Goal: Task Accomplishment & Management: Complete application form

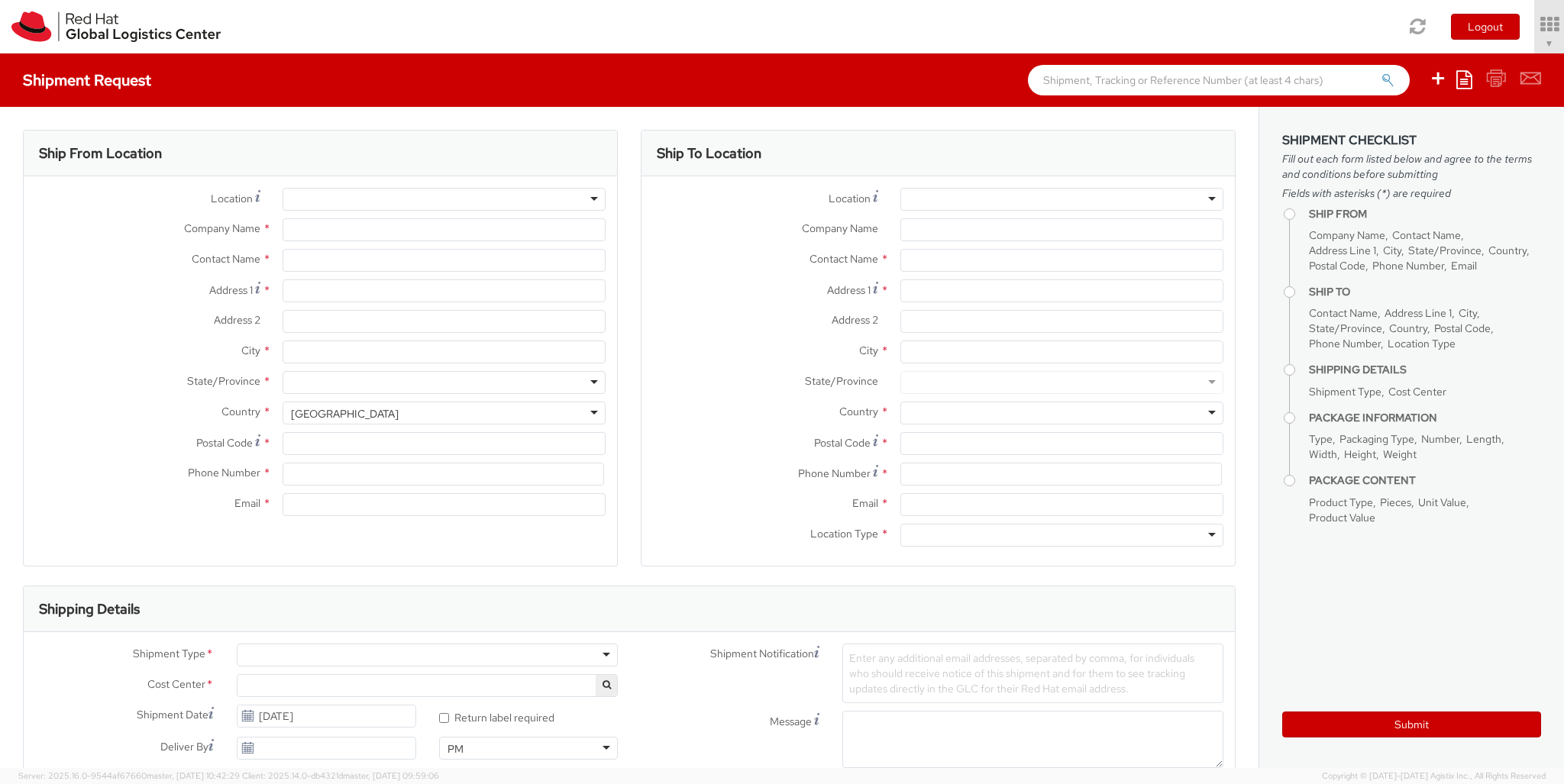
select select "850"
select select
type input "Red Hat Czech s.r.o."
type input "[PERSON_NAME]"
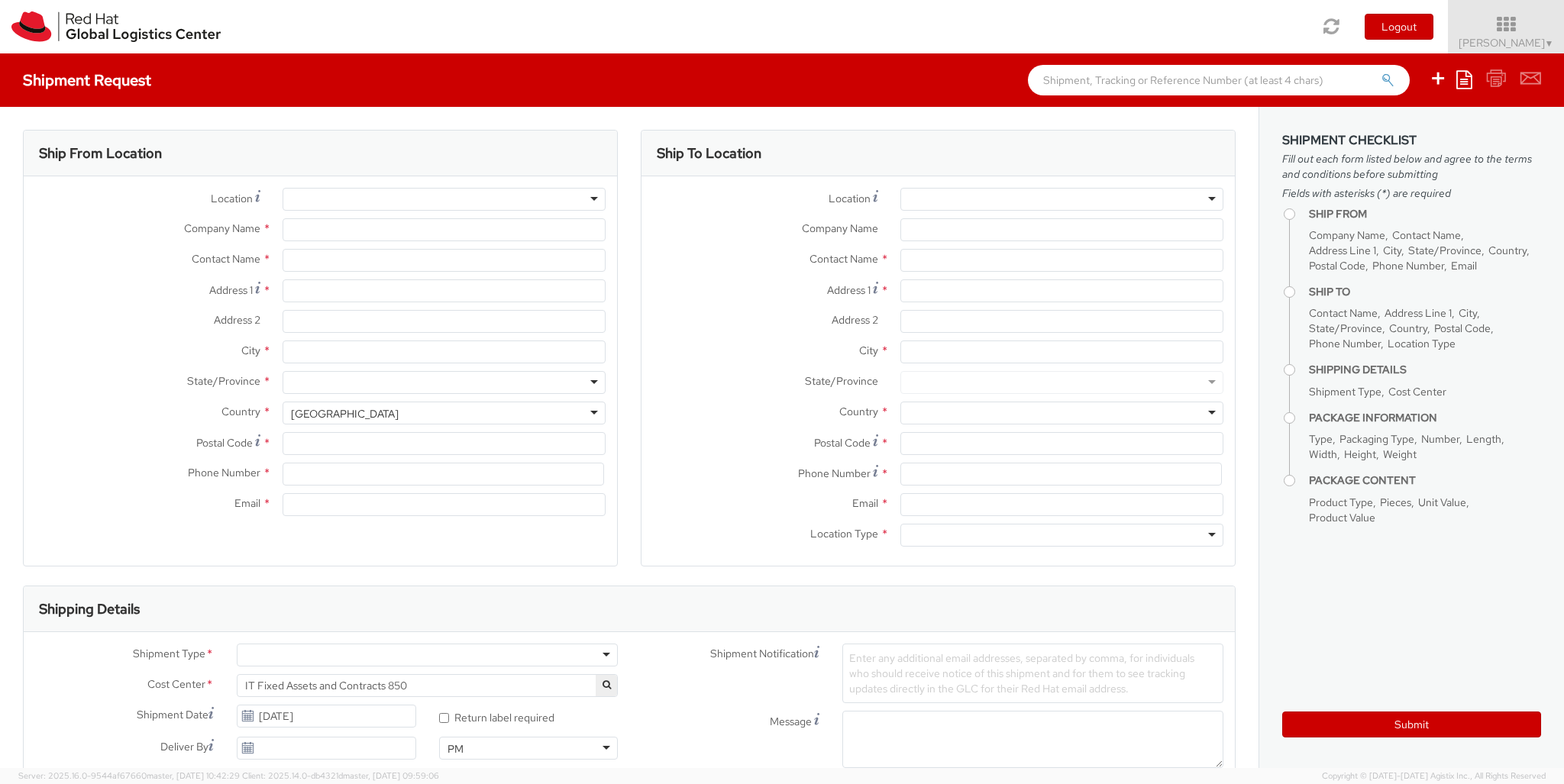
type input "Purkynova 647/111"
type input "[GEOGRAPHIC_DATA]"
type input "621 00"
type input "420 532 294 555"
type input "[EMAIL_ADDRESS][DOMAIN_NAME]"
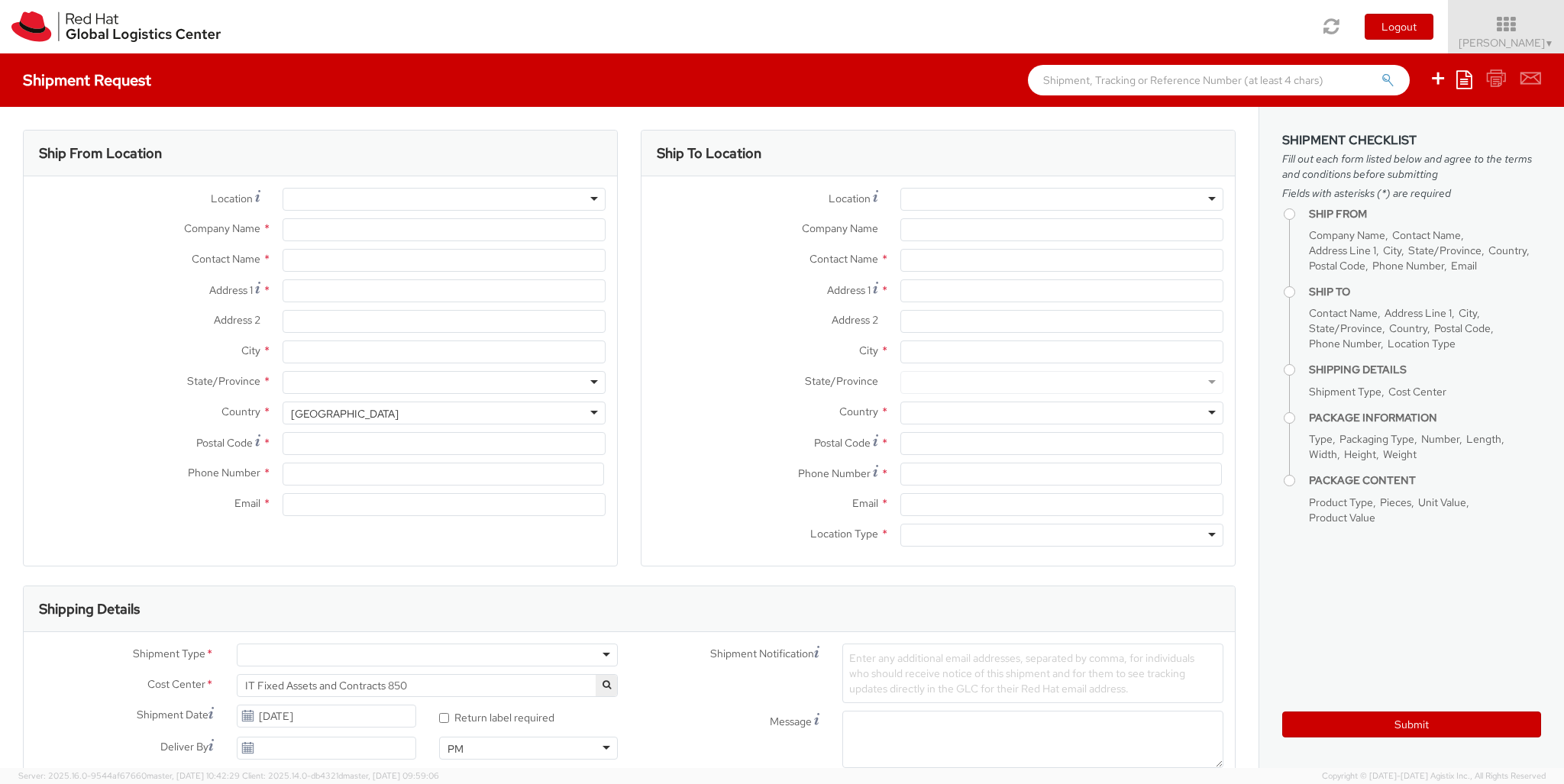
select select "CM"
select select "KGS"
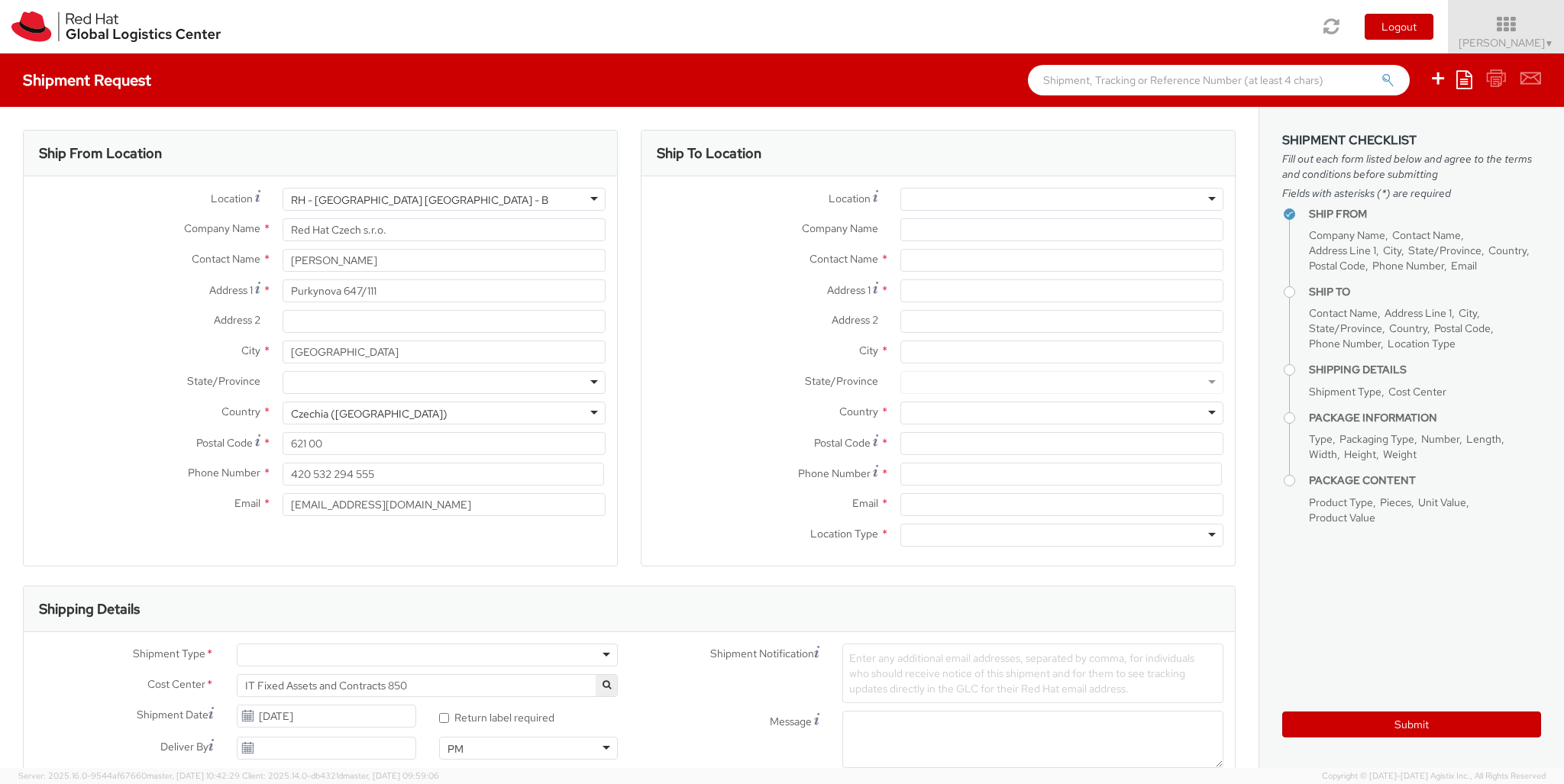
click at [1062, 200] on div at bounding box center [1062, 199] width 323 height 23
type input "[GEOGRAPHIC_DATA]"
type input "Red Hat Limited"
type input "[STREET_ADDRESS]"
type input "Kinsale Rd"
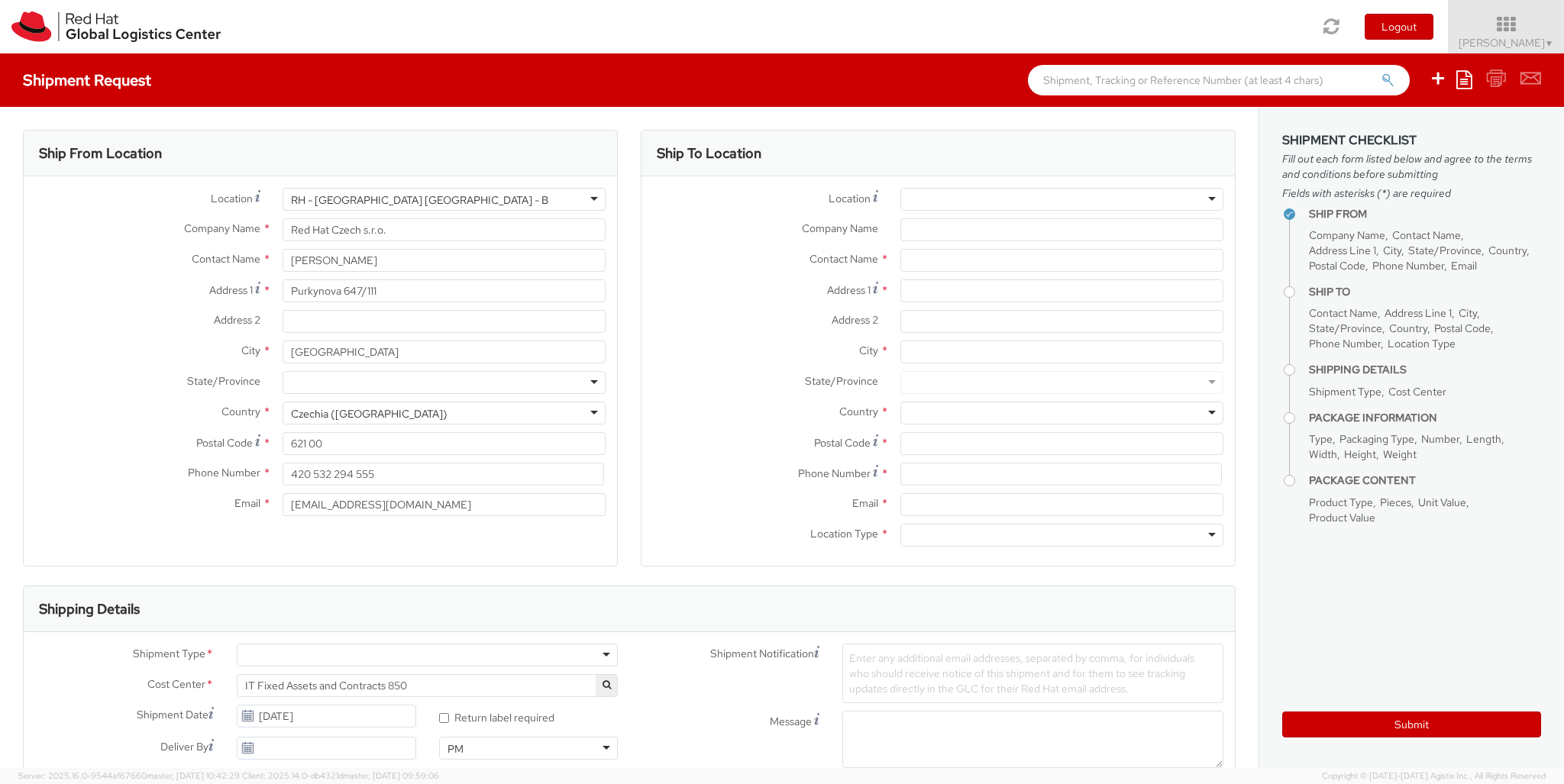
type input "[GEOGRAPHIC_DATA]"
type input "T12 XR60"
type input "353 21 2303400"
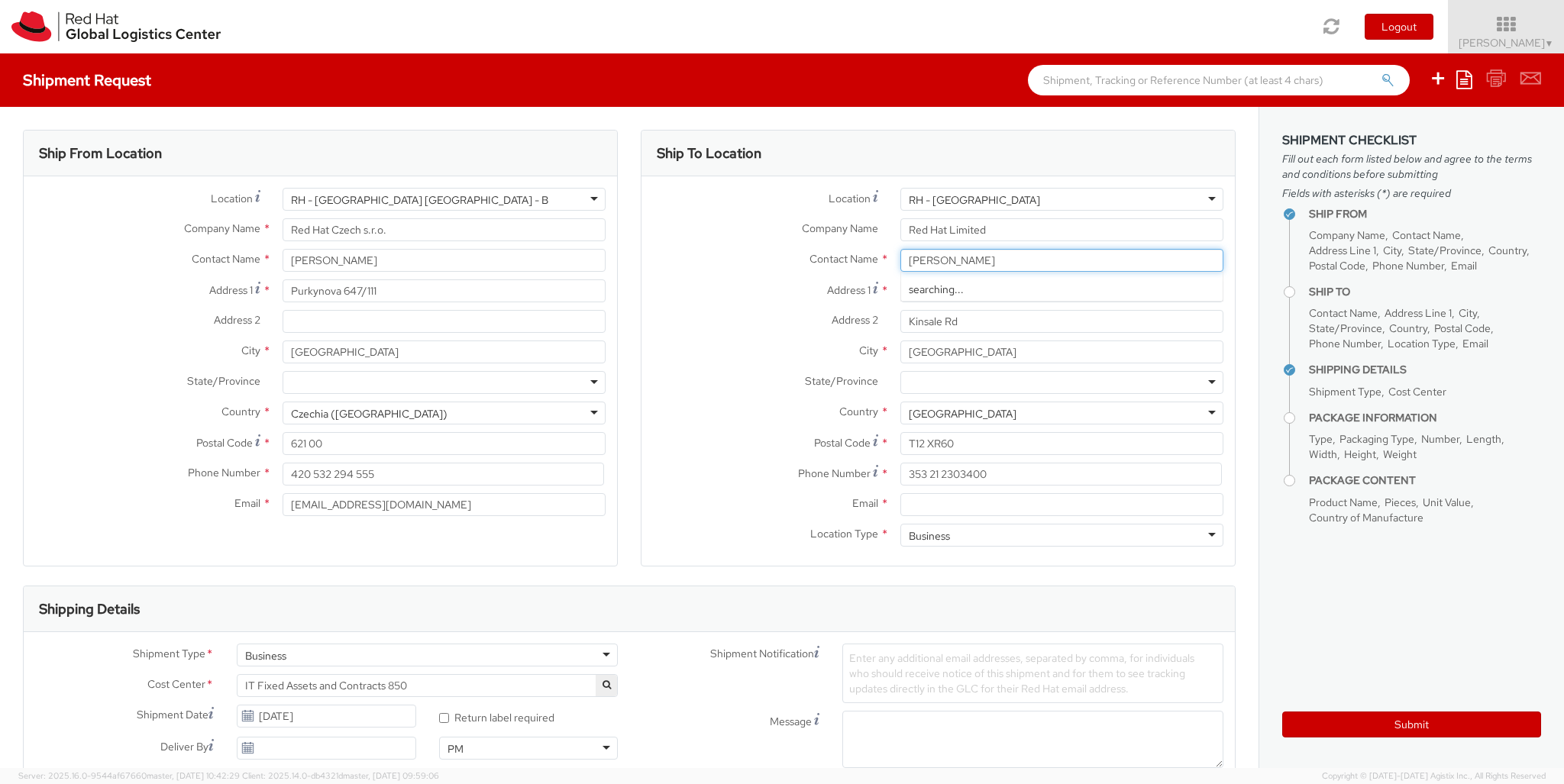
type input "[PERSON_NAME]"
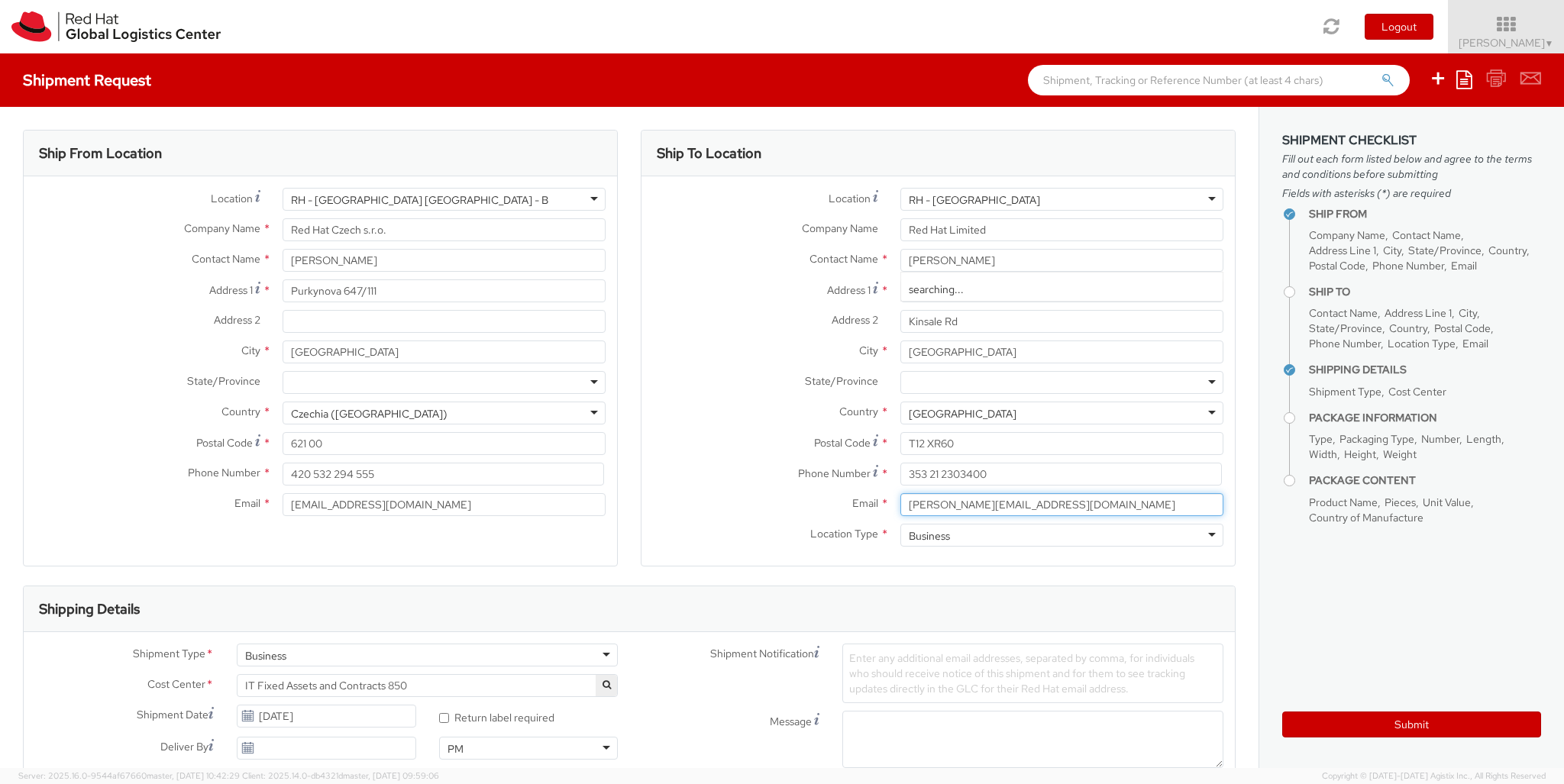
type input "[PERSON_NAME][EMAIL_ADDRESS][DOMAIN_NAME]"
type input "0894031331"
click at [427, 655] on div "Business" at bounding box center [427, 655] width 381 height 23
click at [907, 776] on div at bounding box center [906, 788] width 128 height 23
type input "ref"
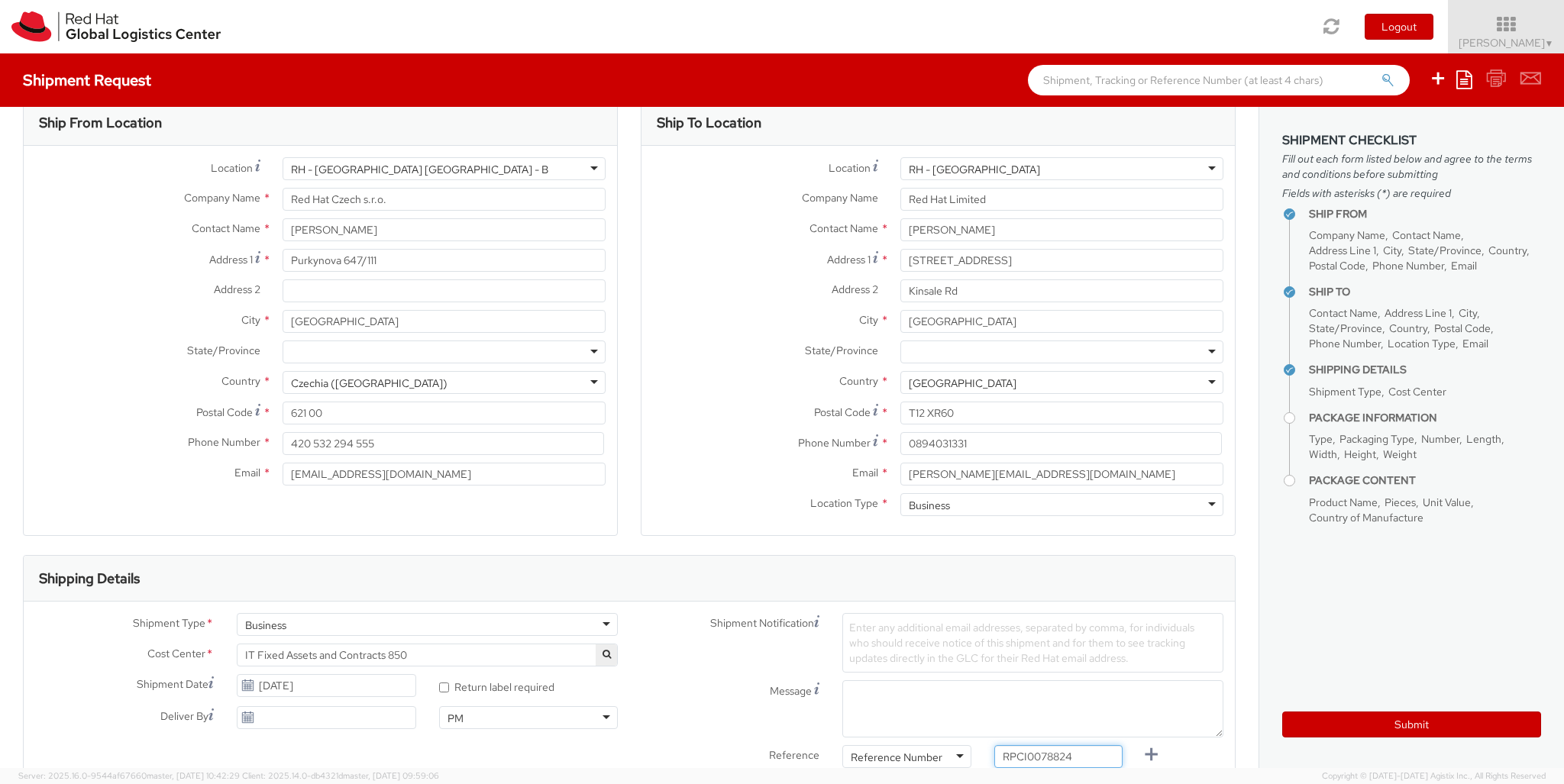
type input "RPCI0078824"
type input "[EMAIL_ADDRESS][DOMAIN_NAME]"
type input "[PERSON_NAME][EMAIL_ADDRESS][DOMAIN_NAME]"
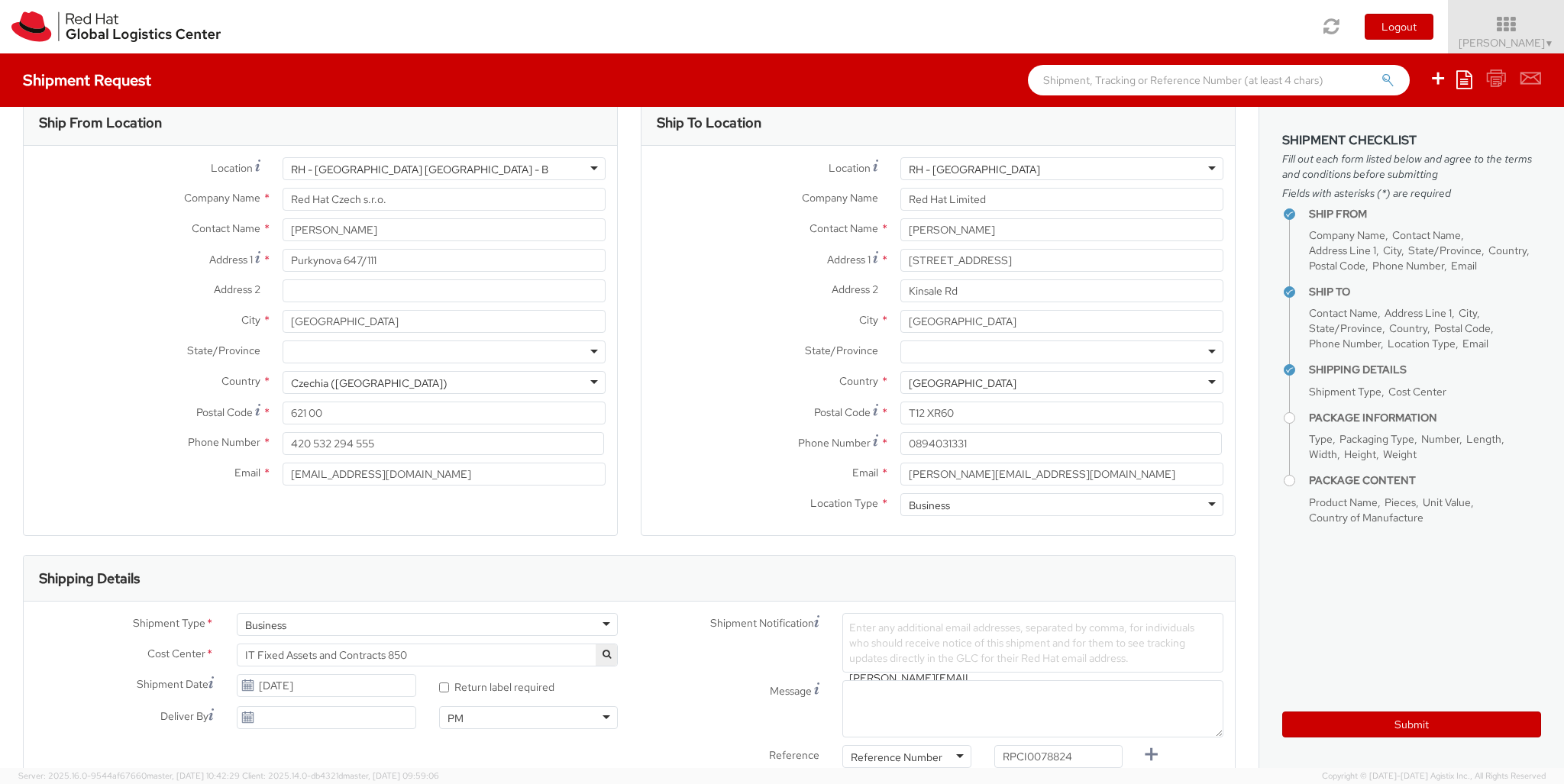
type input "lap"
select select "LAPTOP"
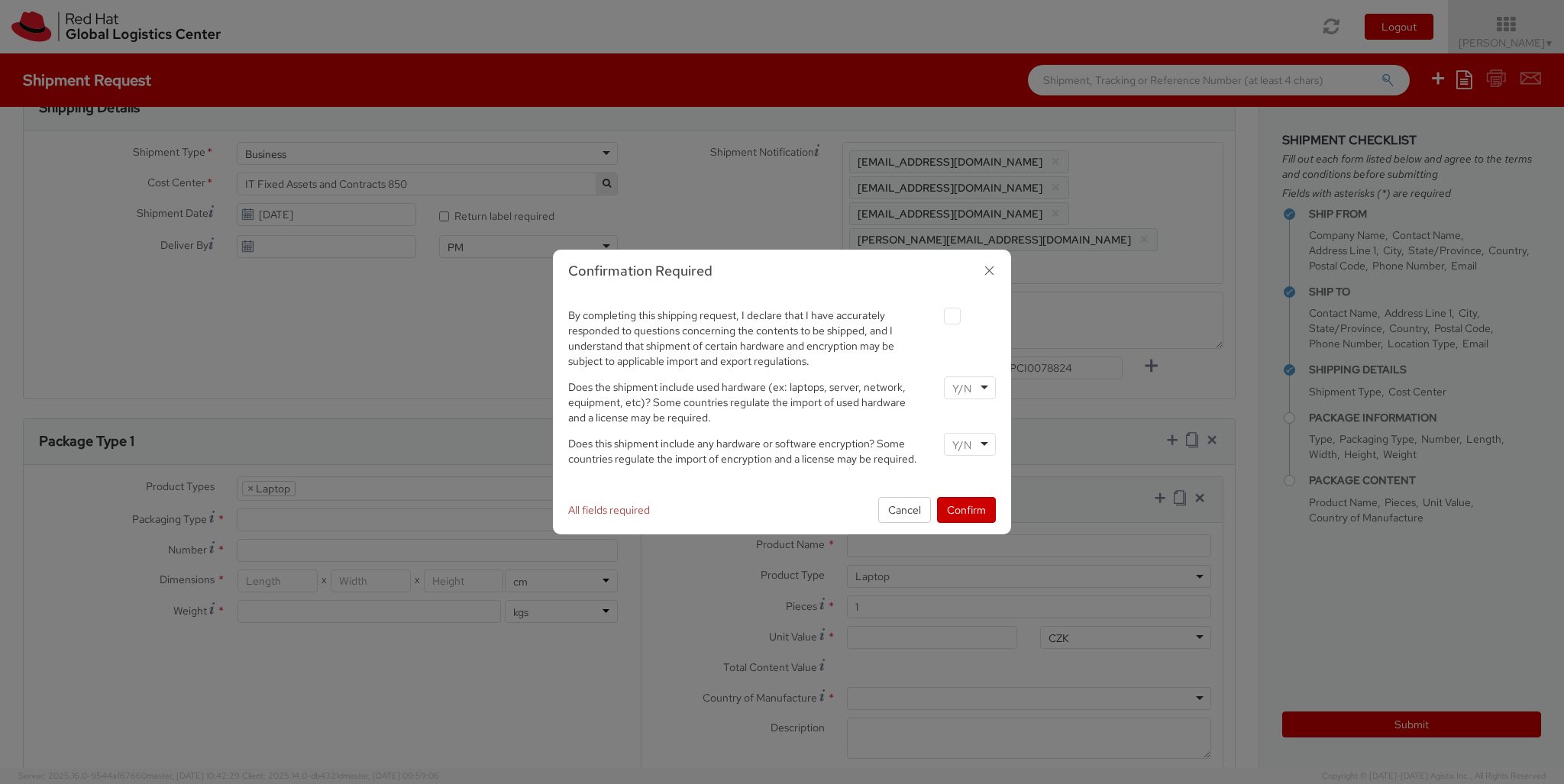
click at [952, 315] on label at bounding box center [952, 315] width 17 height 17
click at [939, 315] on input "checkbox" at bounding box center [934, 316] width 10 height 10
checkbox input "true"
click at [969, 387] on input "select-one" at bounding box center [963, 388] width 22 height 15
type input "no"
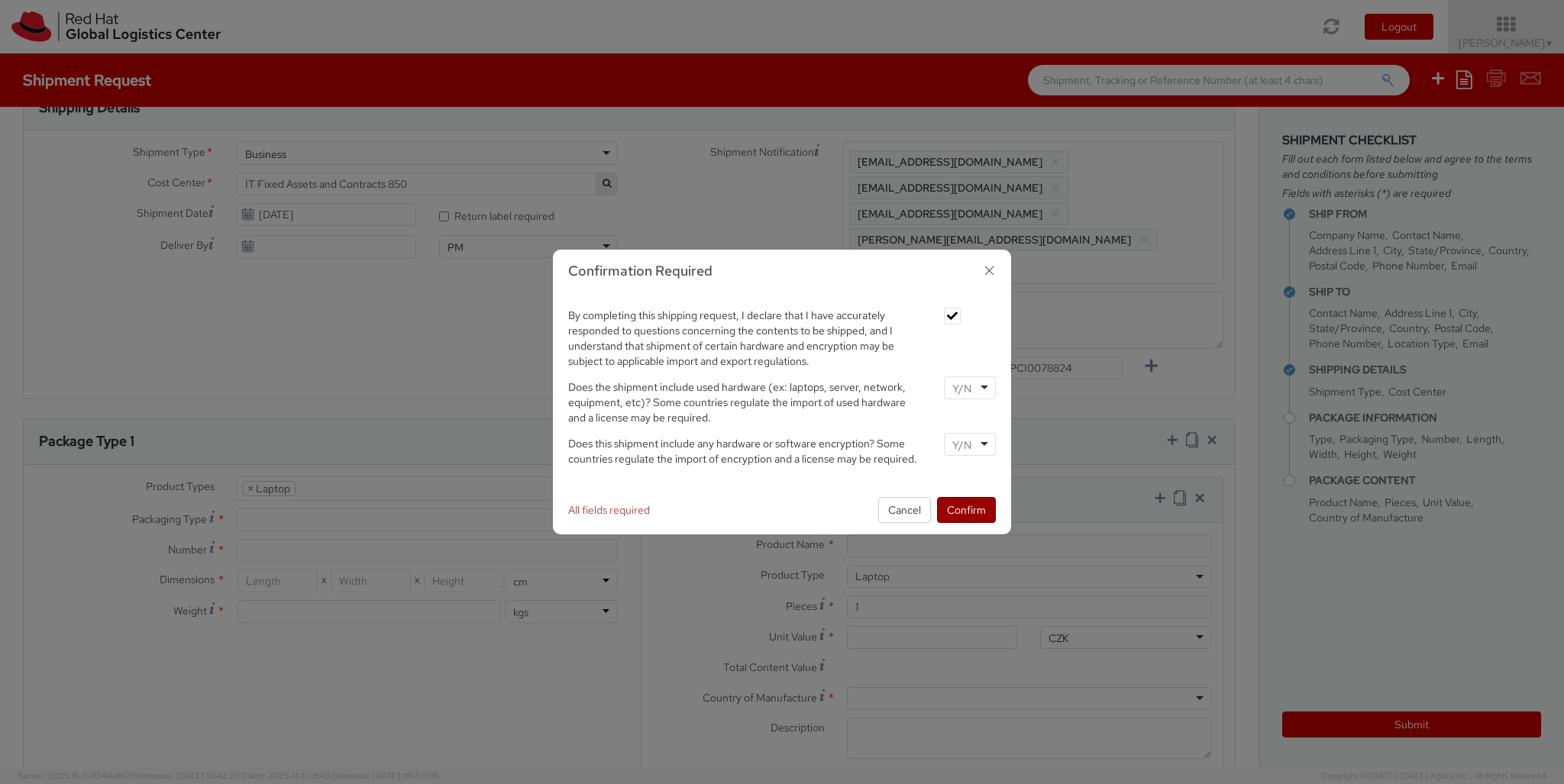
click at [969, 443] on input "select-one" at bounding box center [963, 444] width 22 height 15
click at [966, 509] on button "Confirm" at bounding box center [966, 510] width 59 height 26
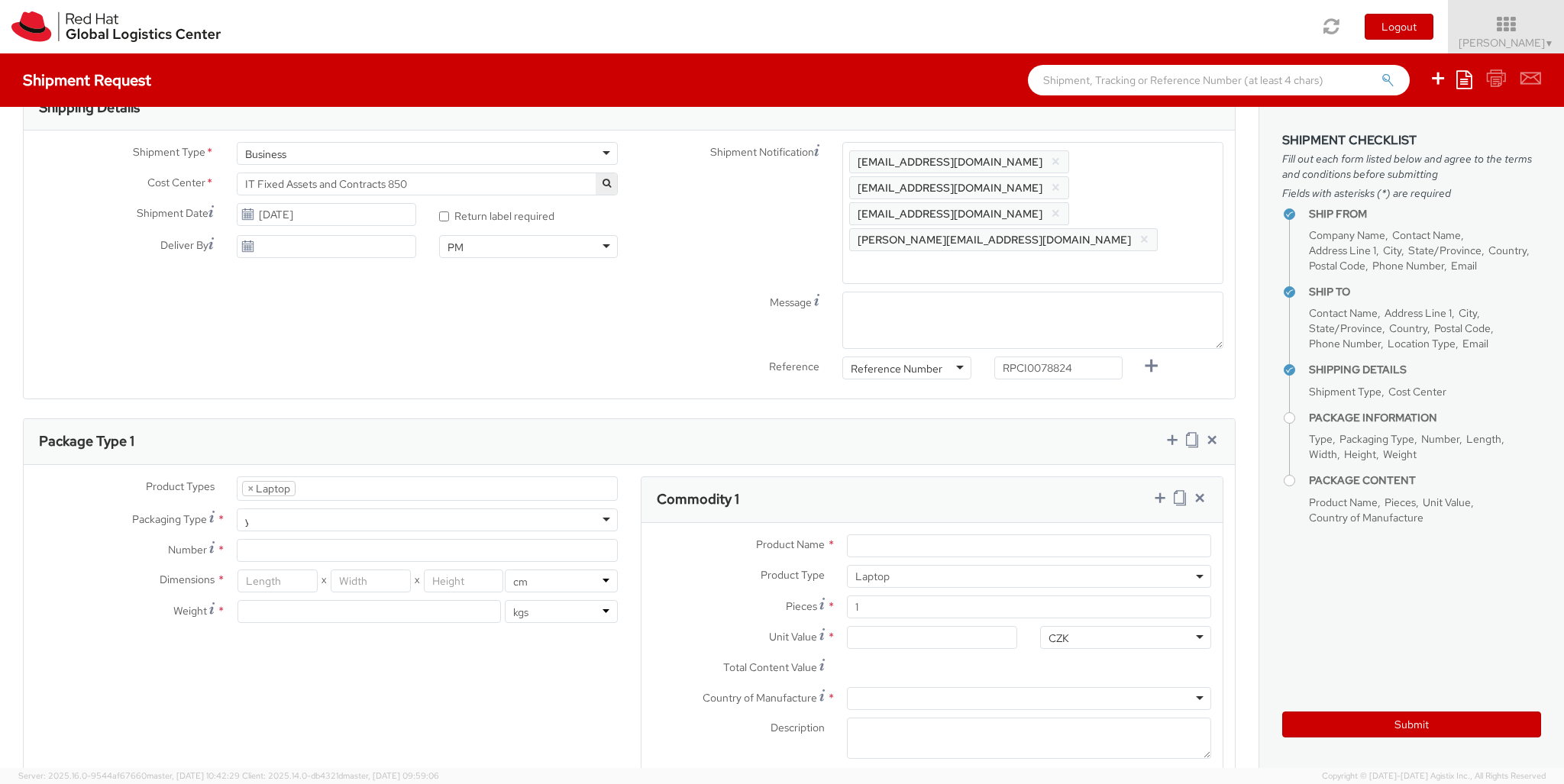
type input "your"
type input "1"
type input "42"
type input "28"
type input "8"
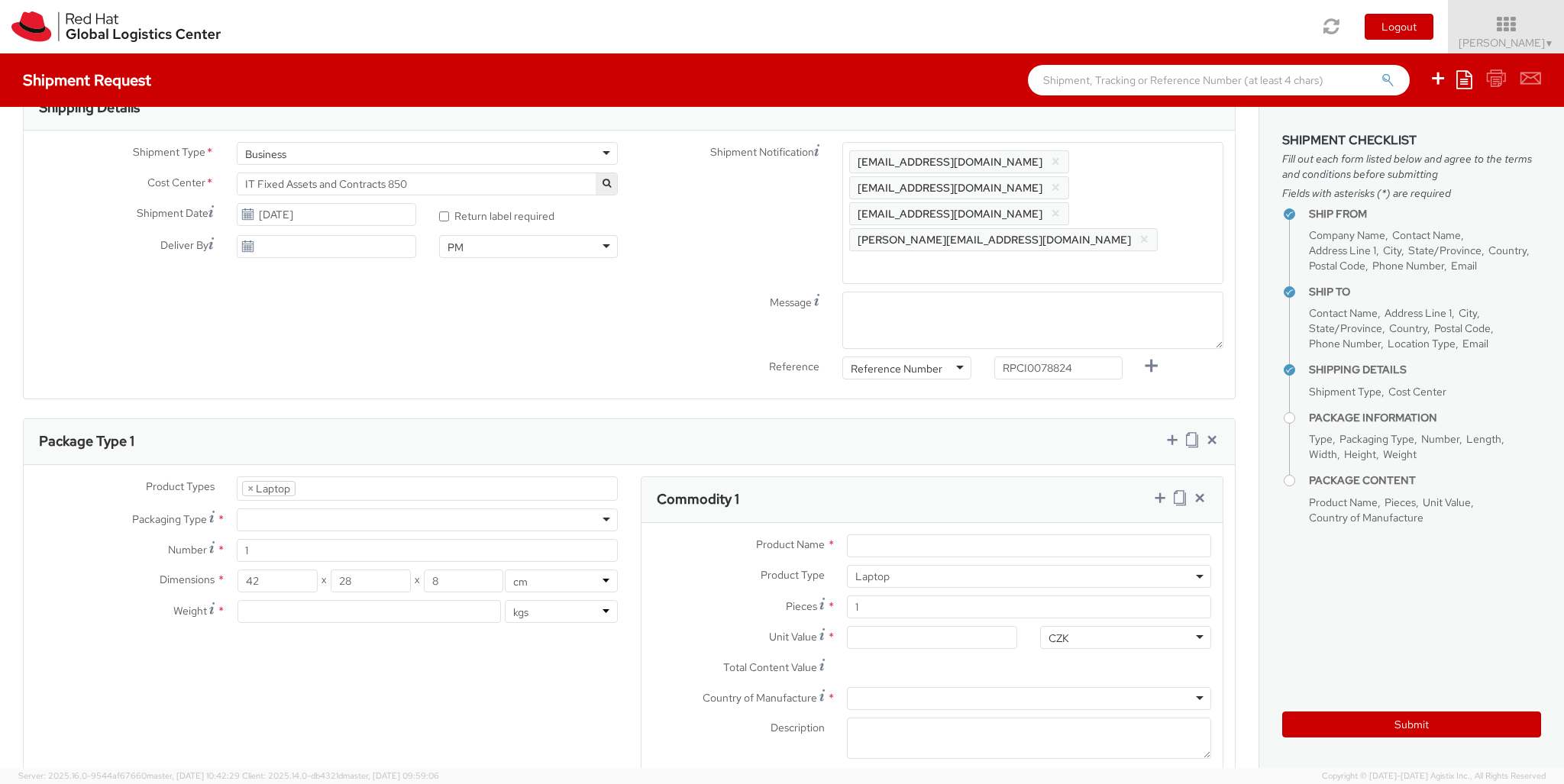
click at [931, 626] on input "Unit Value *" at bounding box center [932, 638] width 171 height 23
type input "1,428.98"
type input "EUR"
type input "2.5"
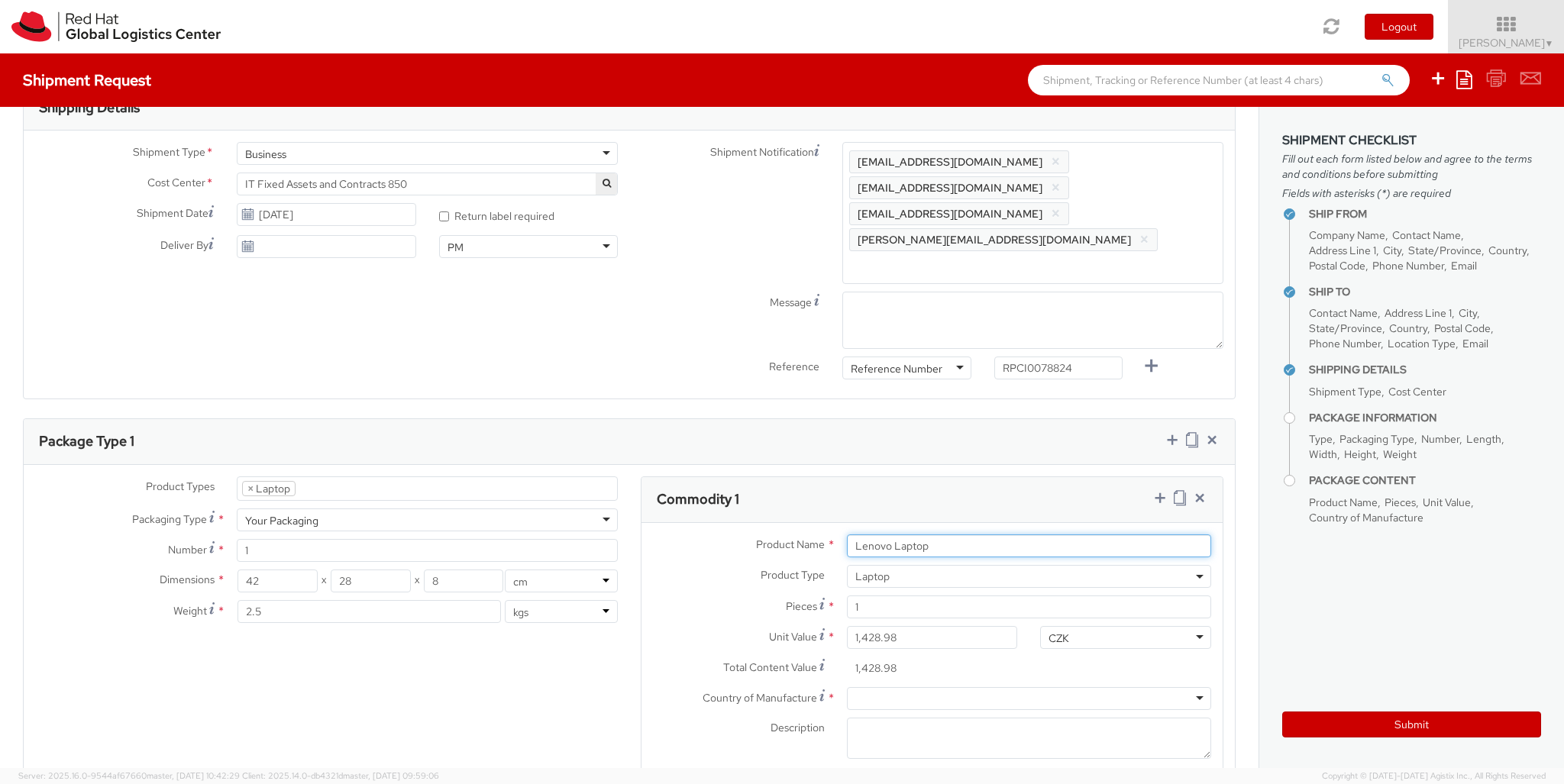
scroll to position [644, 0]
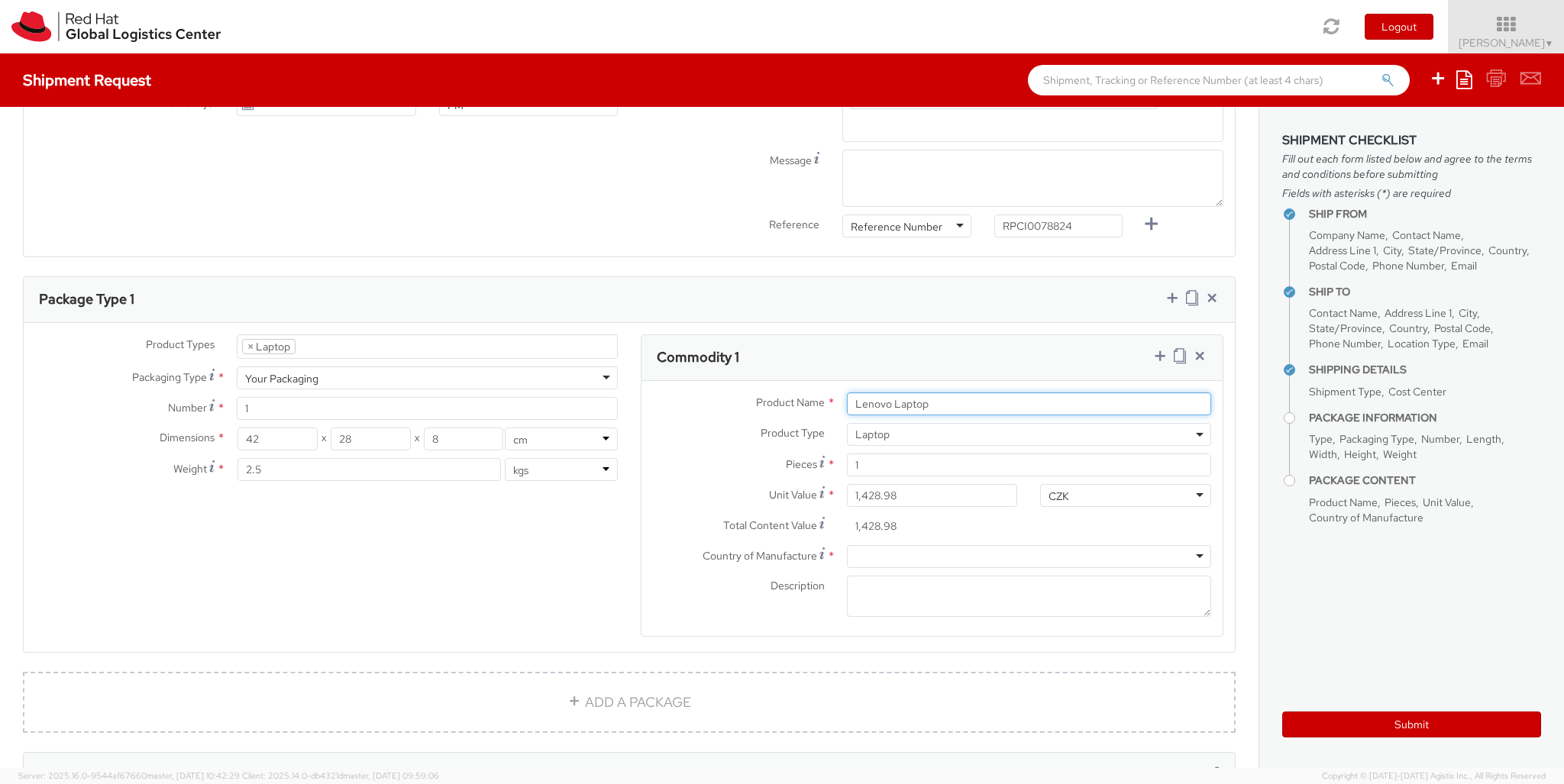
type input "Lenovo Laptop"
click at [1029, 545] on div at bounding box center [1030, 556] width 364 height 23
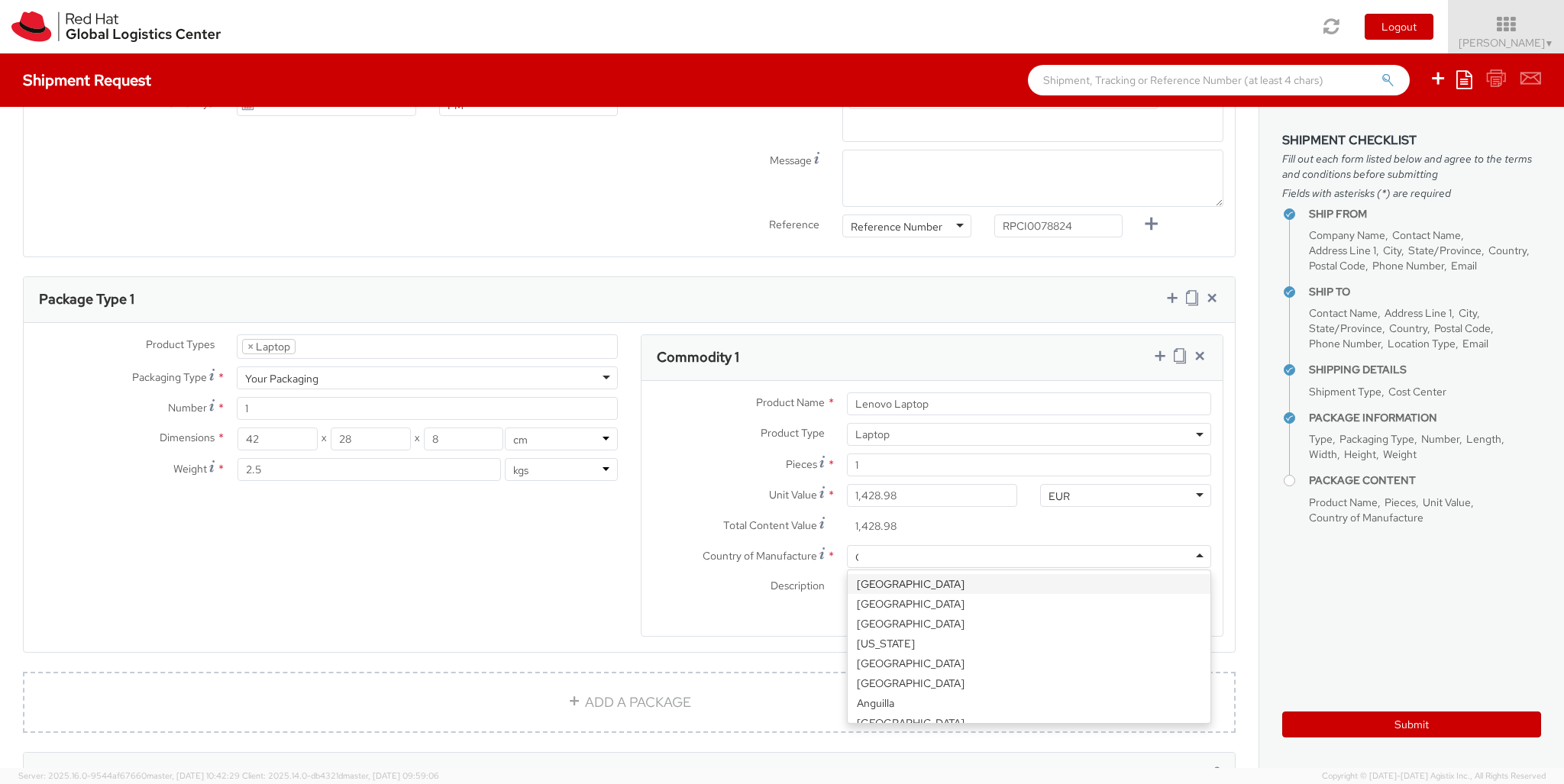
type input "[GEOGRAPHIC_DATA]"
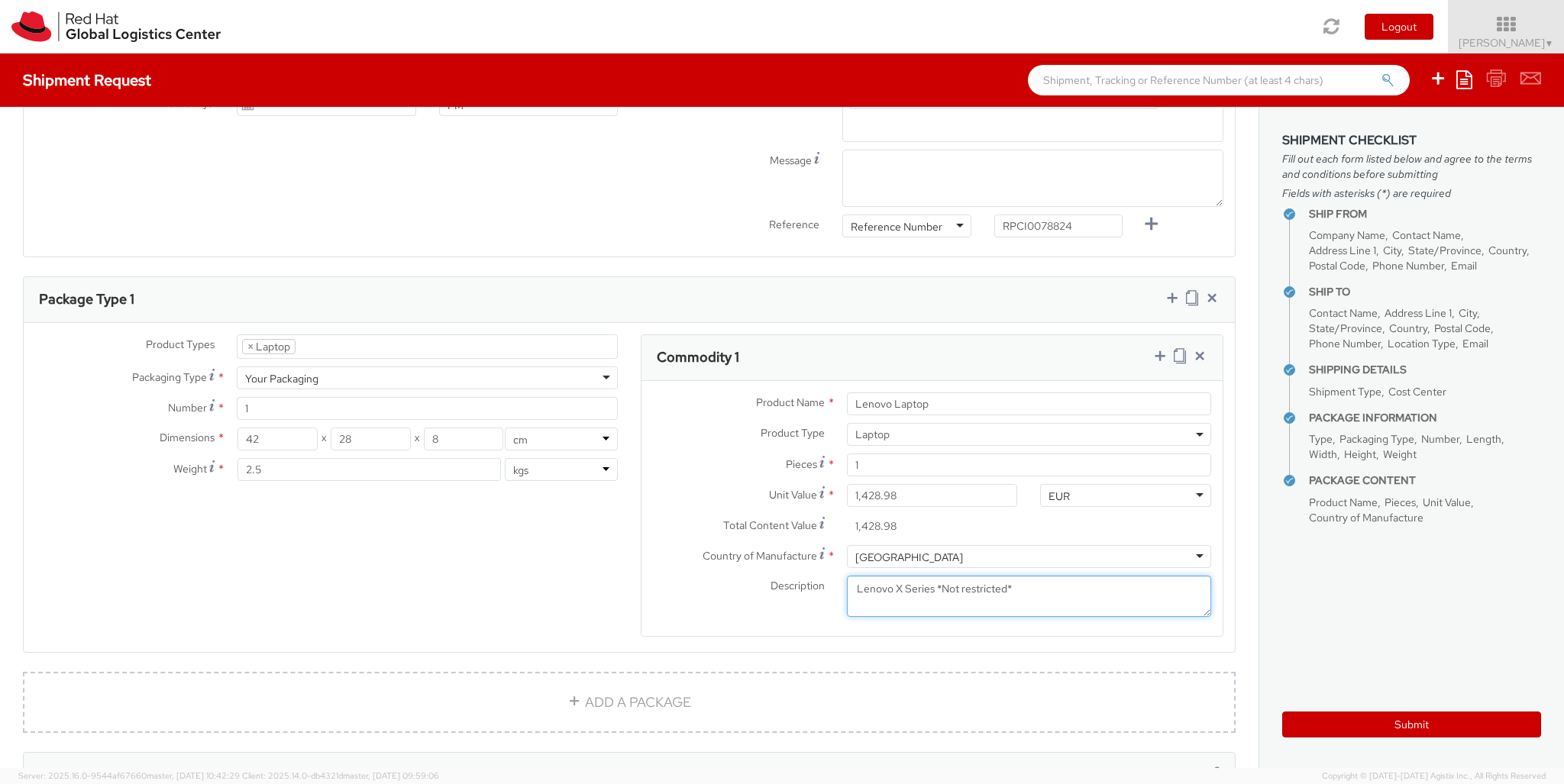
type textarea "Lenovo X Series *Not restricted*"
type input "50"
type input "30"
type input "20"
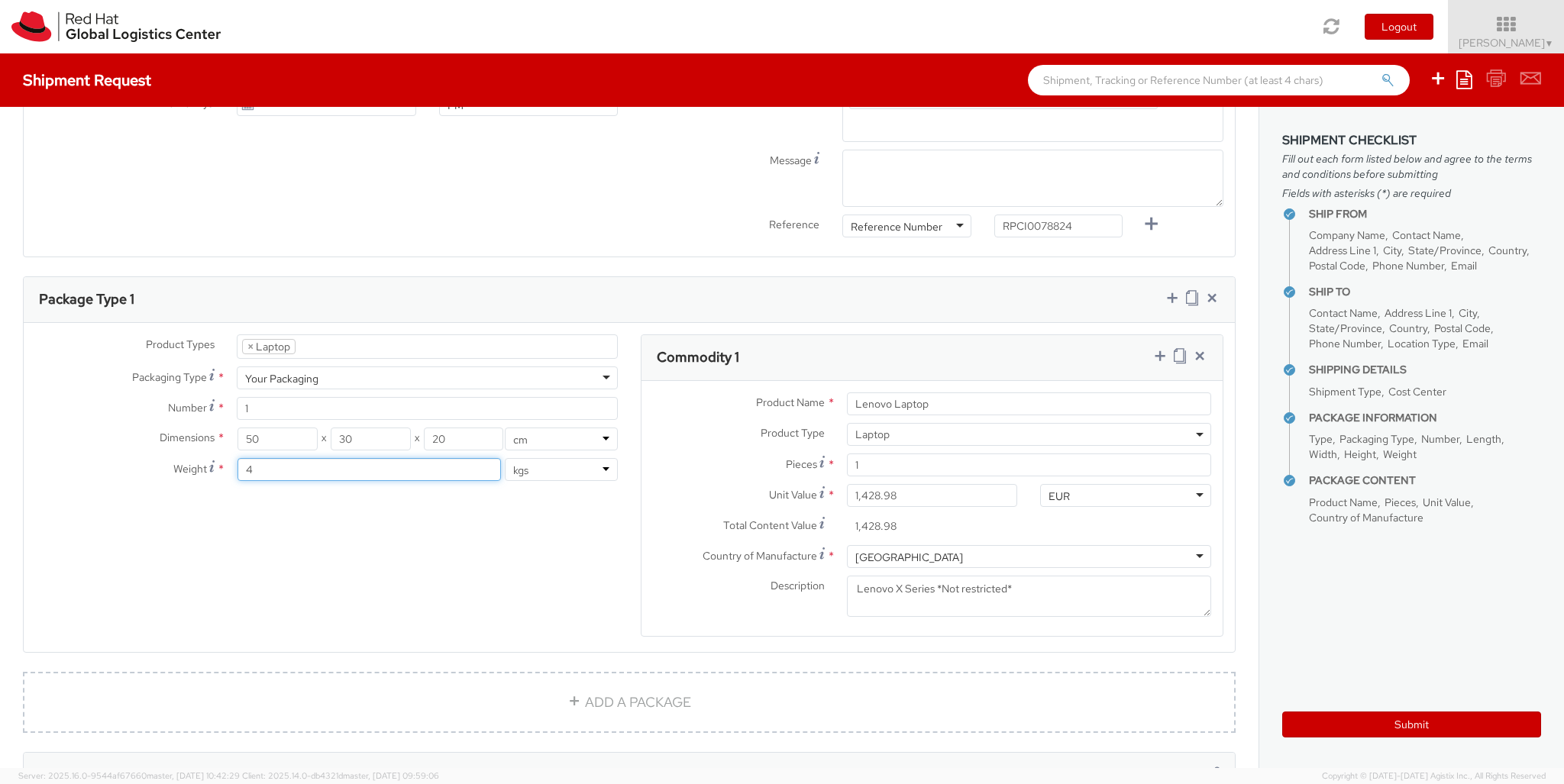
type input "4"
click at [1159, 348] on icon at bounding box center [1159, 355] width 15 height 15
click at [423, 756] on span at bounding box center [423, 767] width 364 height 23
select select "DOC_STATION"
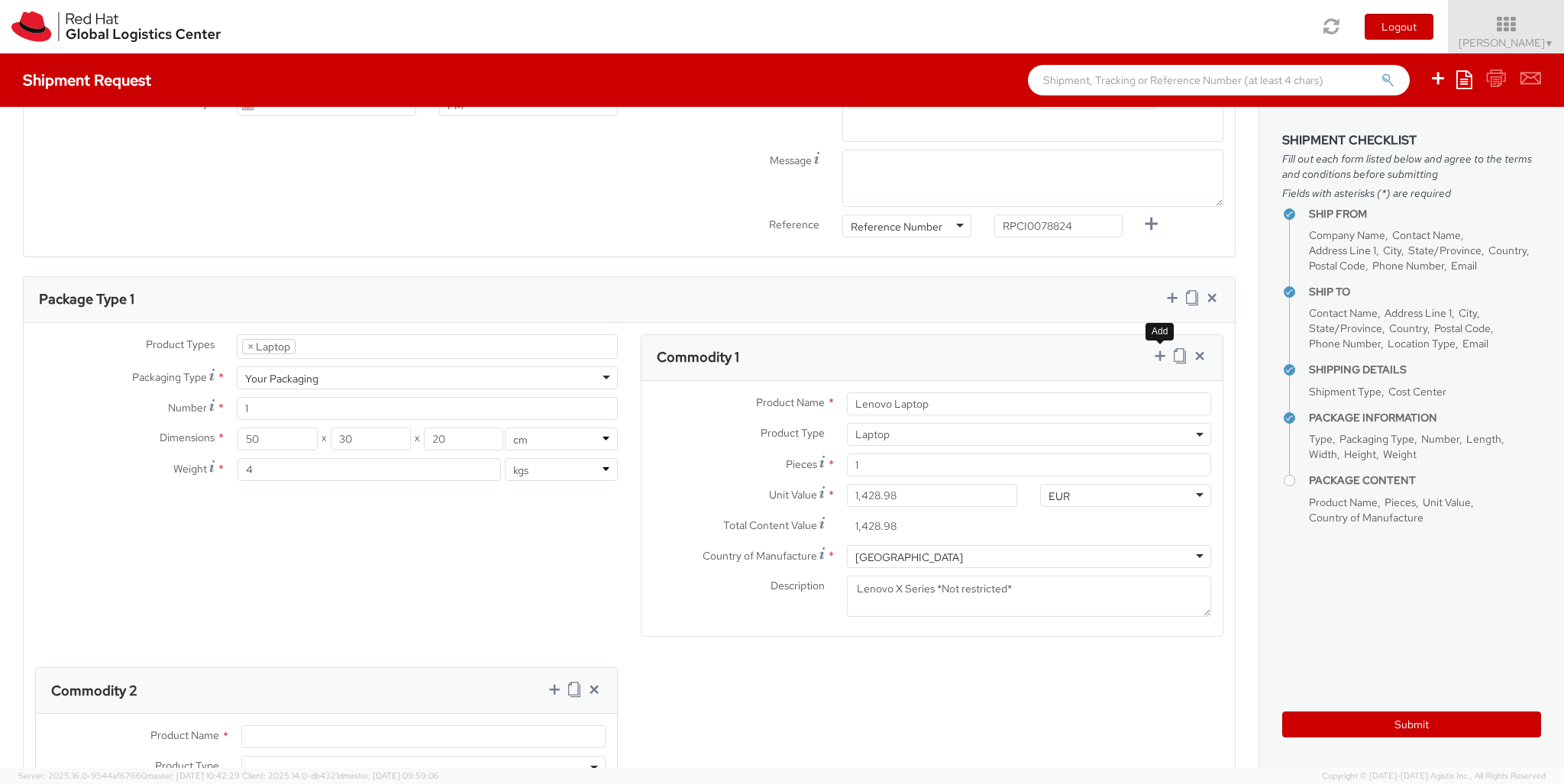
type input "200.00"
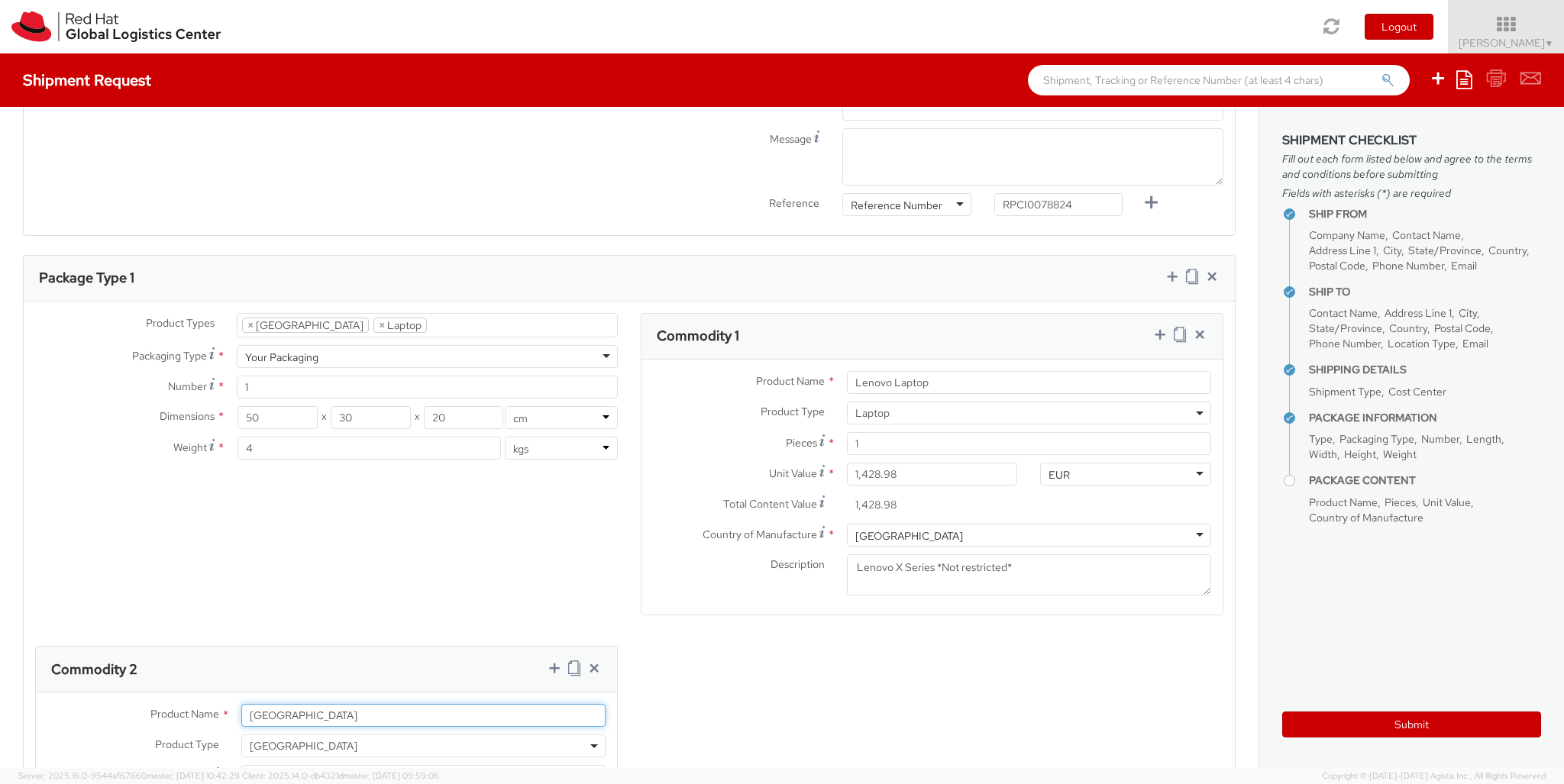
type input "[GEOGRAPHIC_DATA]"
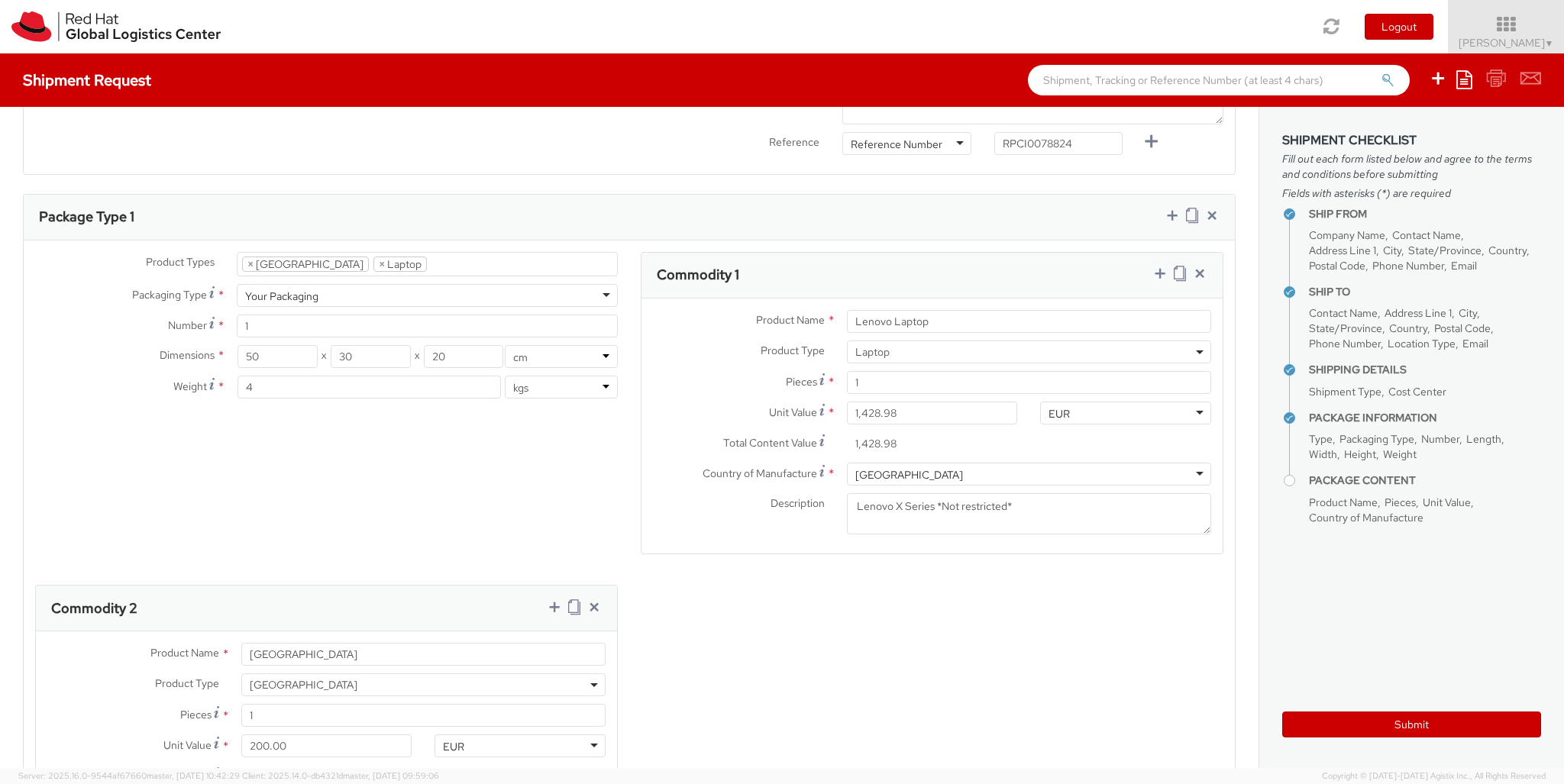
type input "[GEOGRAPHIC_DATA]"
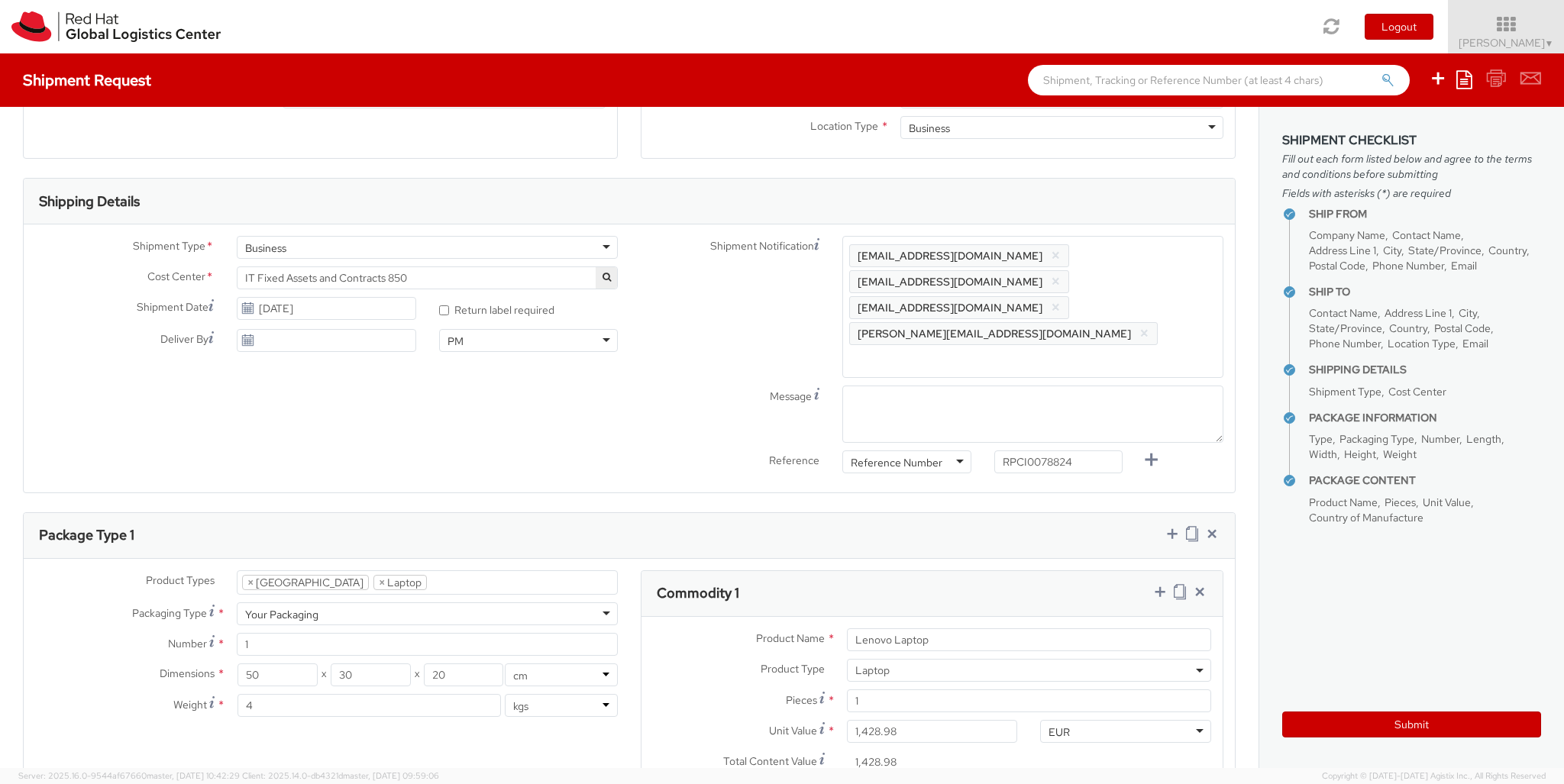
scroll to position [253, 0]
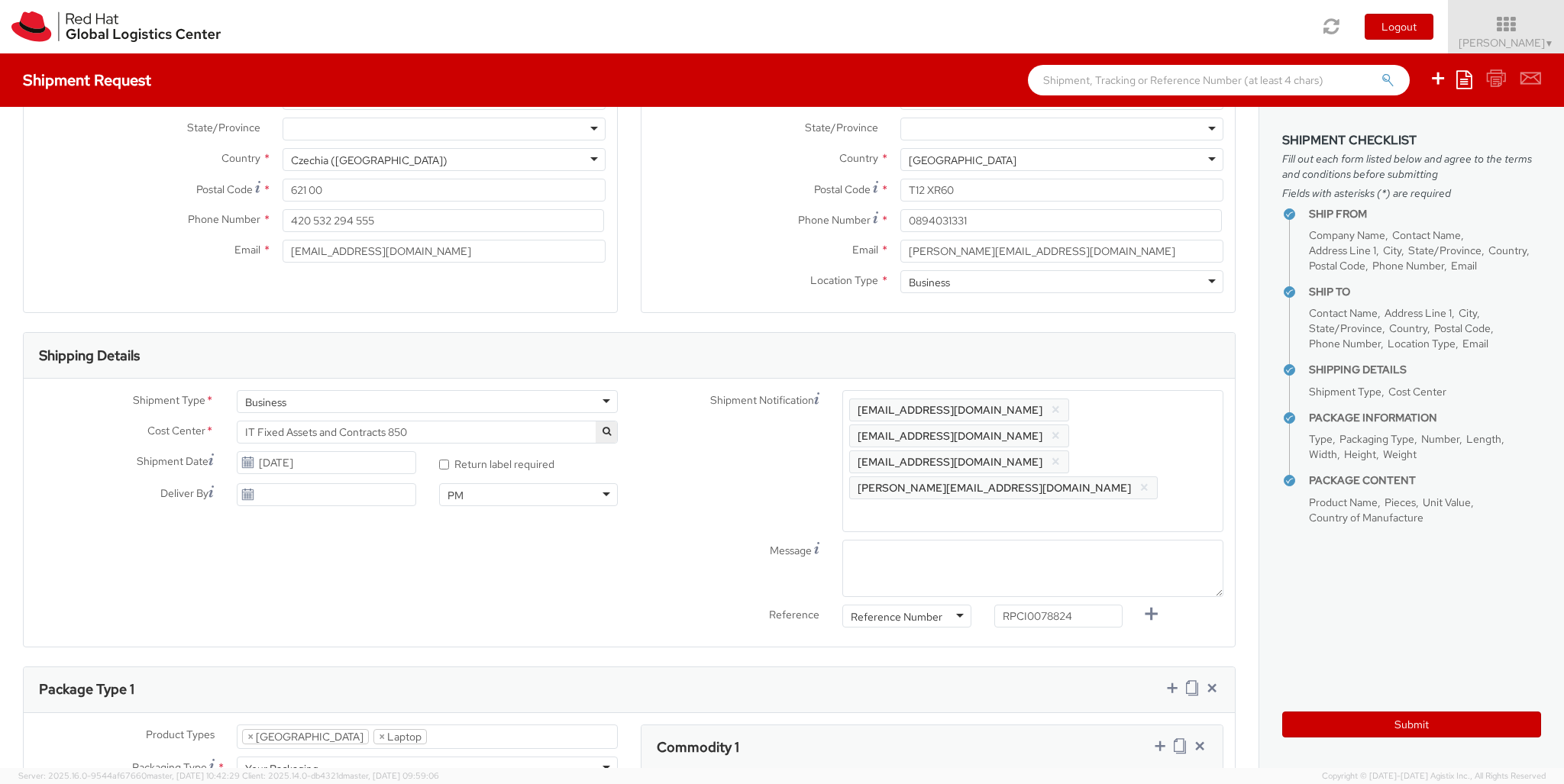
type textarea "Lenovo Thunderbolt 4 Dock"
click at [872, 540] on textarea "Message" at bounding box center [1032, 568] width 381 height 57
type textarea "PRIORITY"
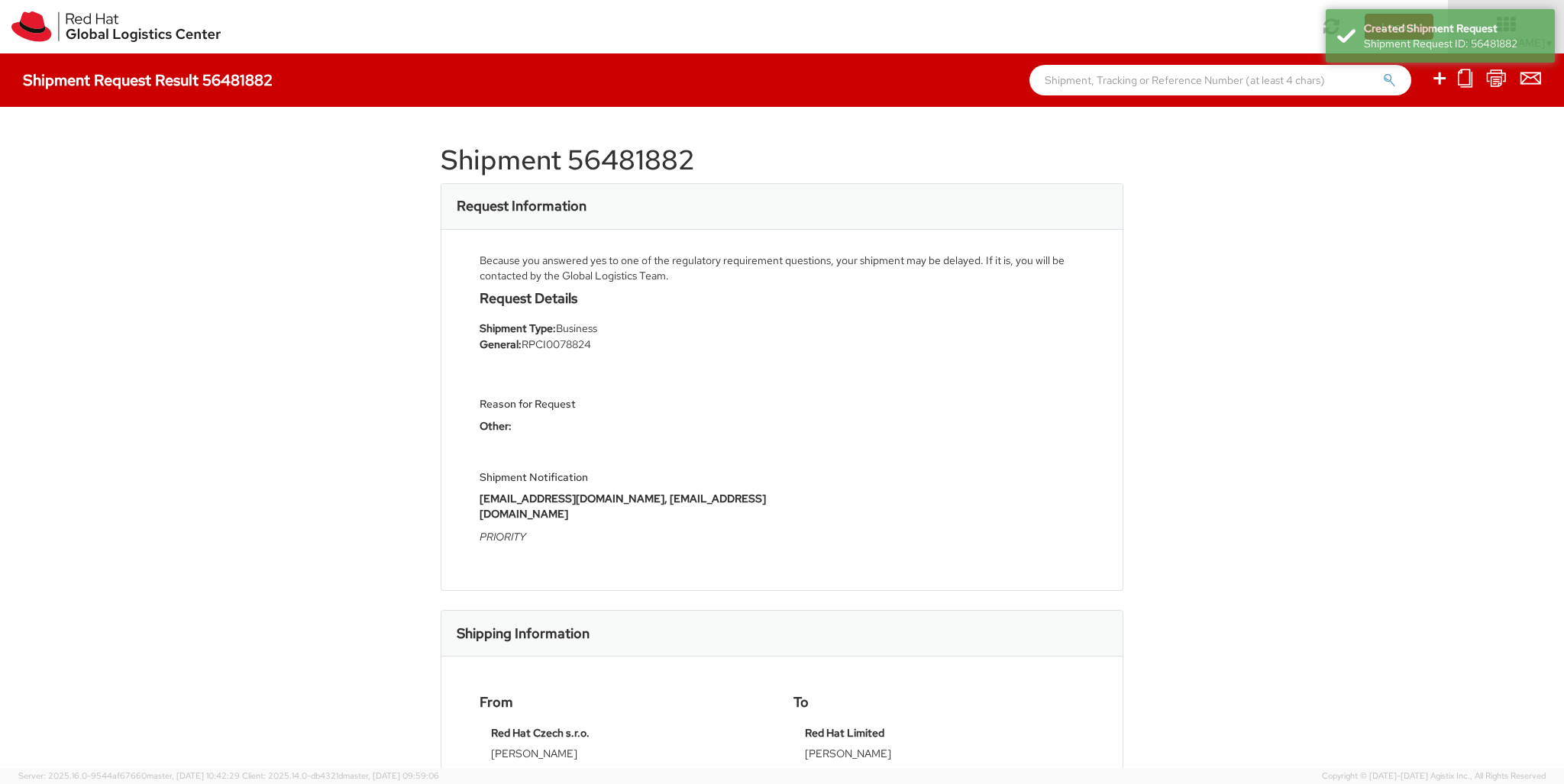
click at [1440, 81] on icon at bounding box center [1440, 78] width 18 height 19
select select
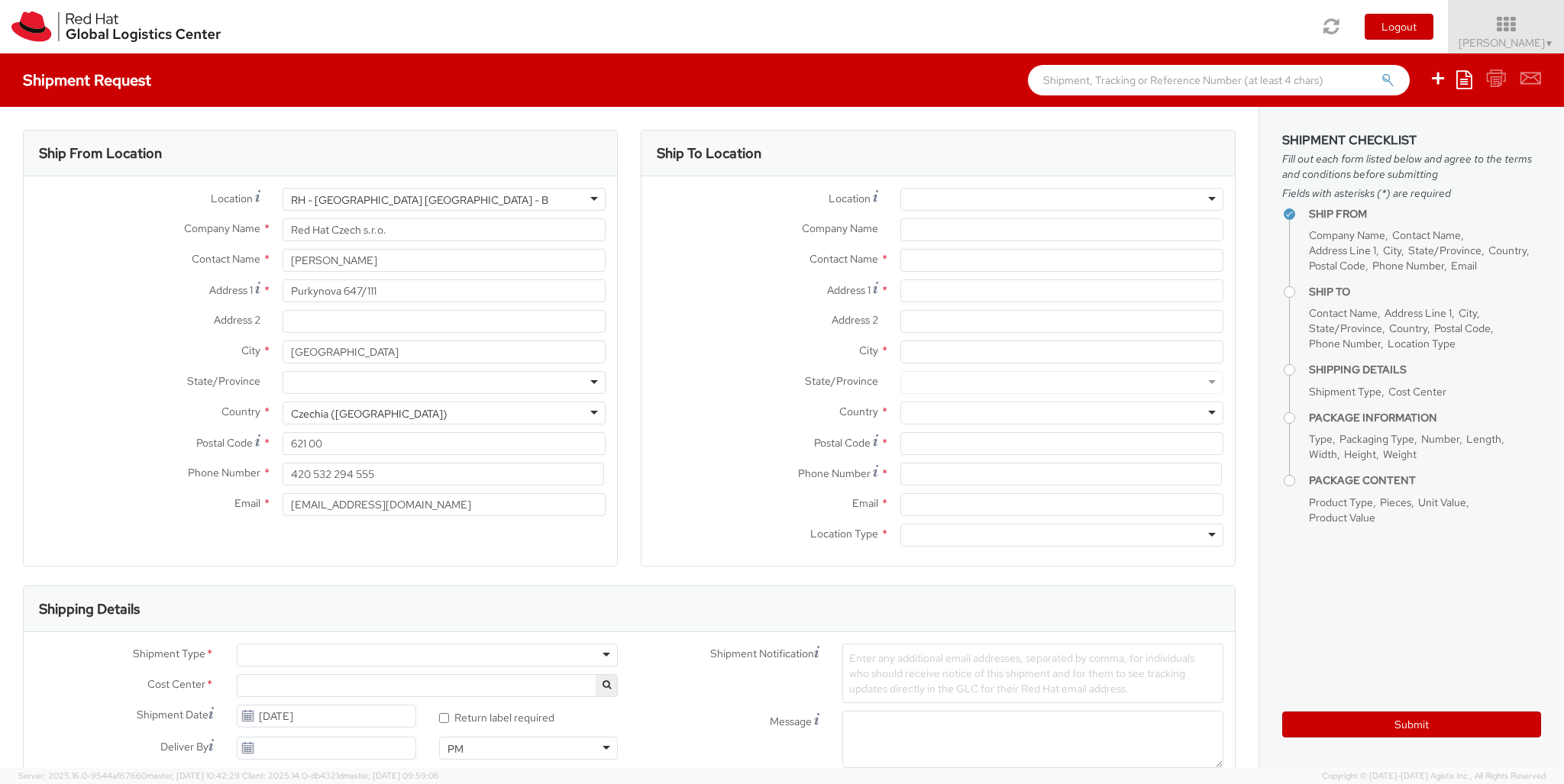
select select "850"
click at [1062, 200] on div at bounding box center [1062, 199] width 323 height 23
type input "RH - [GEOGRAPHIC_DATA] [GEOGRAPHIC_DATA]"
type input "Red Hat Czech s.r.o."
type input "Purkynova 665/115"
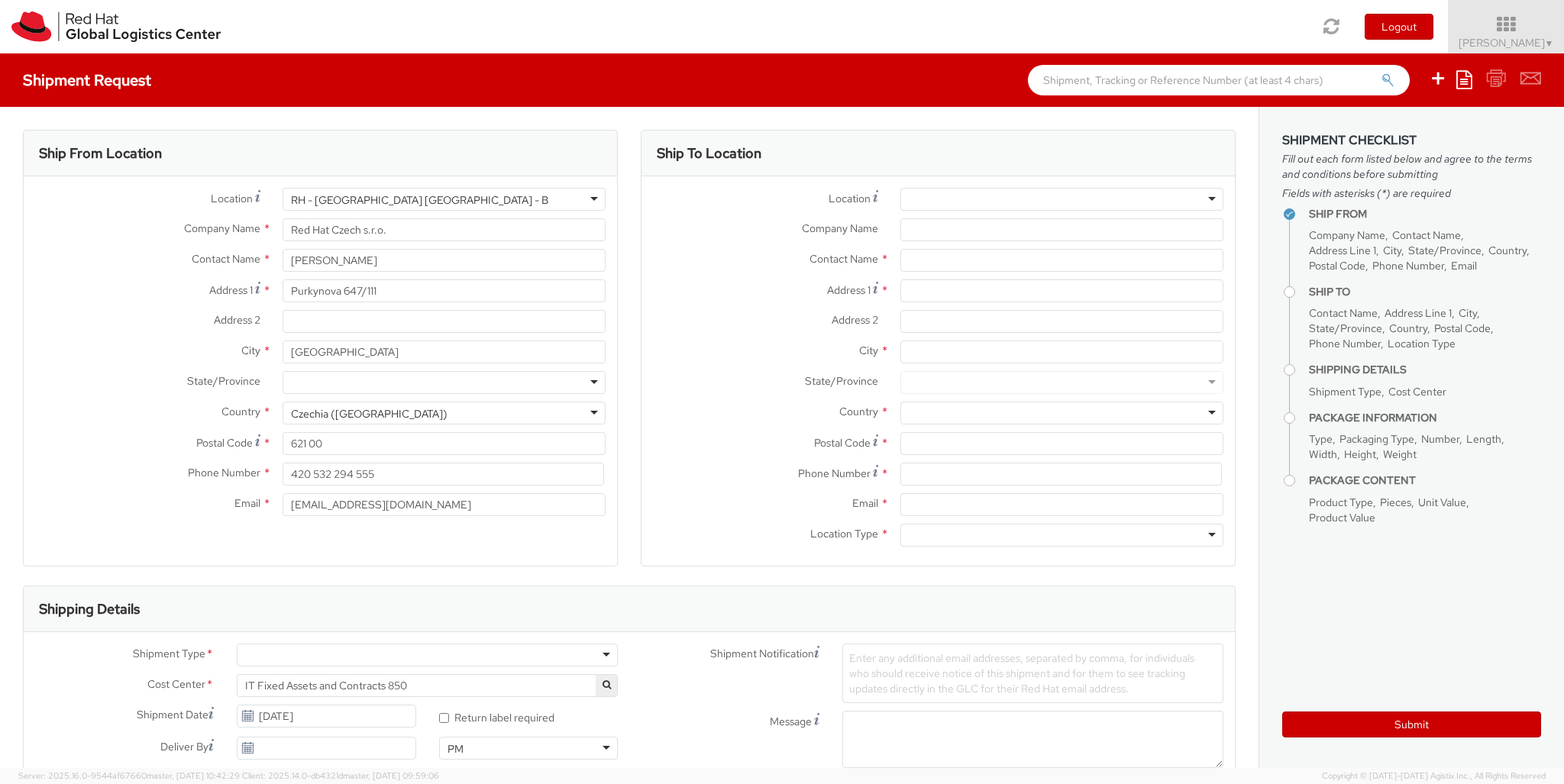
type input "[GEOGRAPHIC_DATA]"
type input "621 00"
type input "420 532 294 555"
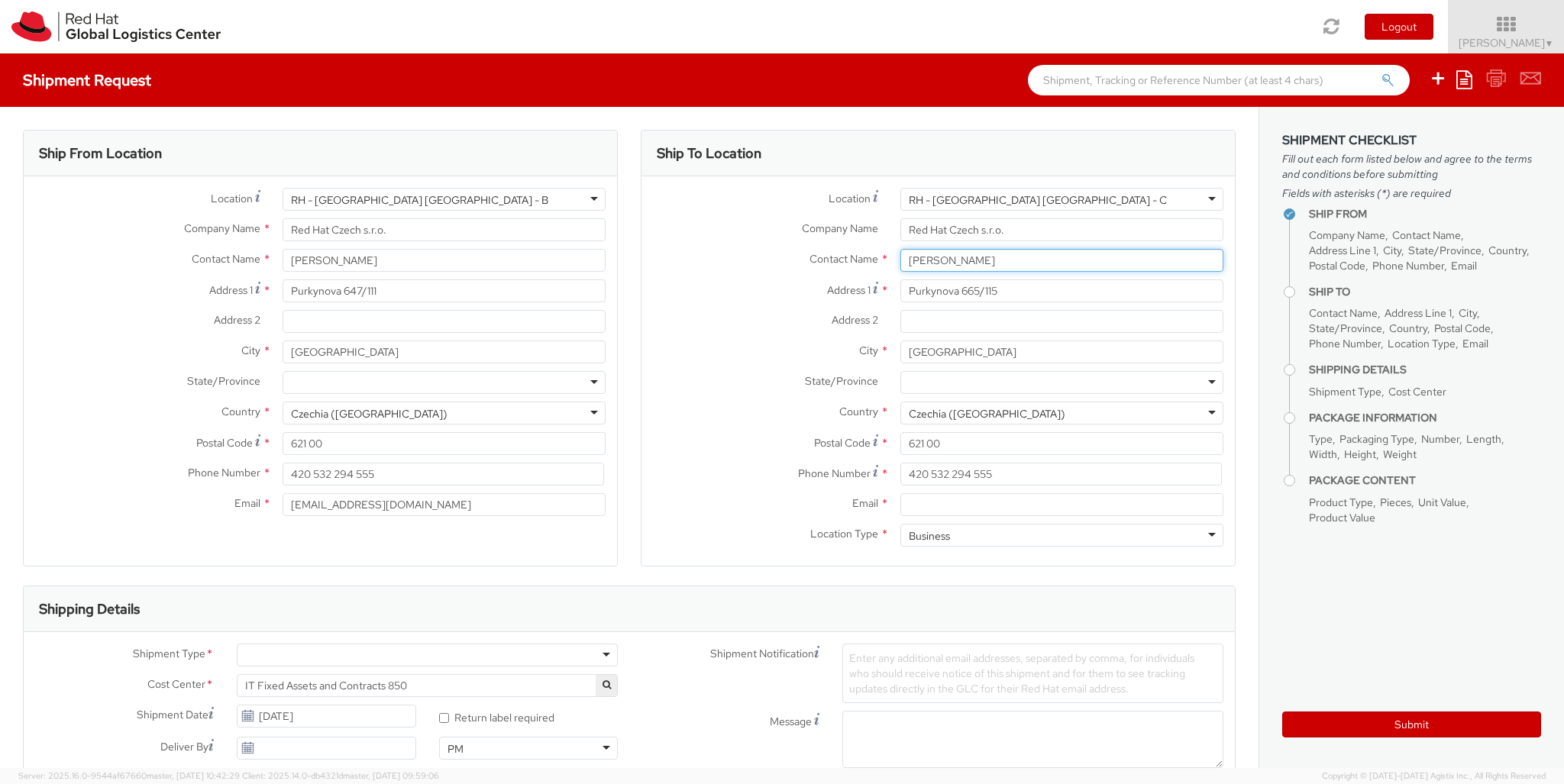
type input "[PERSON_NAME]"
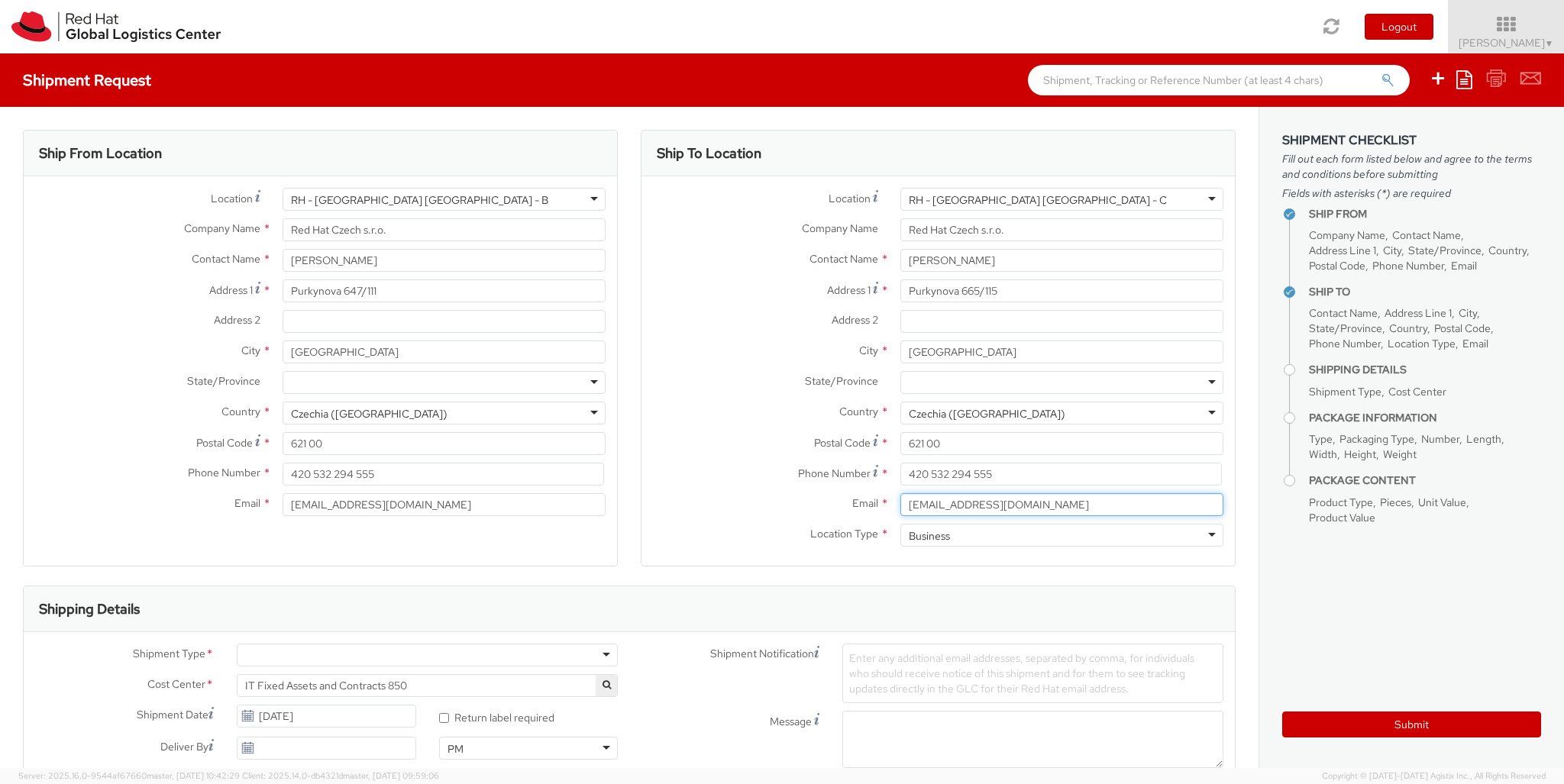
type input "[EMAIL_ADDRESS][DOMAIN_NAME]"
type input "[PHONE_NUMBER]"
click at [427, 655] on div at bounding box center [427, 655] width 381 height 23
type input "bu"
click at [907, 776] on div at bounding box center [906, 788] width 128 height 23
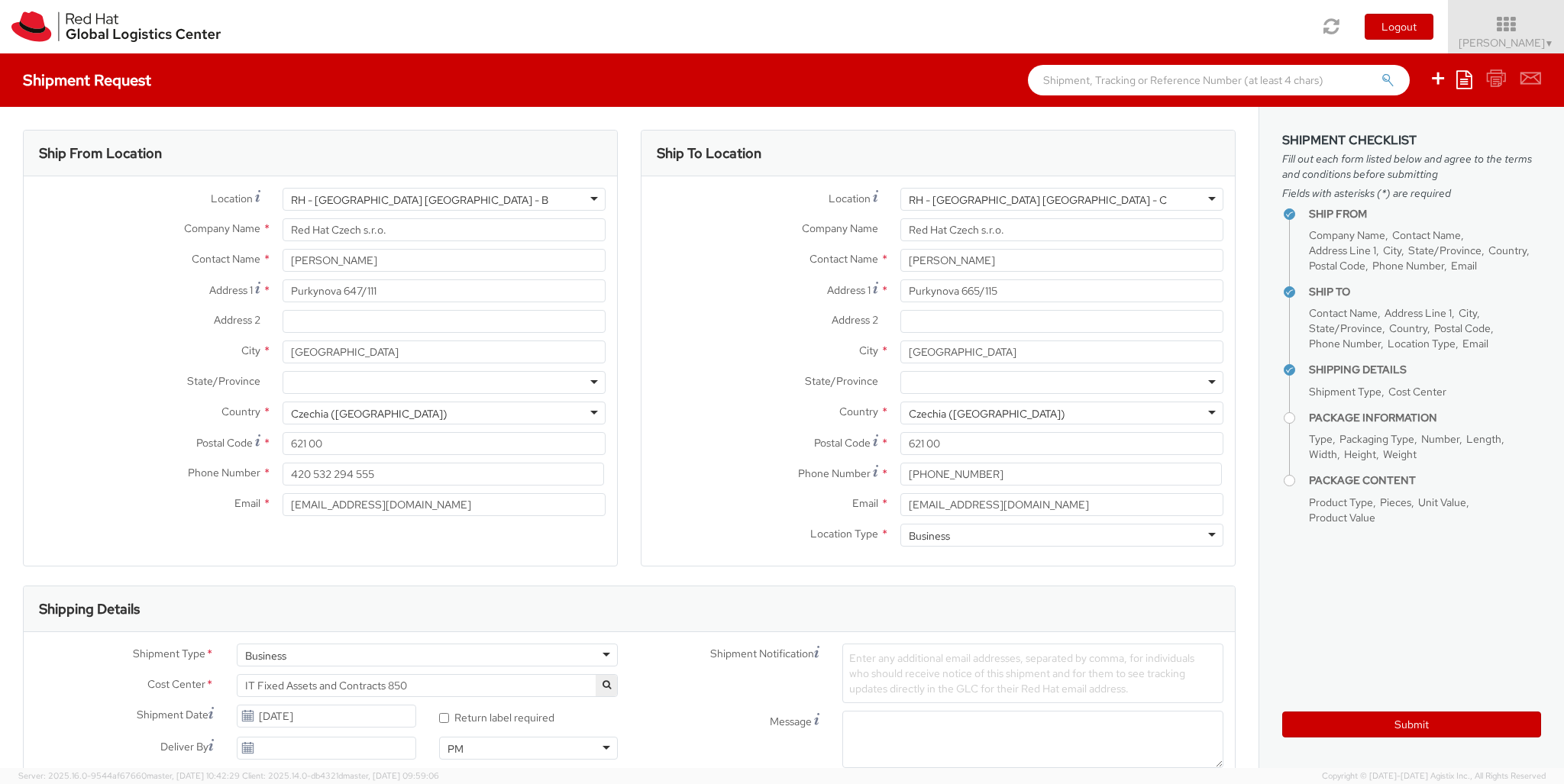
type input "ref"
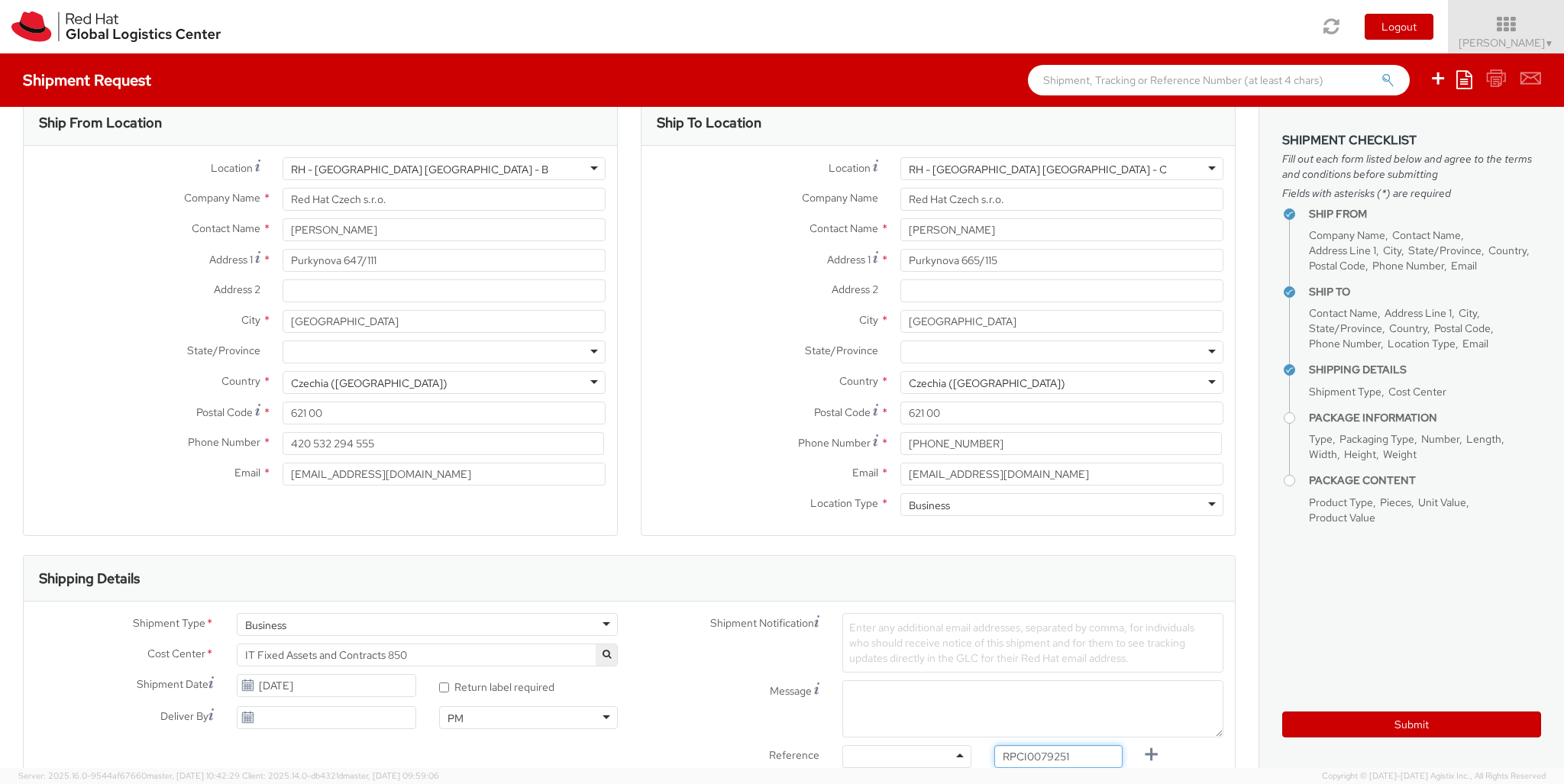
type input "RPCI0079251"
type input "[EMAIL_ADDRESS][DOMAIN_NAME]"
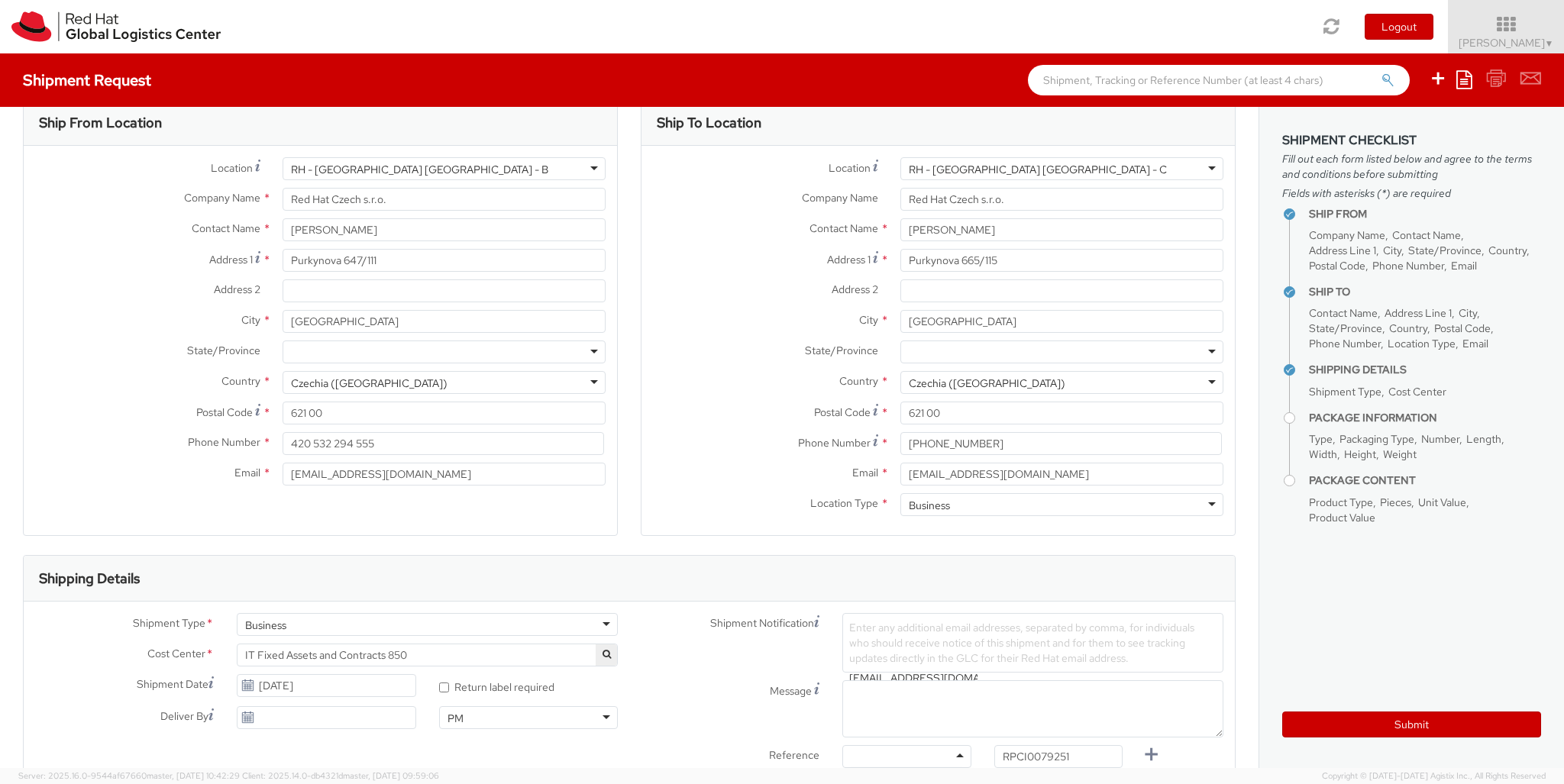
type input "lap"
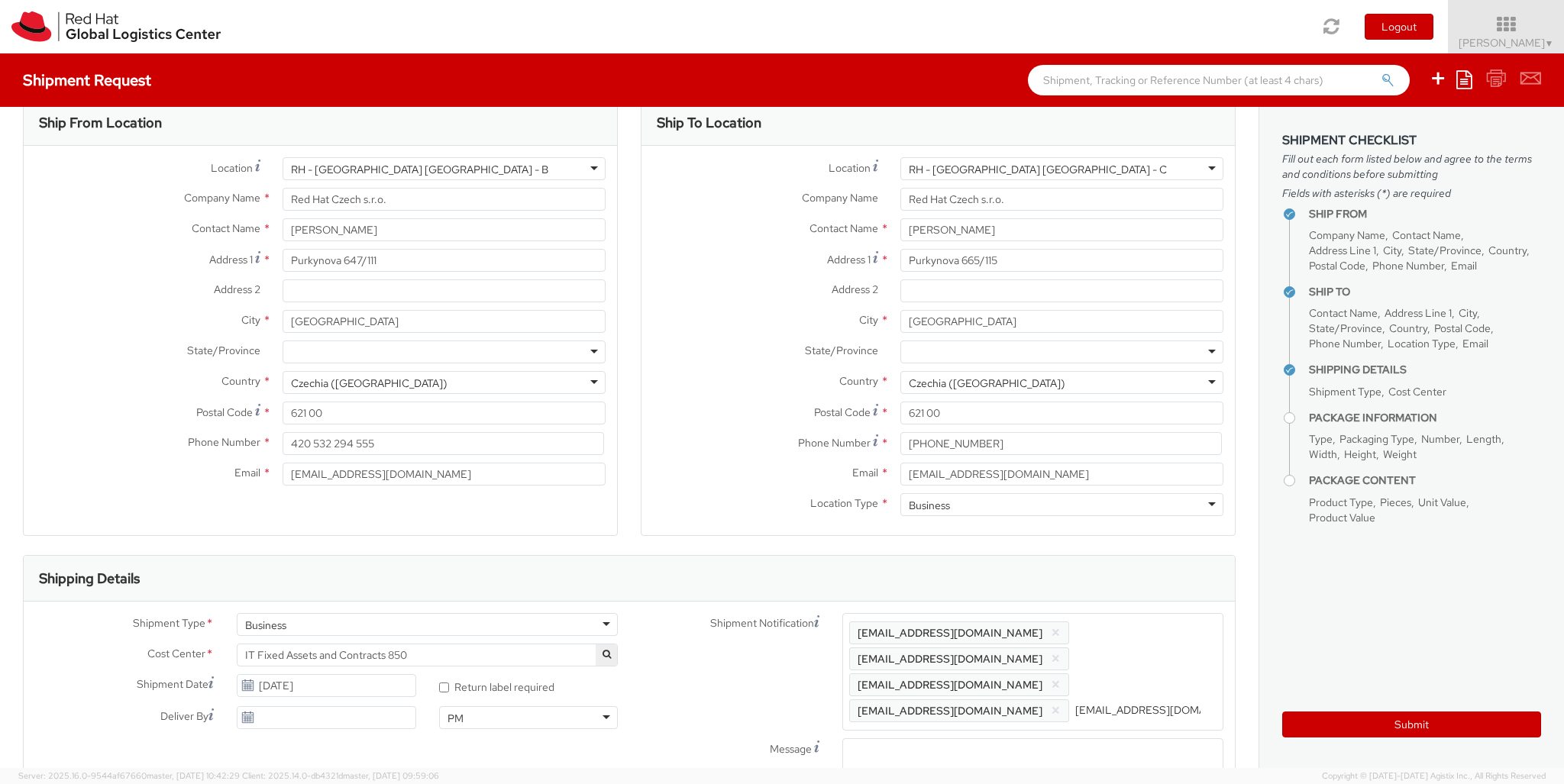
select select "LAPTOP"
type input "your"
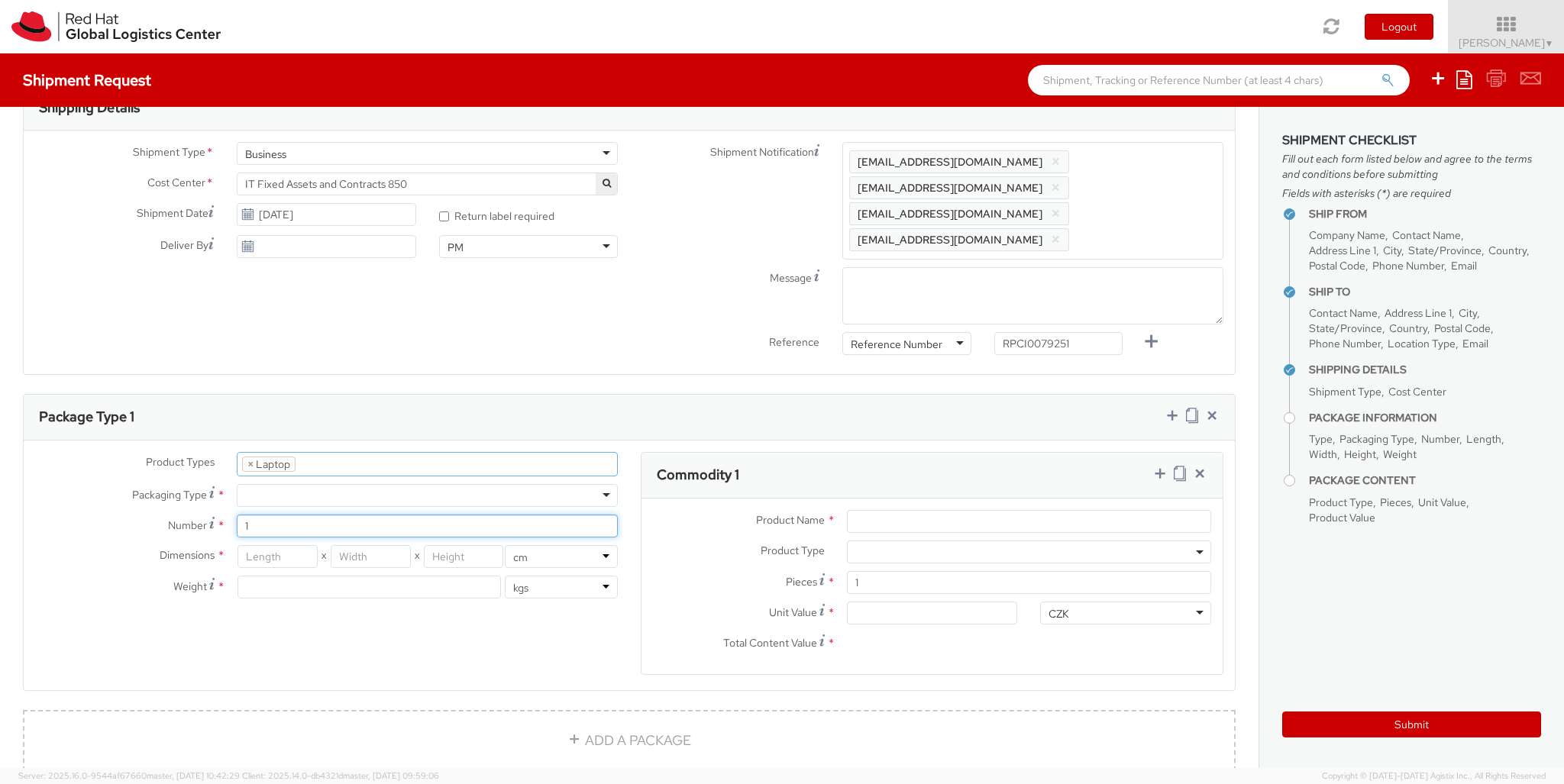
type input "1"
type input "42"
type input "28"
type input "8"
click at [931, 602] on input "Unit Value *" at bounding box center [932, 613] width 171 height 23
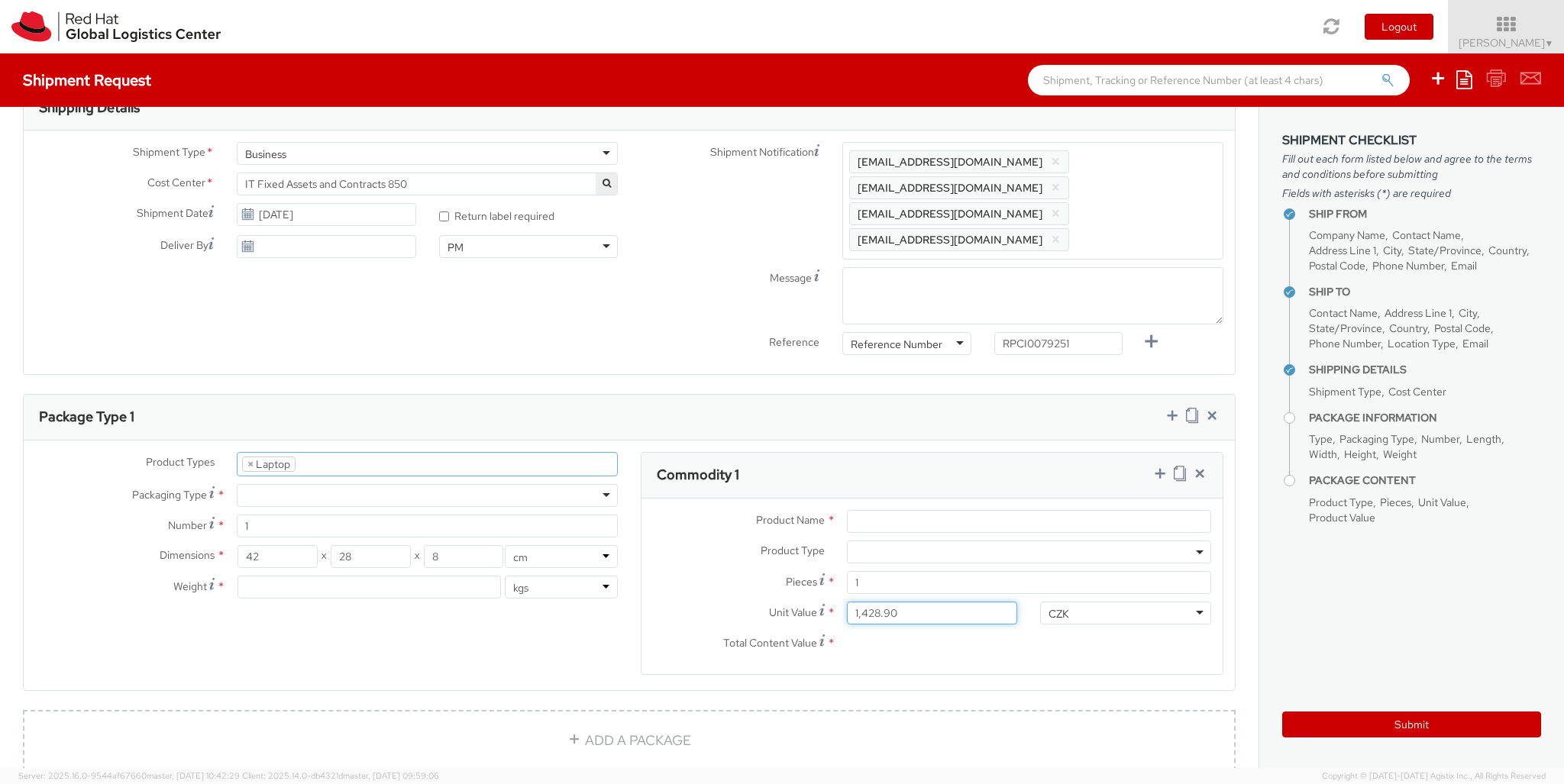
type input "1,428.98"
type input "EUR"
type input "2.5"
type input "Lenovo X Series"
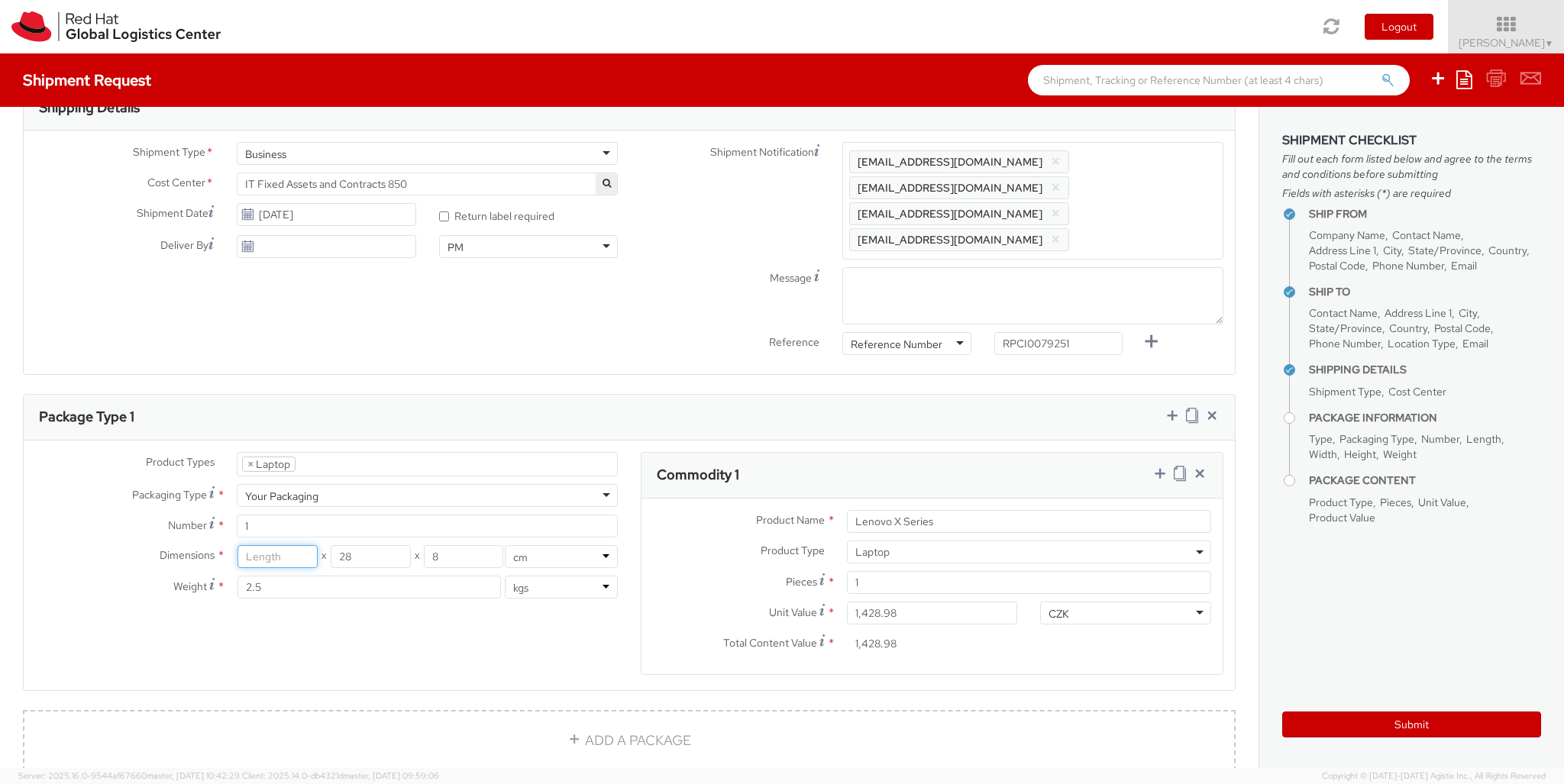
scroll to position [0, 0]
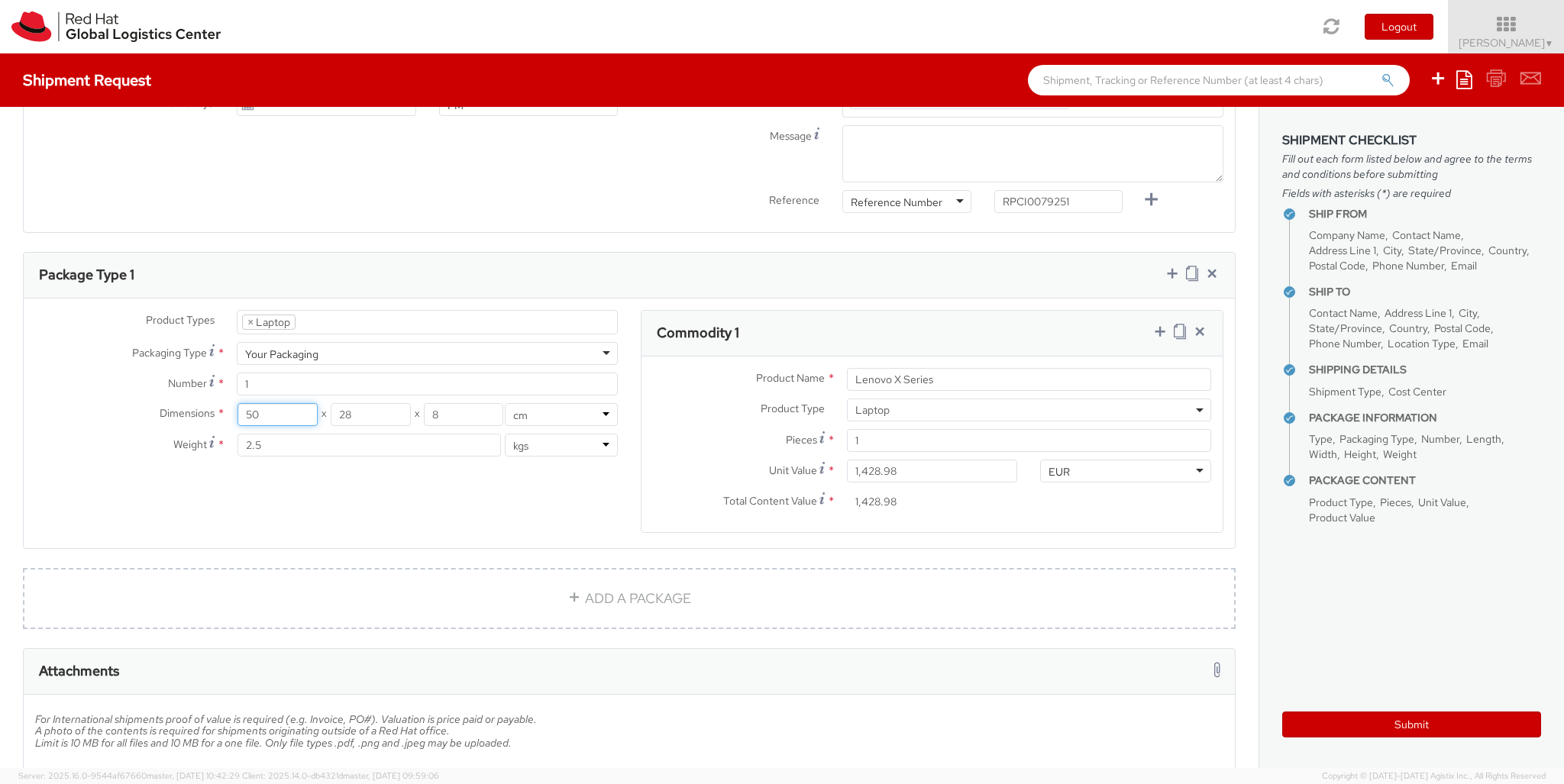
type input "50"
type input "30"
type input "20"
type input "4"
click at [1159, 324] on icon at bounding box center [1159, 331] width 15 height 15
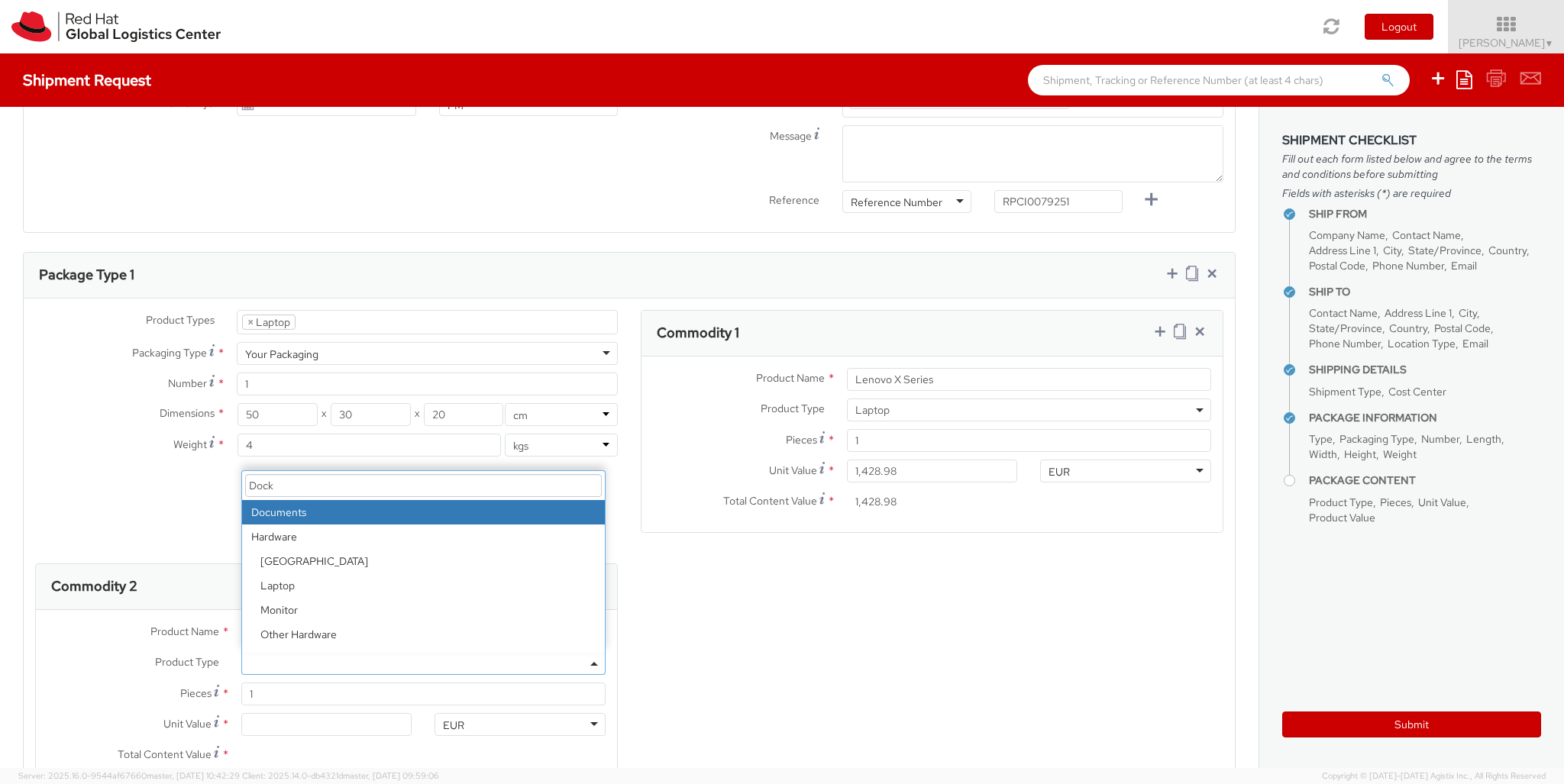
select select "DOC_STATION"
click at [326, 713] on input "Unit Value *" at bounding box center [326, 724] width 171 height 23
type input "200.00"
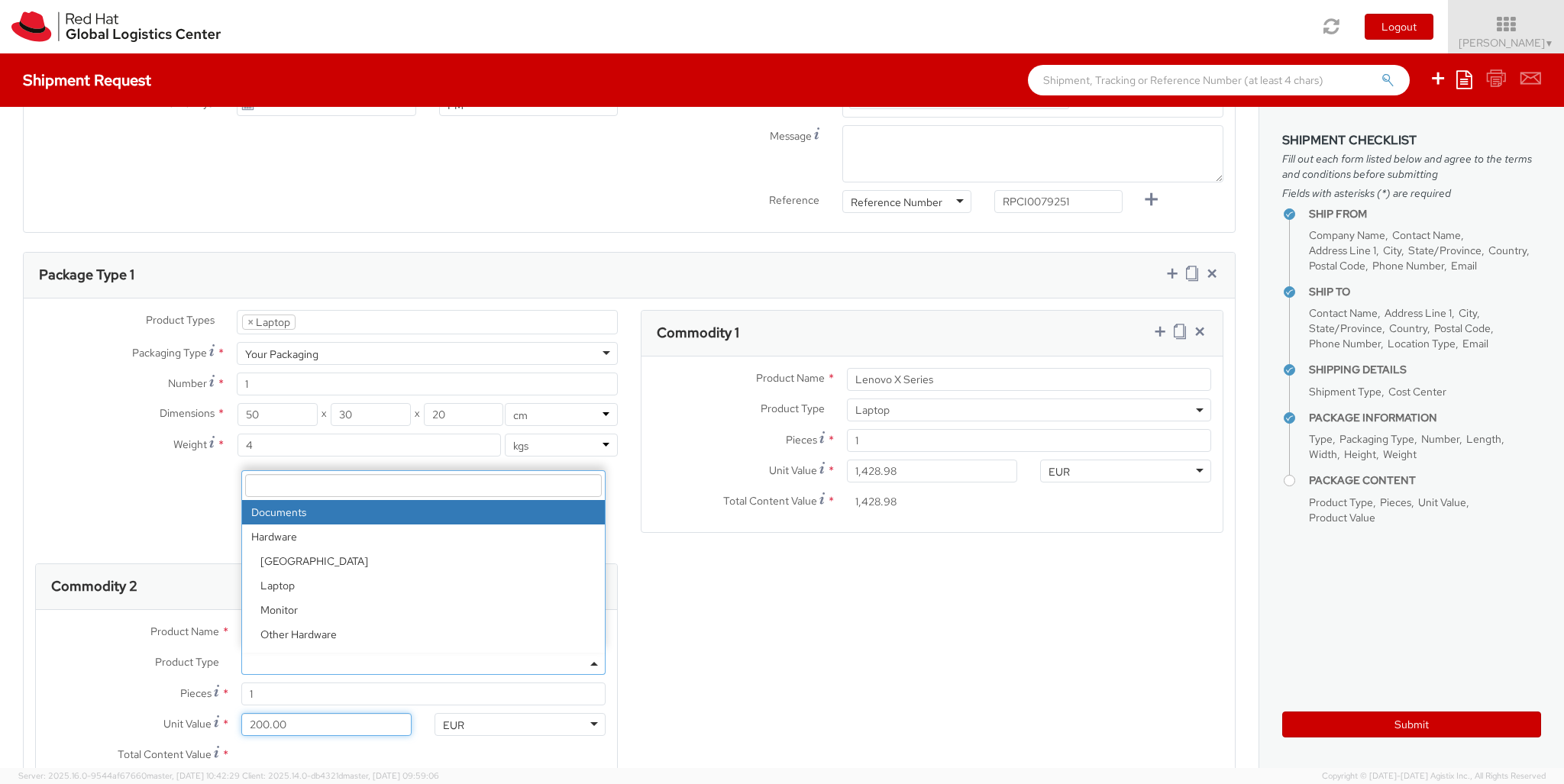
type input "200.00"
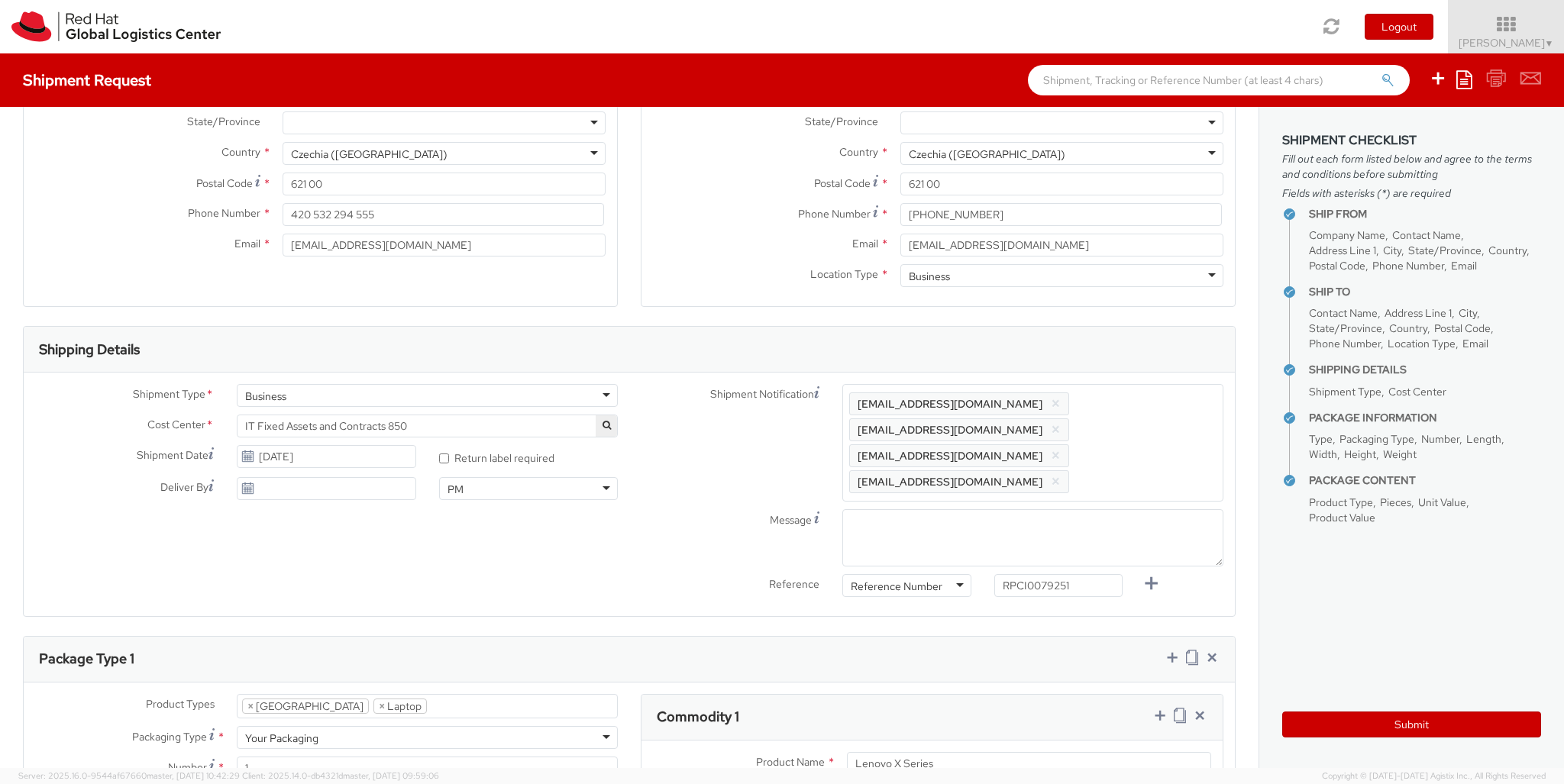
scroll to position [348, 0]
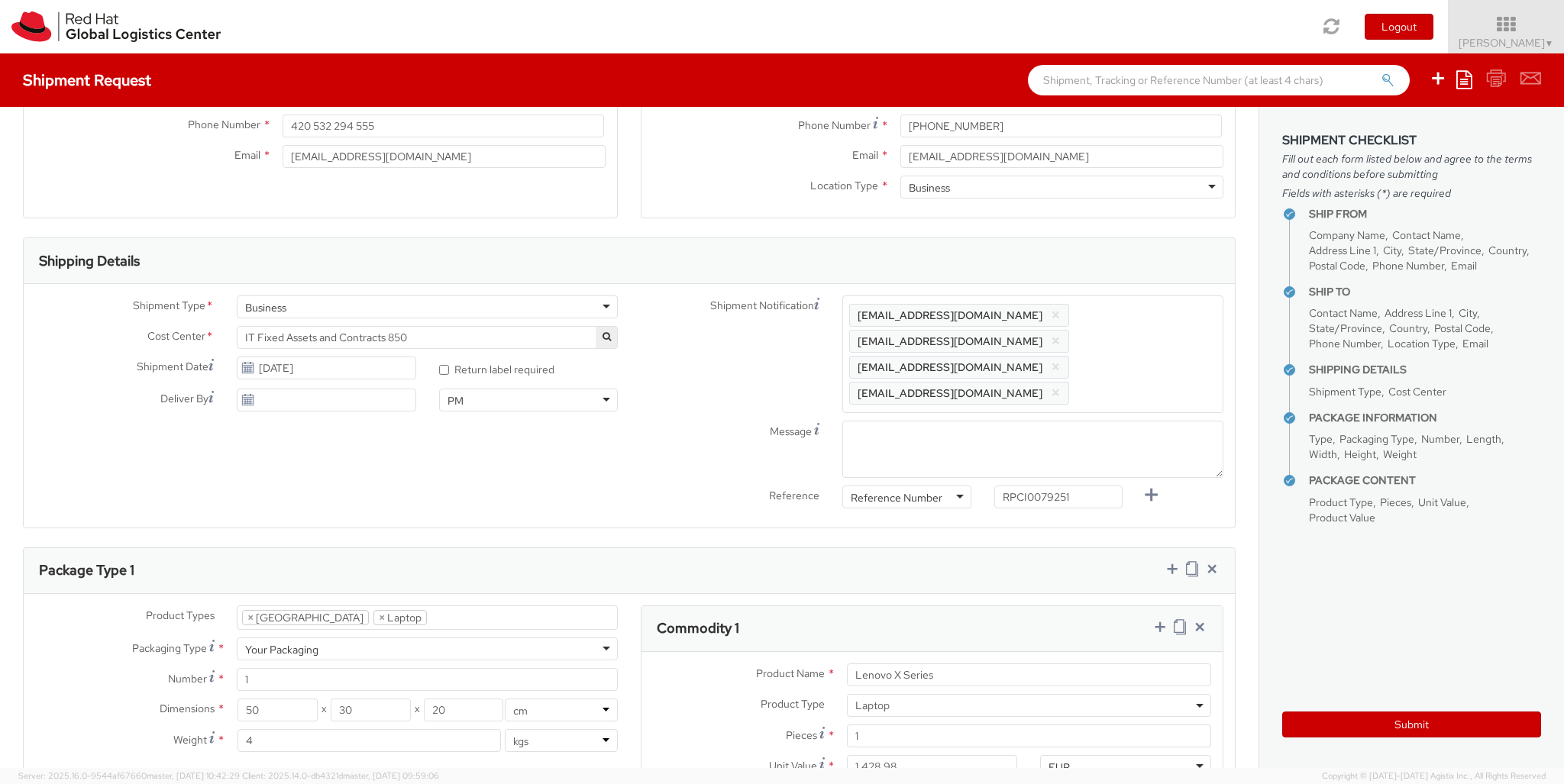
type input "Lenovo Thunderbolt 4 Dock"
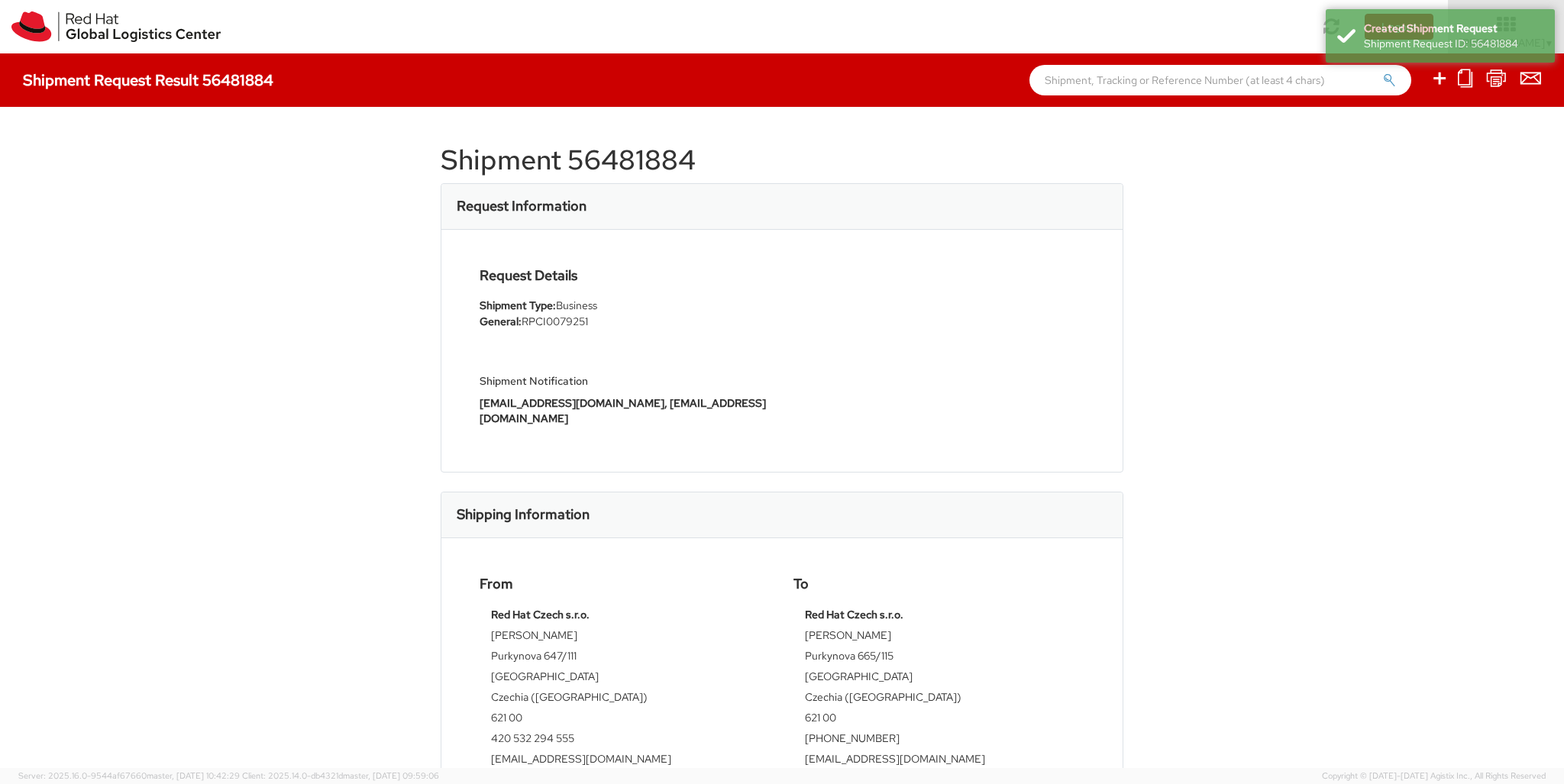
click at [1440, 81] on icon at bounding box center [1440, 78] width 18 height 19
select select
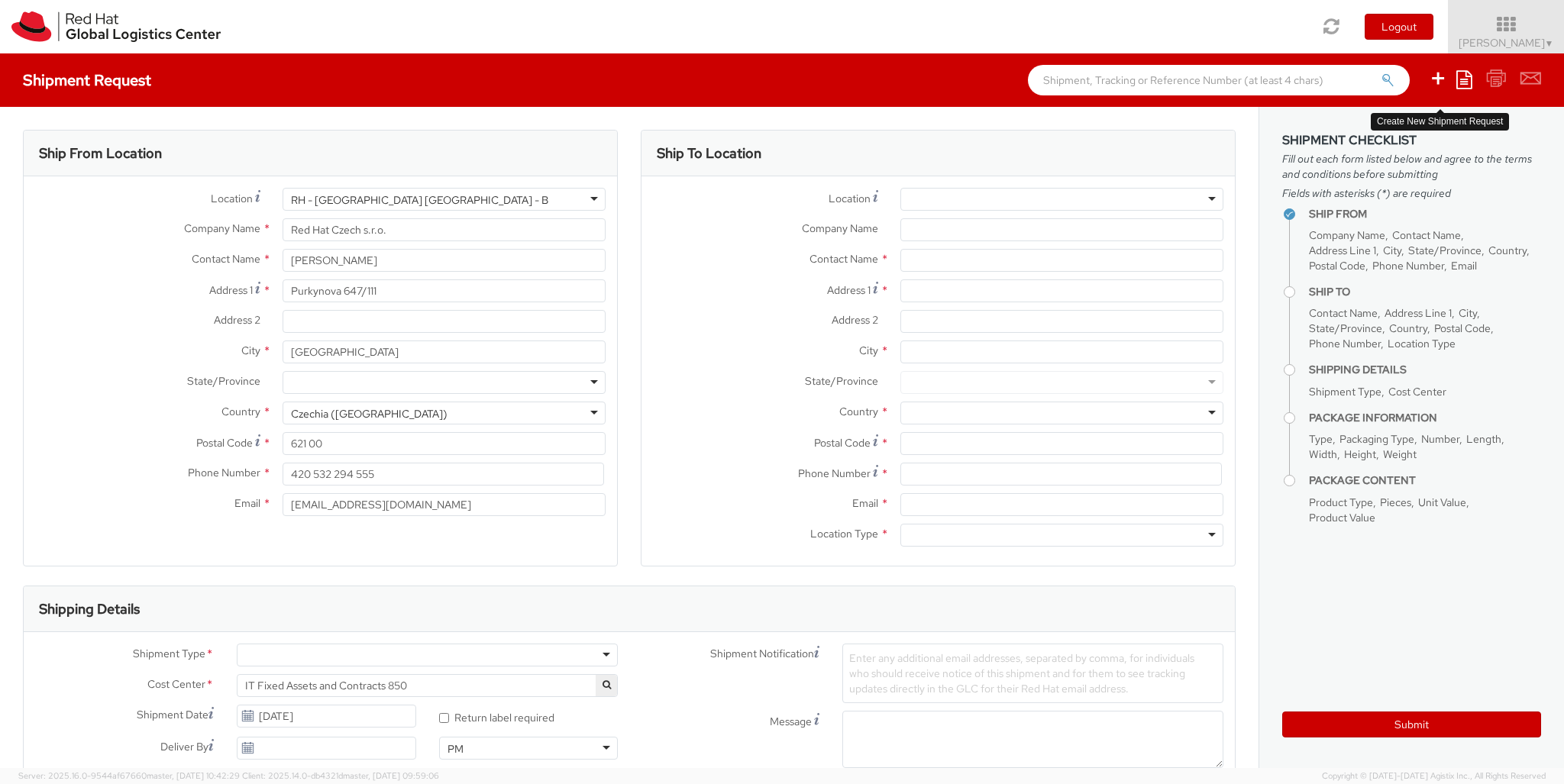
select select "850"
click at [1062, 200] on div at bounding box center [1062, 199] width 323 height 23
type input "[GEOGRAPHIC_DATA]"
type input "Red Hat GmbH"
type input "[PERSON_NAME]-Ring 12"
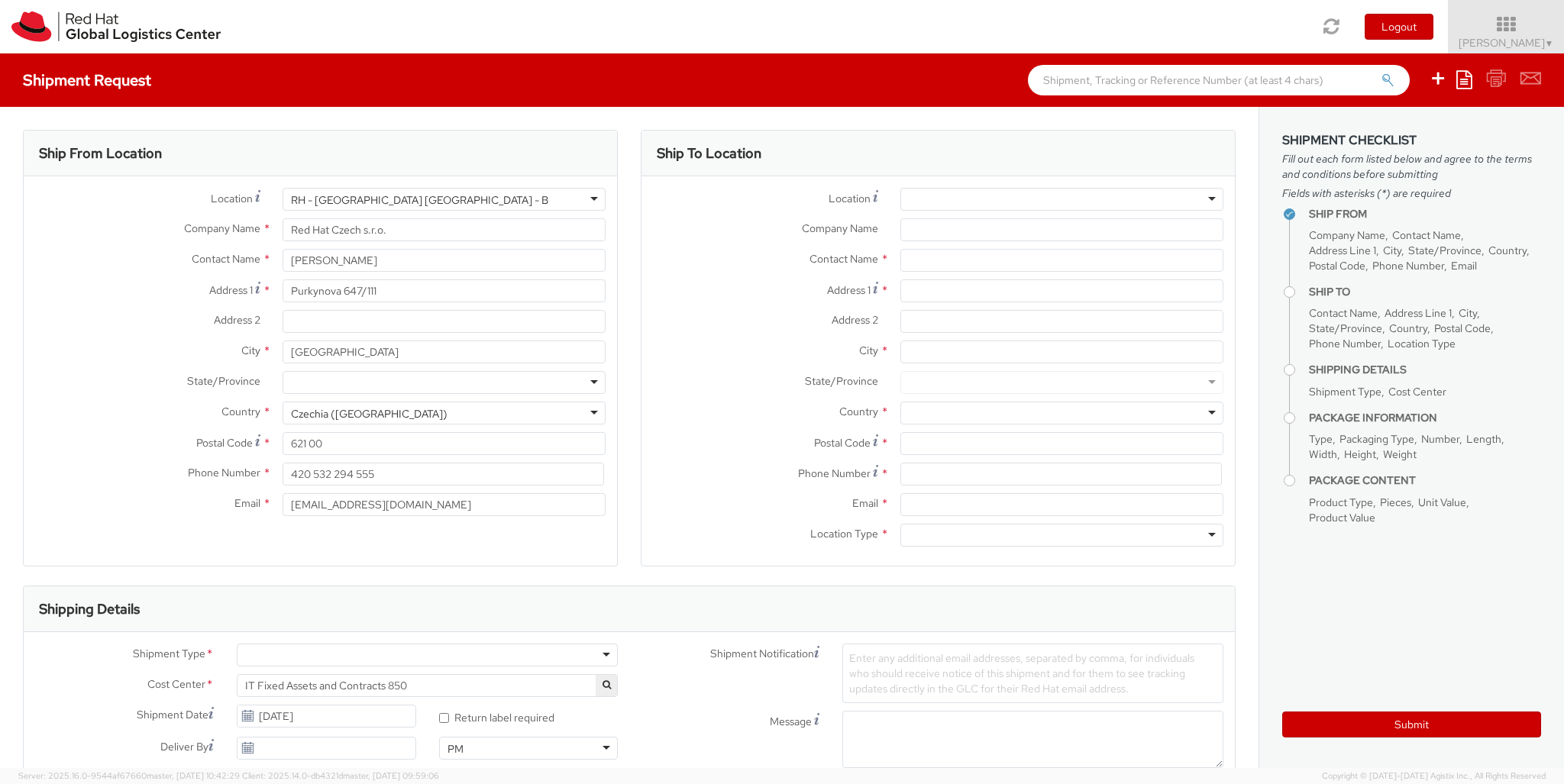
type input "Technopark II"
type input "[GEOGRAPHIC_DATA]"
type input "85630"
type input "49 89 205071 0"
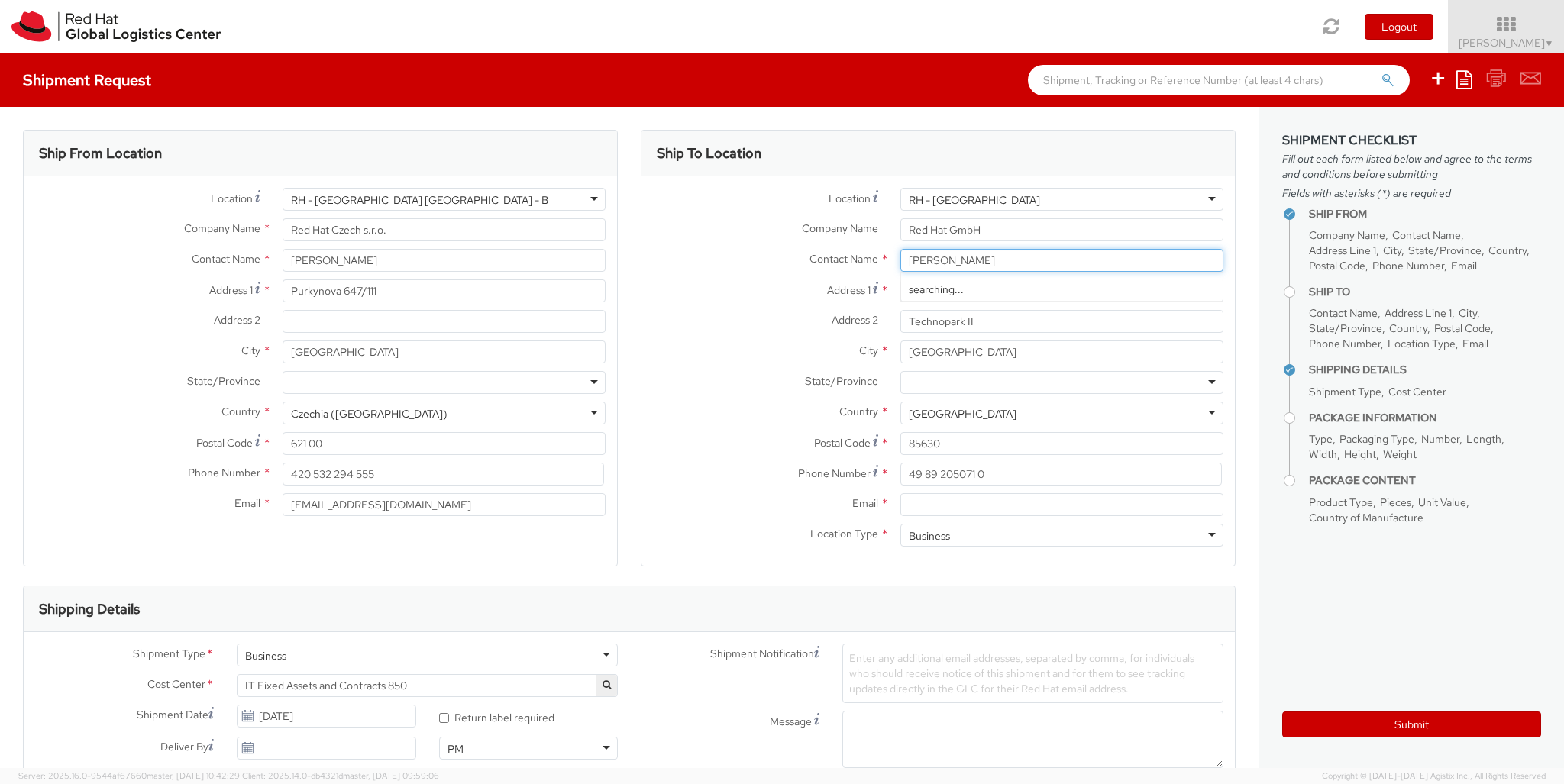
type input "[PERSON_NAME]"
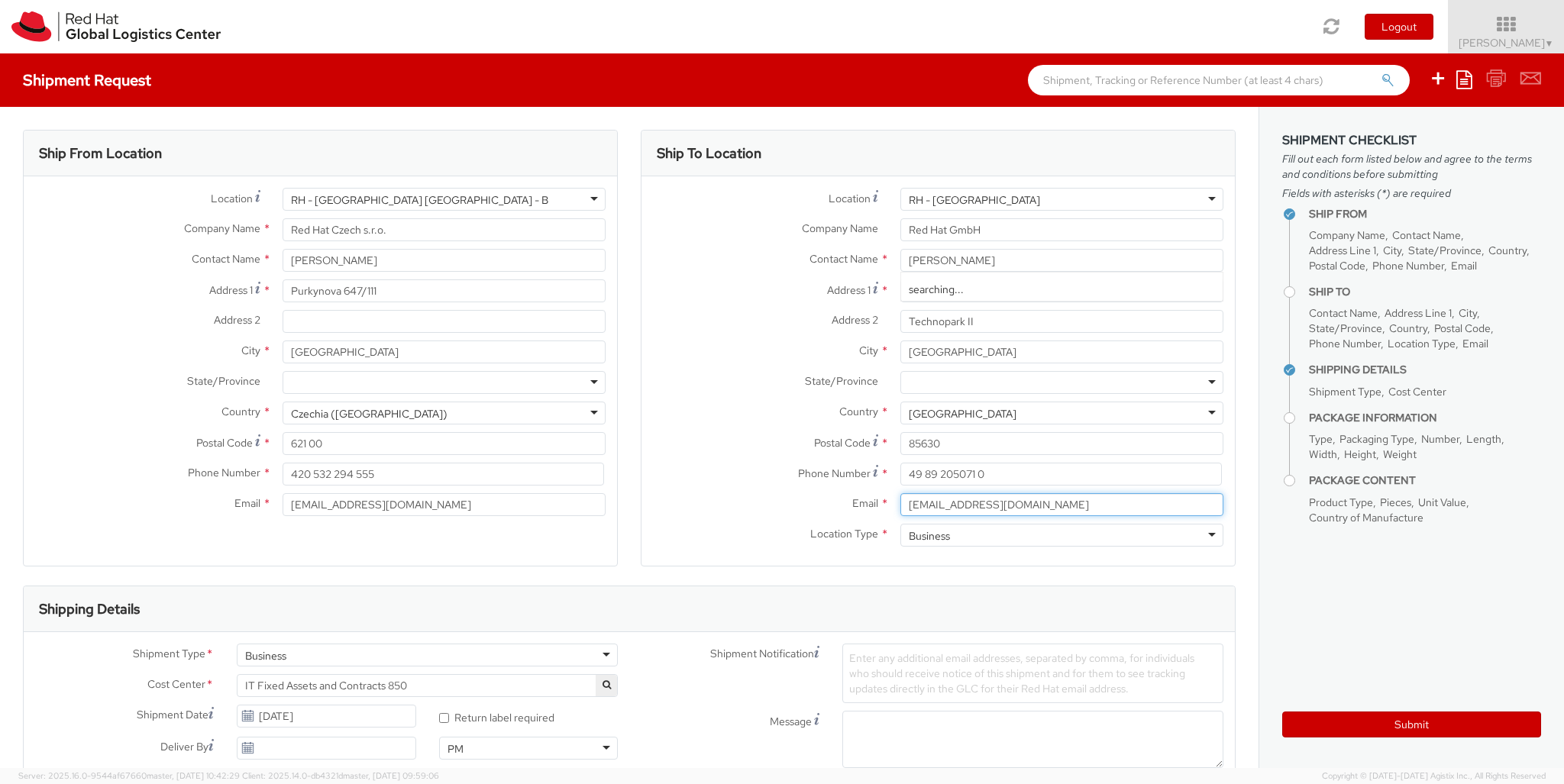
type input "[EMAIL_ADDRESS][DOMAIN_NAME]"
type input "[PHONE_NUMBER]"
click at [427, 655] on div "Business" at bounding box center [427, 655] width 381 height 23
click at [907, 776] on div at bounding box center [906, 788] width 128 height 23
type input "ref"
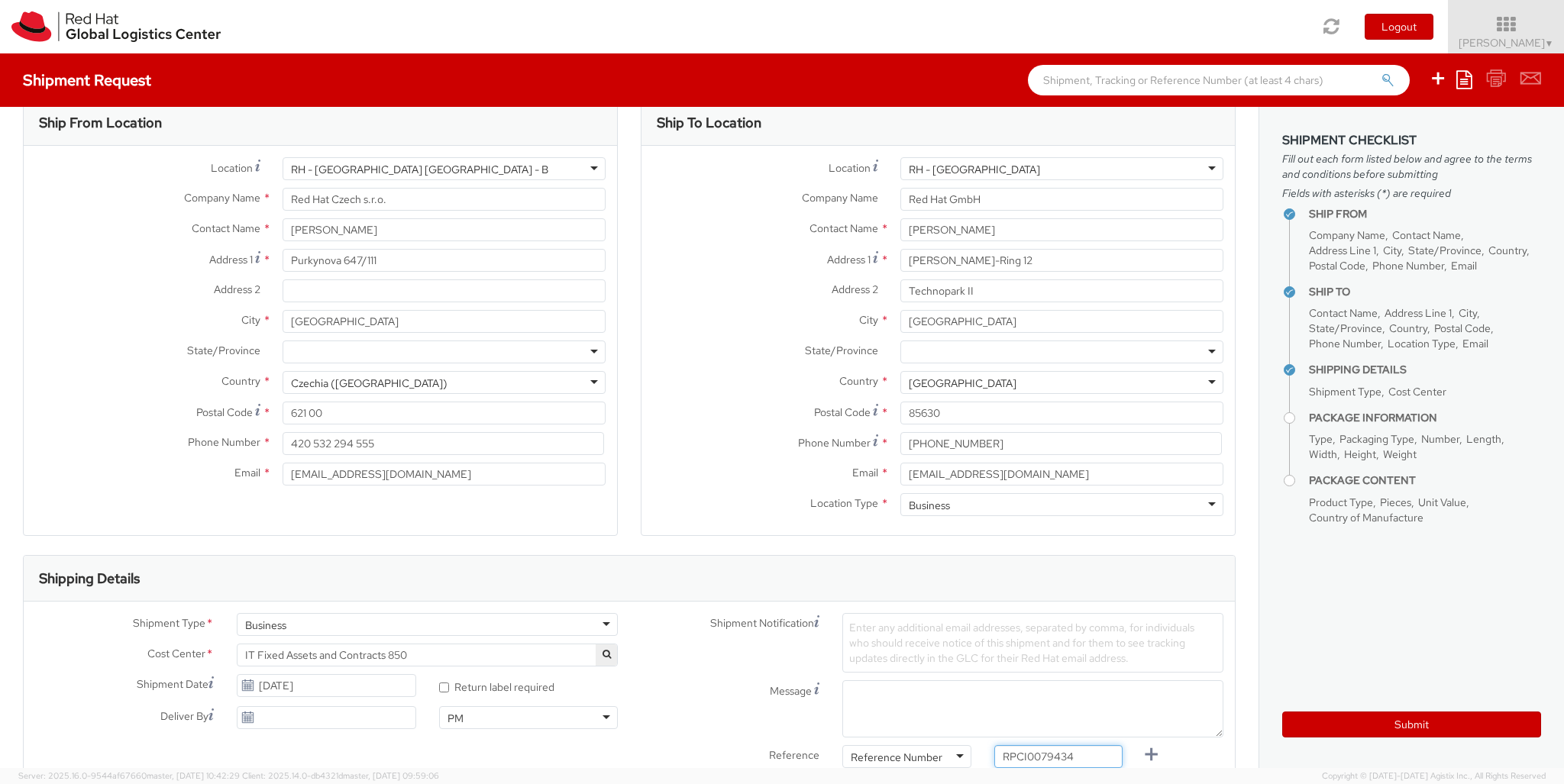
type input "RPCI0079434"
type input "[EMAIL_ADDRESS][DOMAIN_NAME]"
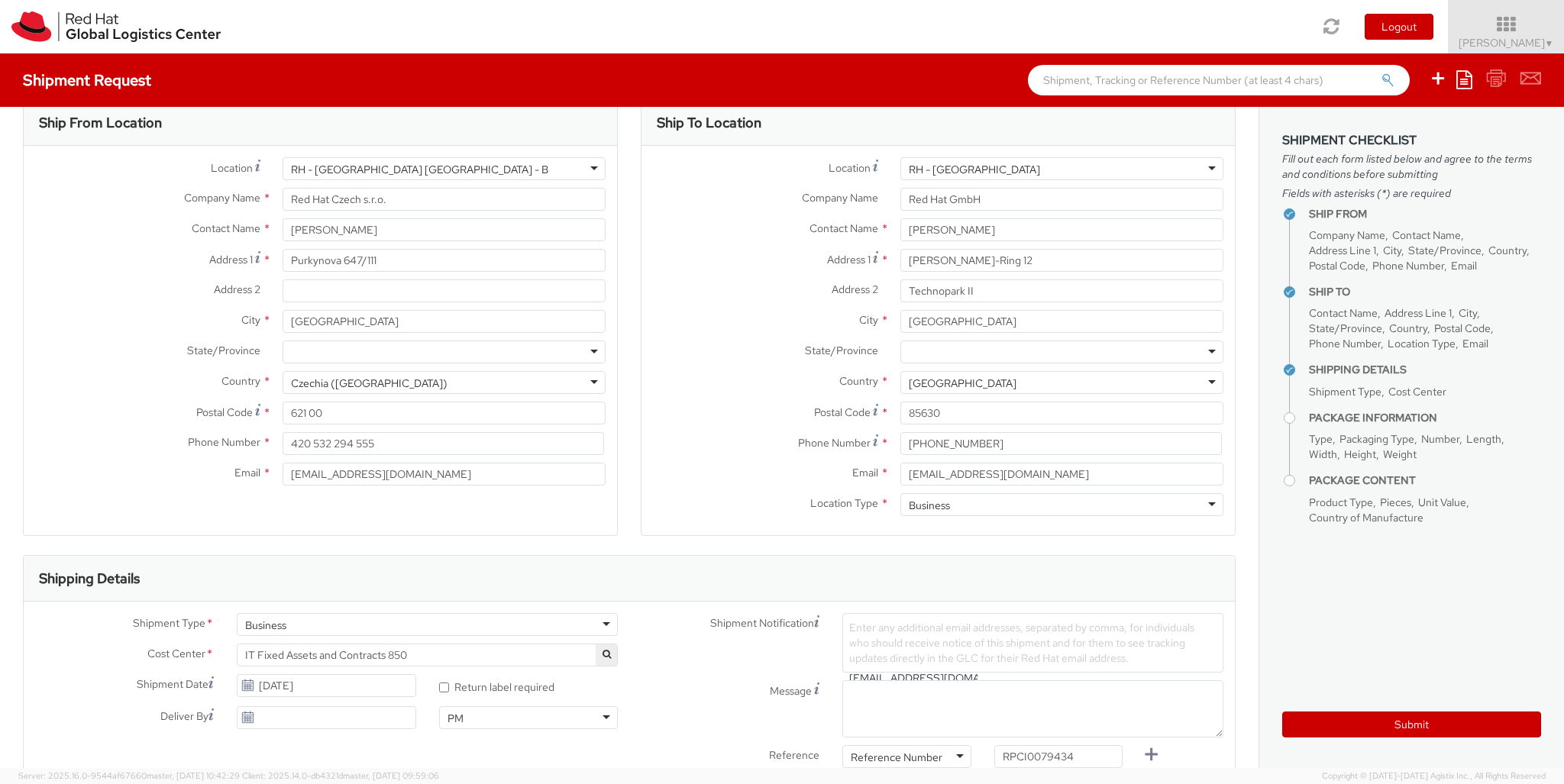
type input "lap"
select select "LAPTOP"
checkbox input "false"
select select "LAPTOP"
click at [0, 0] on label at bounding box center [0, 0] width 0 height 0
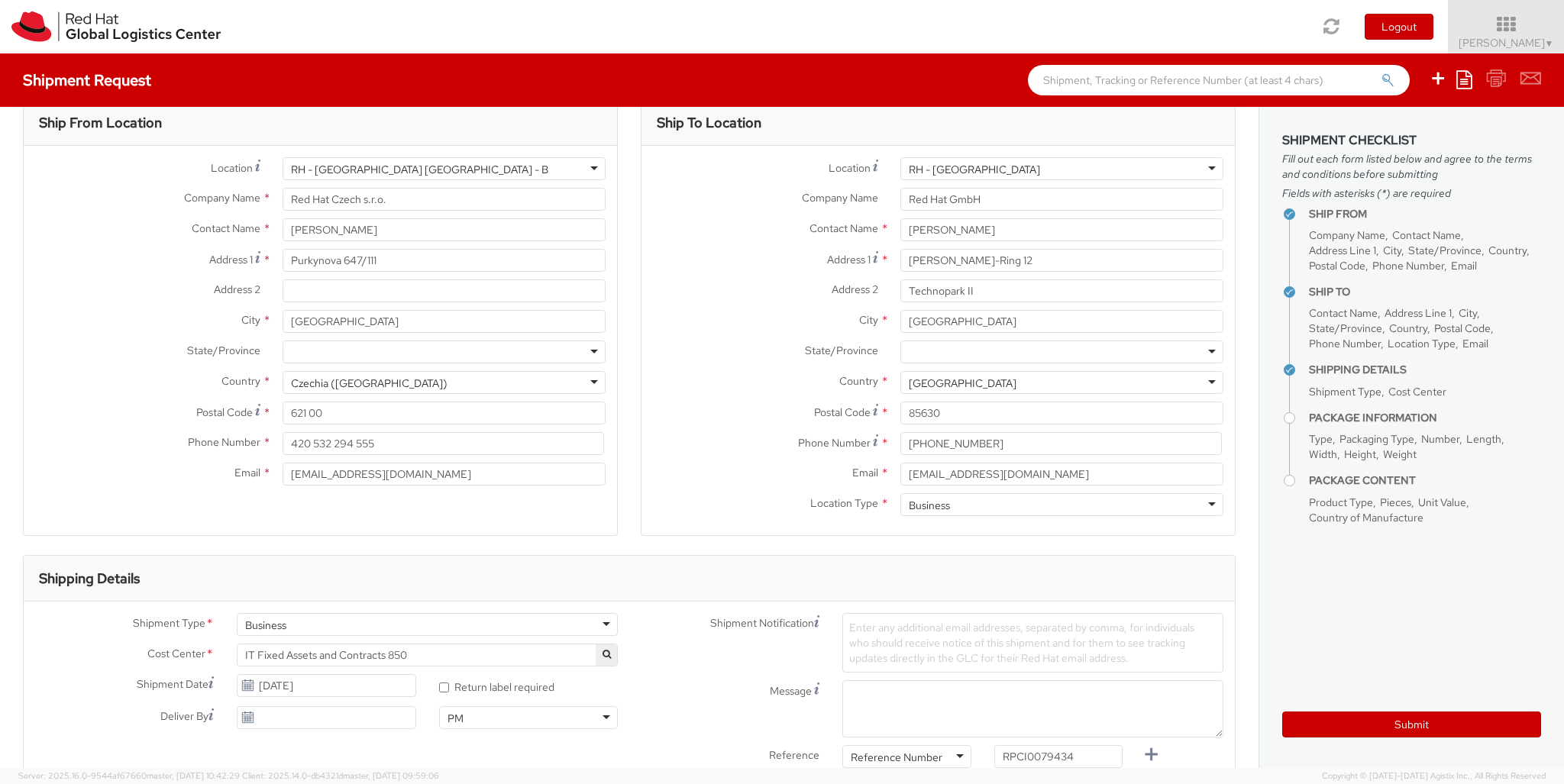
click at [0, 0] on input "checkbox" at bounding box center [0, 0] width 0 height 0
checkbox input "true"
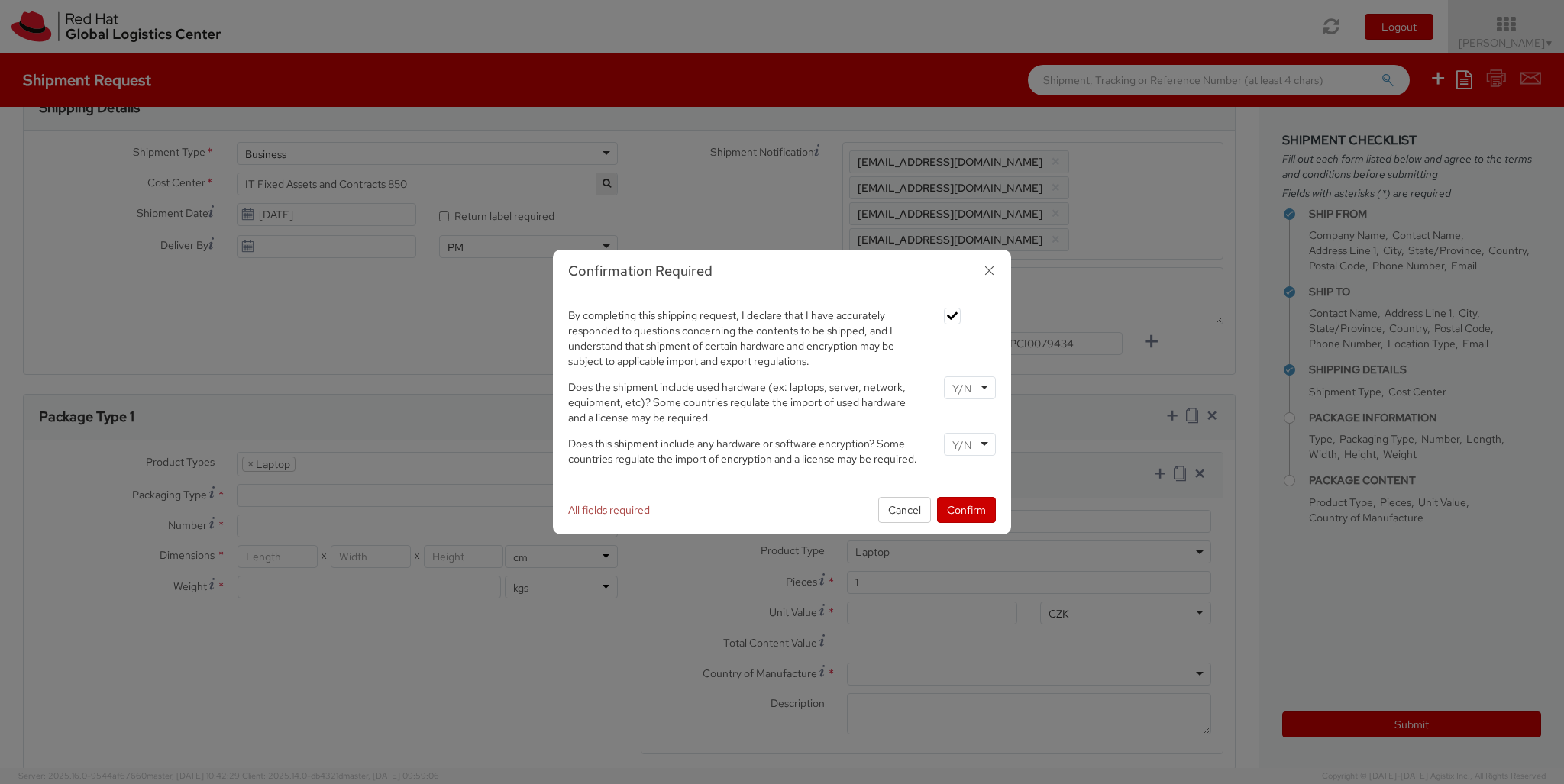
click at [969, 381] on input "select-one" at bounding box center [963, 388] width 22 height 15
type input "no"
click at [969, 437] on input "select-one" at bounding box center [963, 444] width 22 height 15
click at [966, 509] on button "Confirm" at bounding box center [966, 510] width 59 height 26
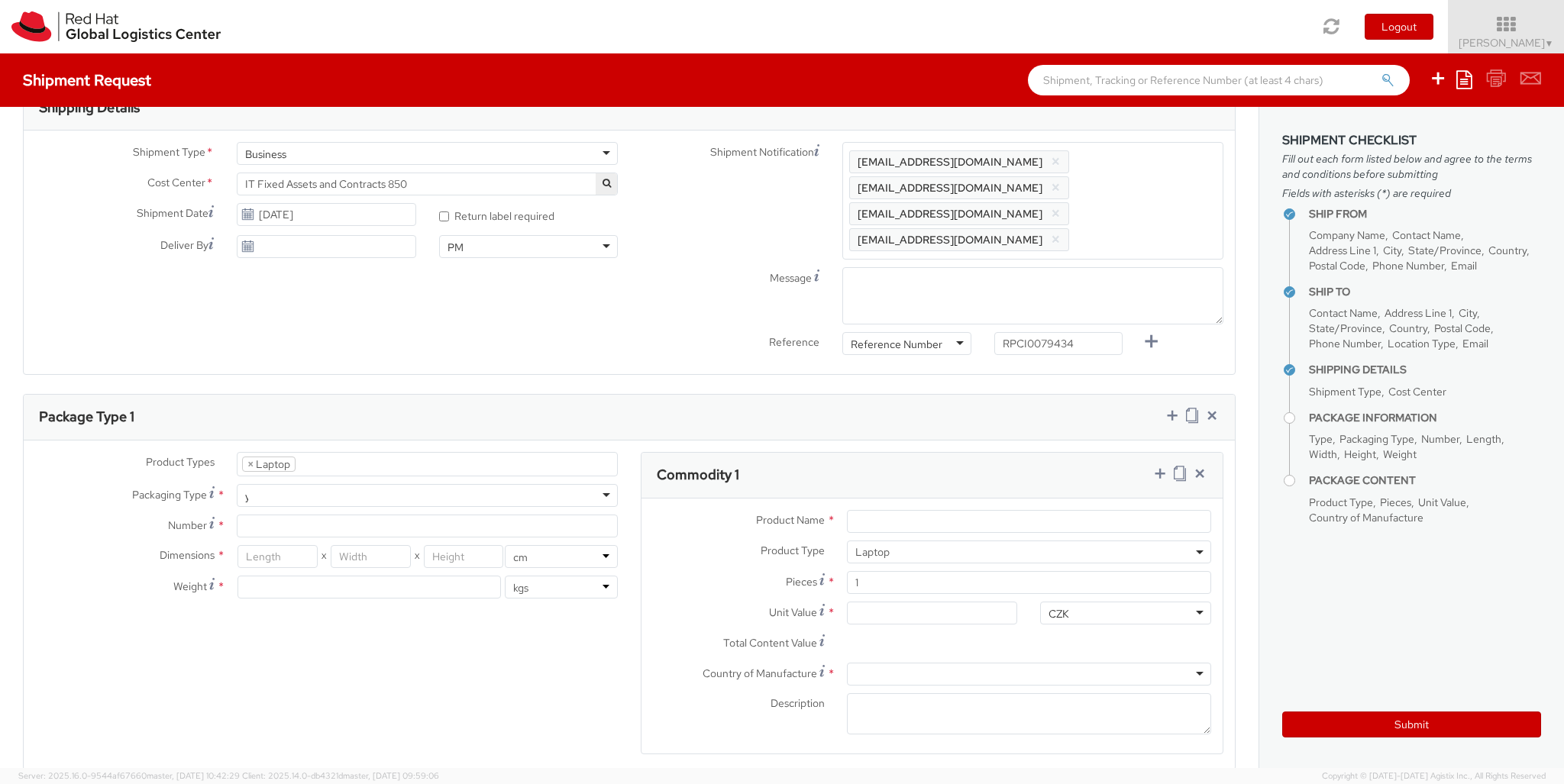
type input "your"
type input "1"
type input "51"
type input "32"
type input "8"
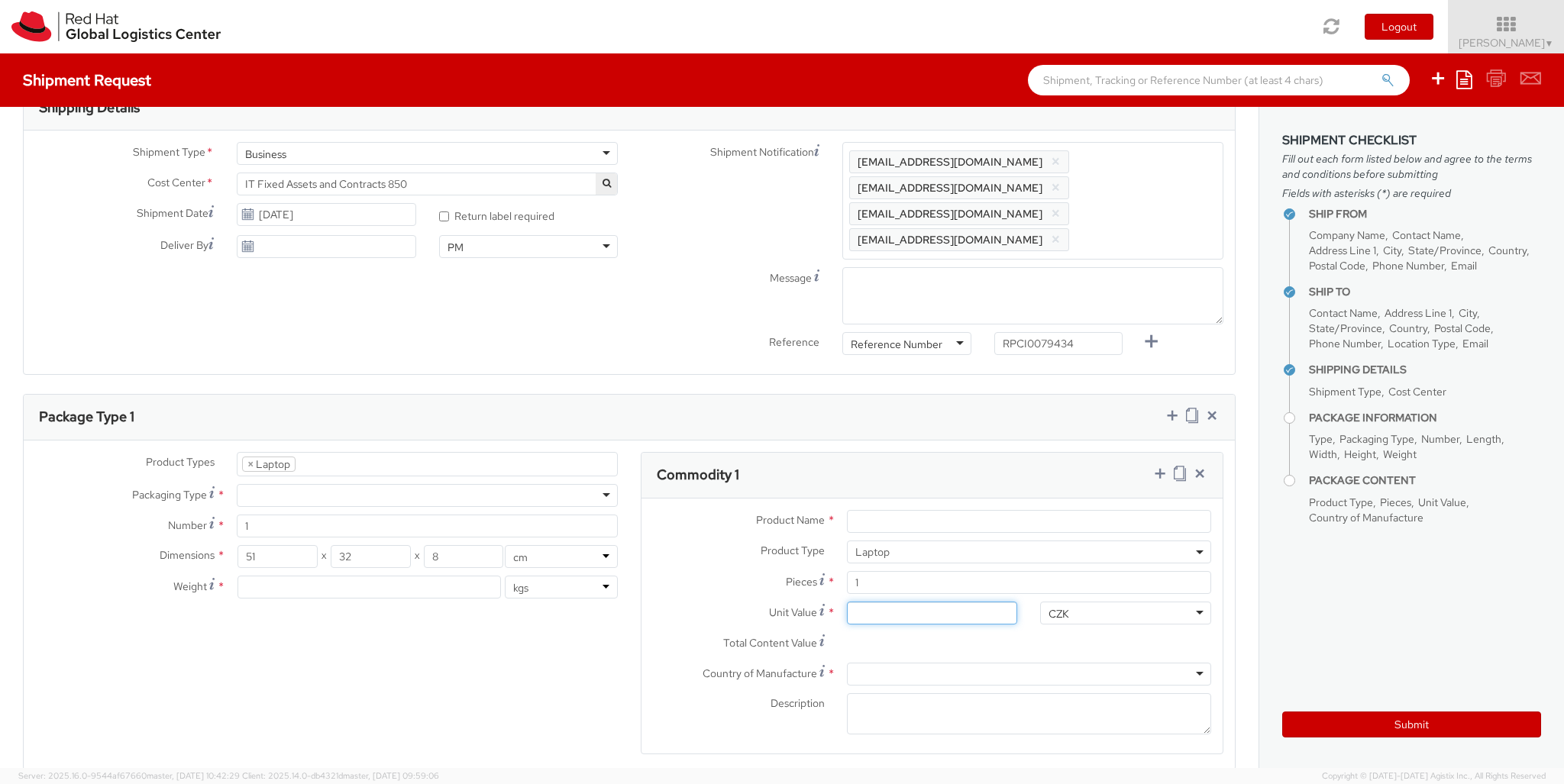
click at [931, 602] on input "Unit Value *" at bounding box center [932, 613] width 171 height 23
type input "1,758.10"
type input "EUR"
type input "2.7"
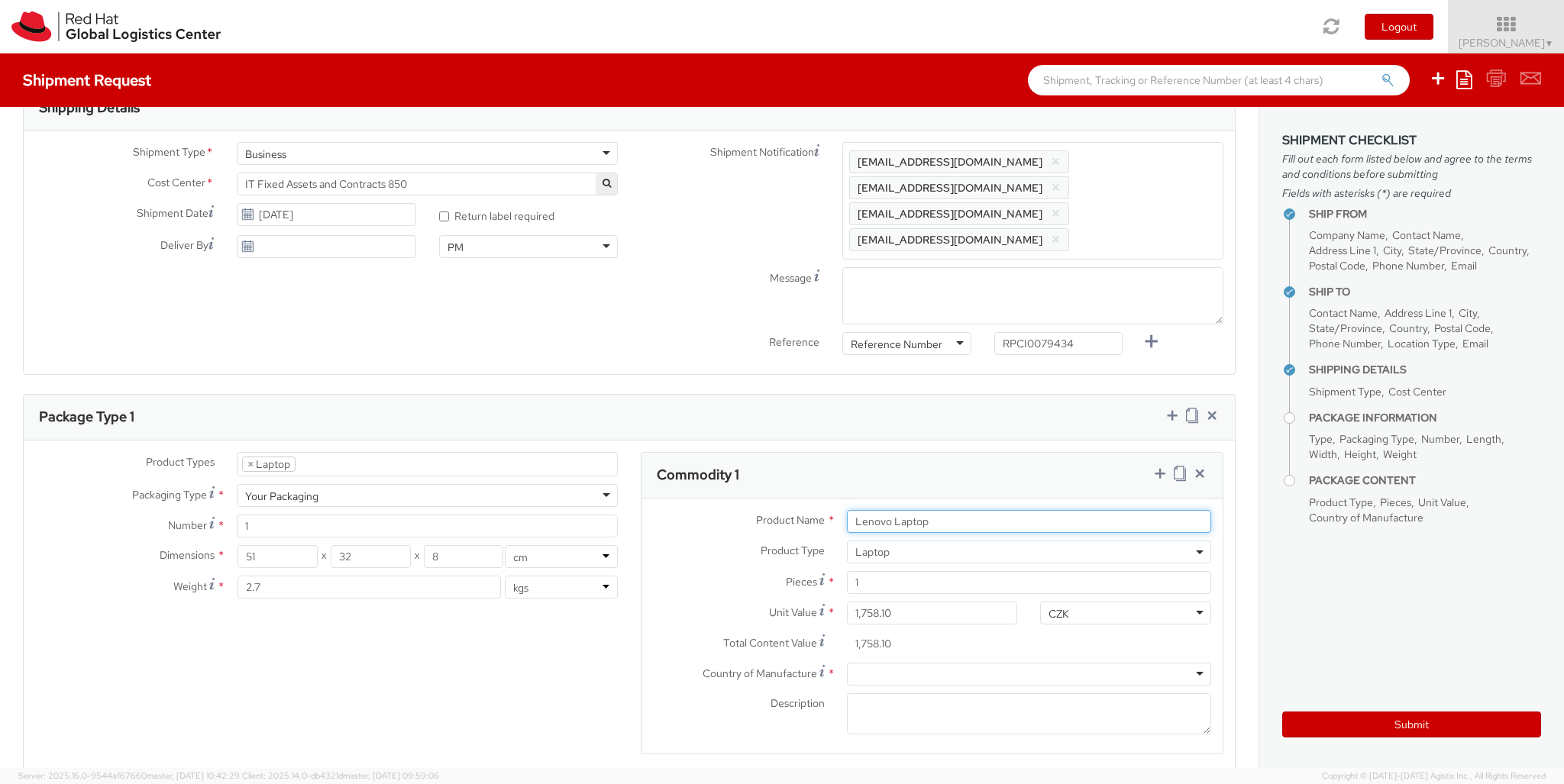
scroll to position [0, 0]
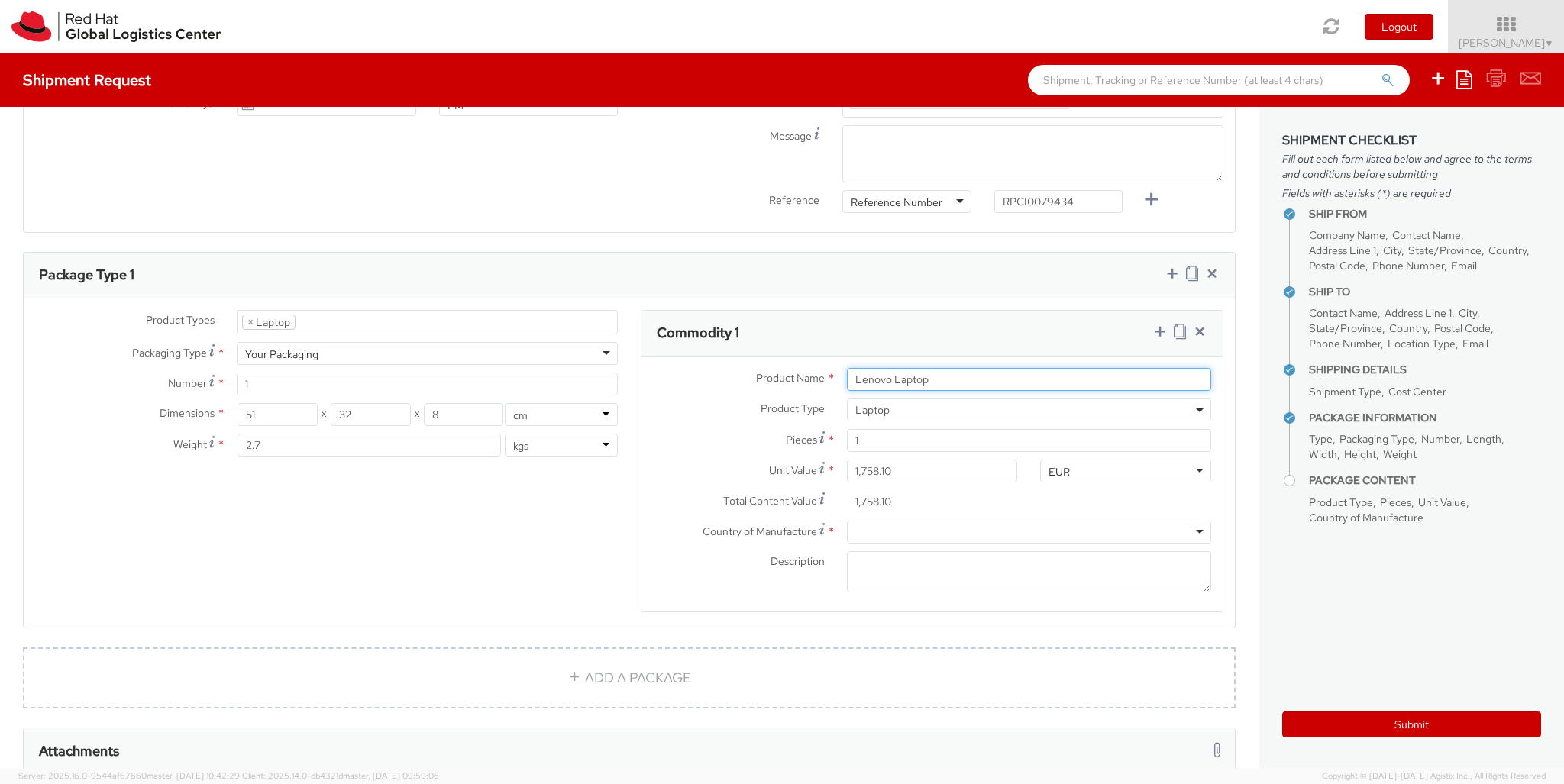
type input "Lenovo Laptop"
click at [1029, 520] on div at bounding box center [1030, 532] width 364 height 23
type input "[GEOGRAPHIC_DATA]"
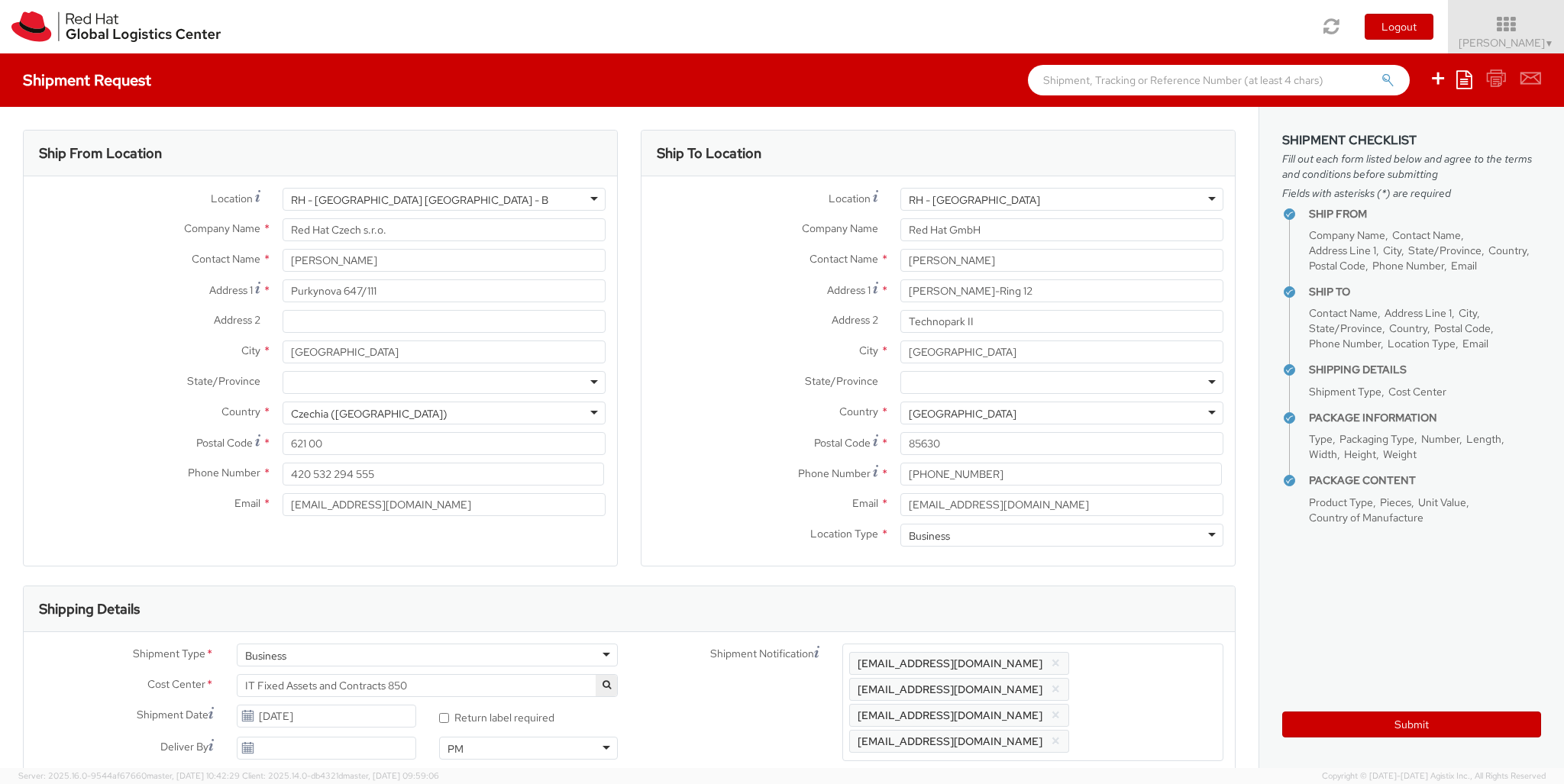
type textarea "Lenovo P Series *Not restricted*"
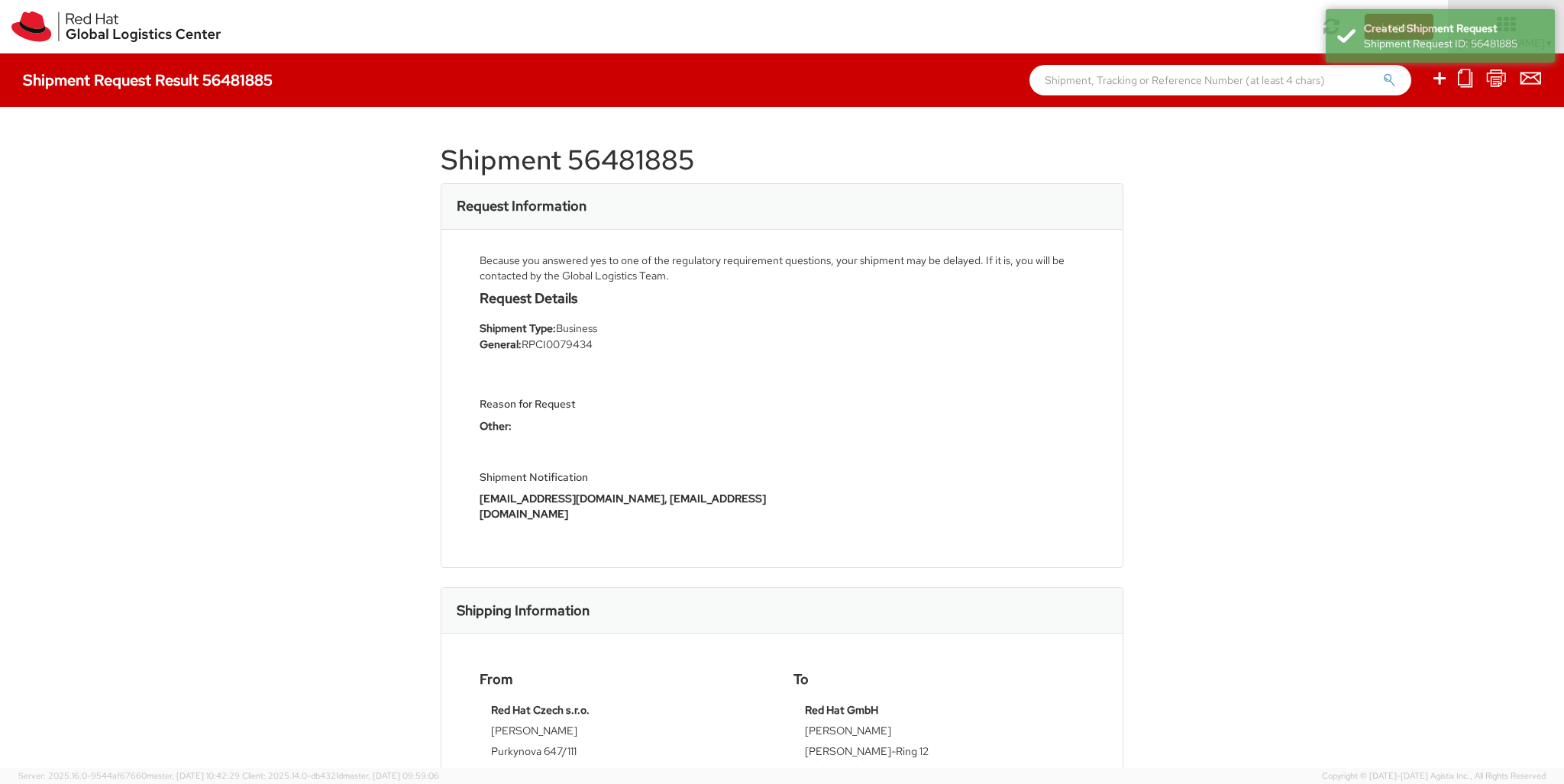
click at [1440, 81] on icon at bounding box center [1440, 78] width 18 height 19
select select
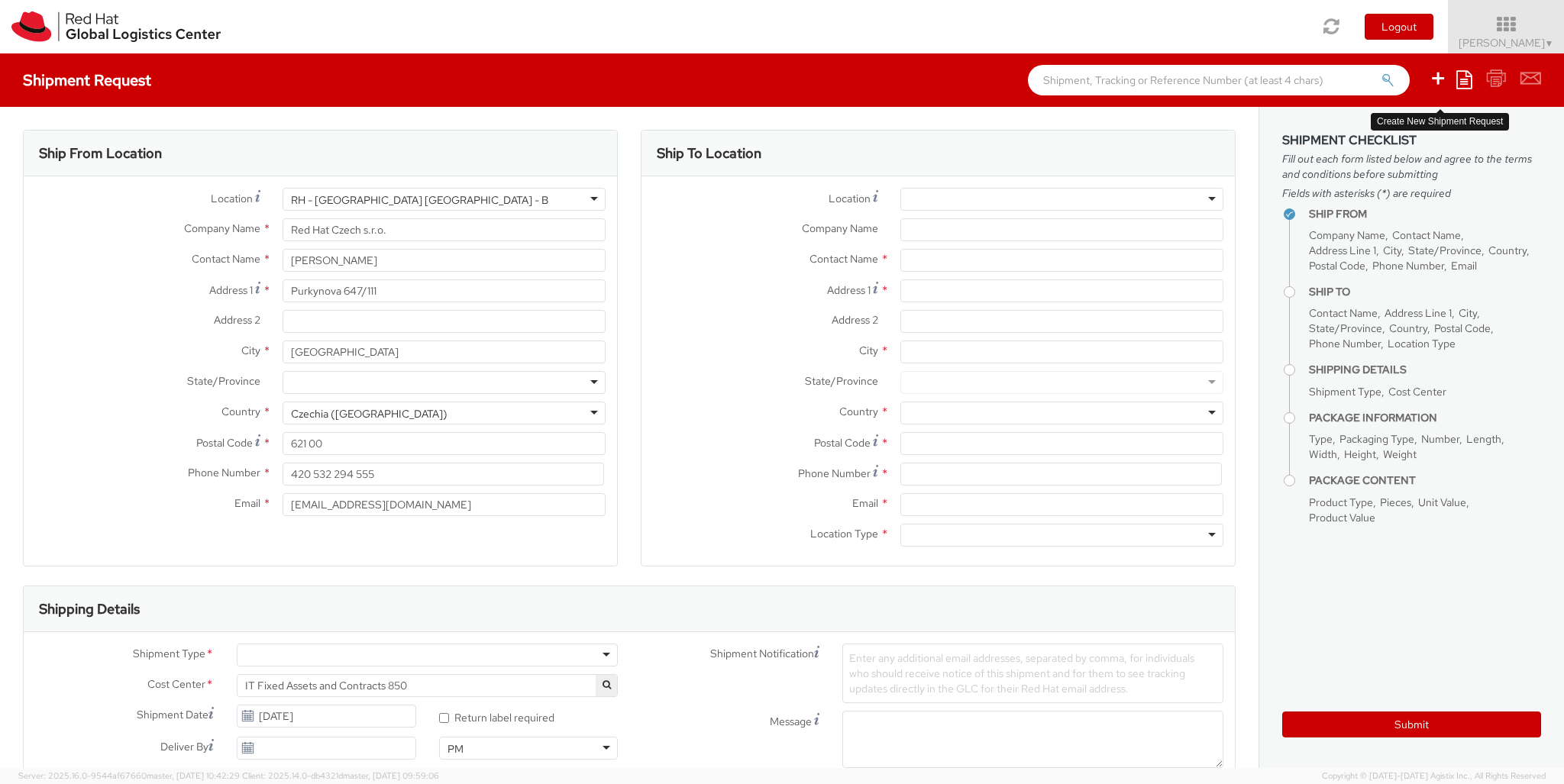
select select "850"
type input "[PERSON_NAME]"
type input "[PERSON_NAME][STREET_ADDRESS]"
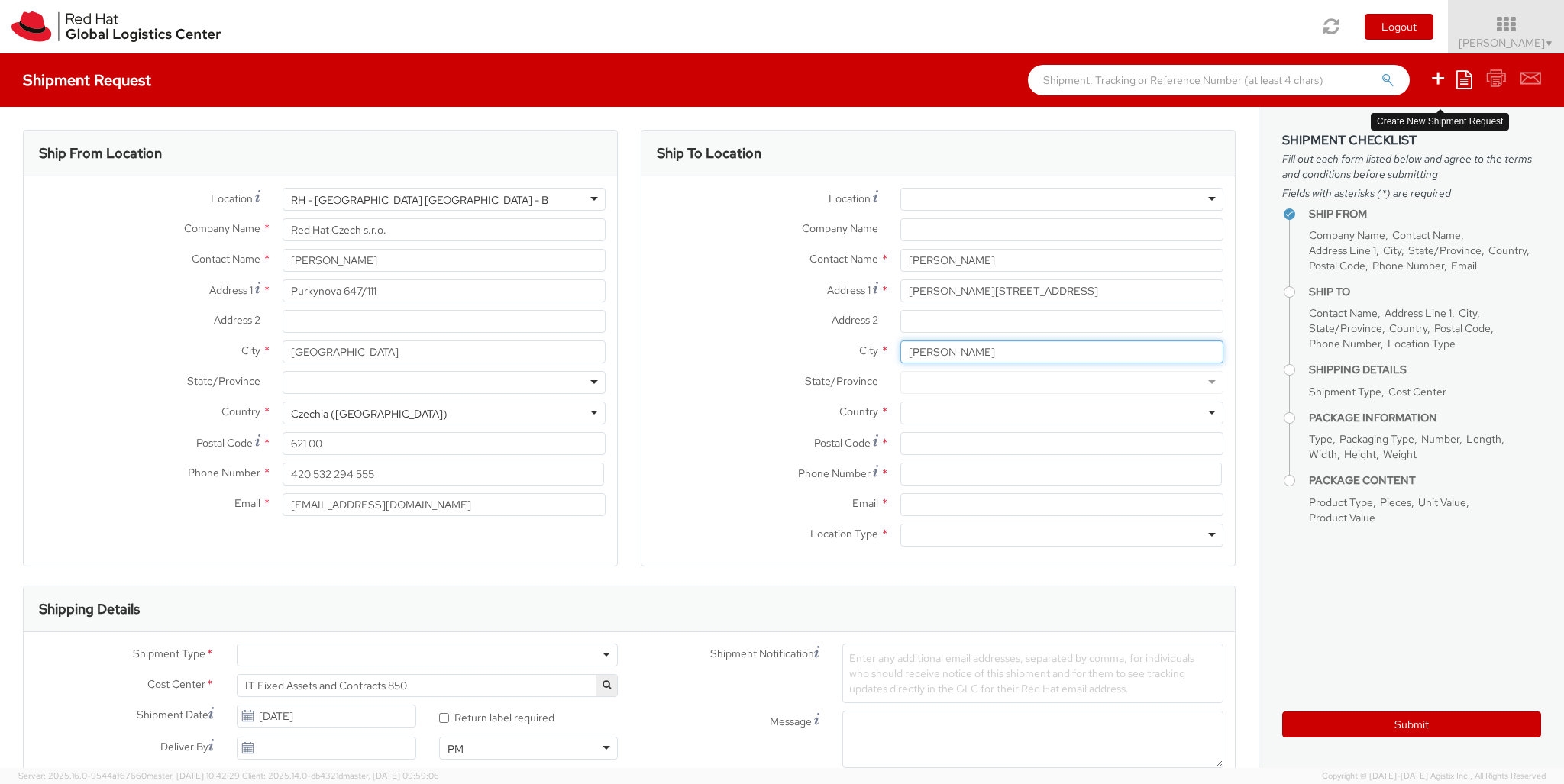
type input "[PERSON_NAME]"
type input "82031"
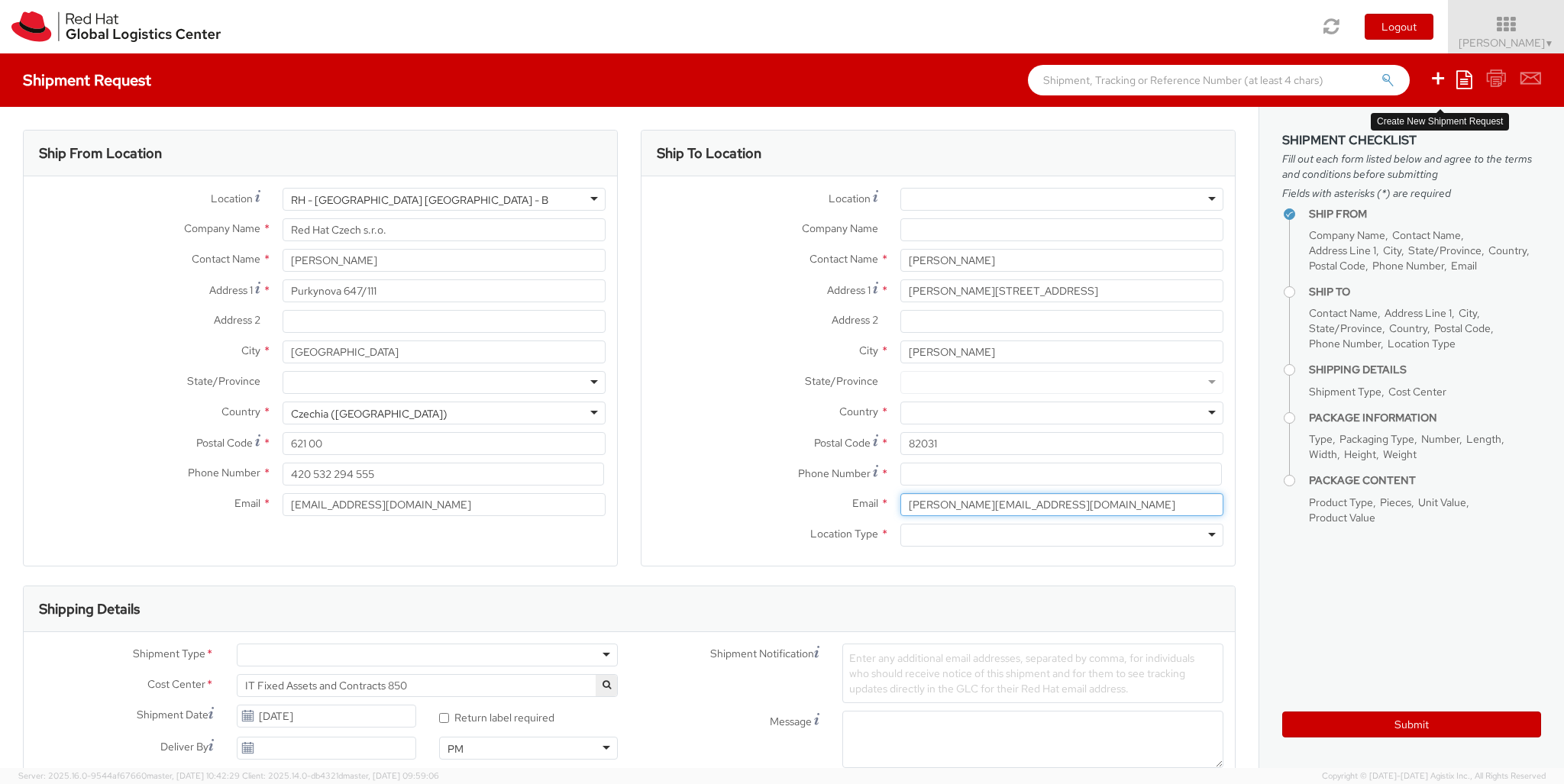
type input "[PERSON_NAME][EMAIL_ADDRESS][DOMAIN_NAME]"
type input "[PHONE_NUMBER]"
click at [1062, 413] on div at bounding box center [1062, 413] width 323 height 23
click at [1062, 569] on div "Ship To Location Location * [GEOGRAPHIC_DATA] - [GEOGRAPHIC_DATA] - [GEOGRAPHIC…" at bounding box center [938, 357] width 595 height 456
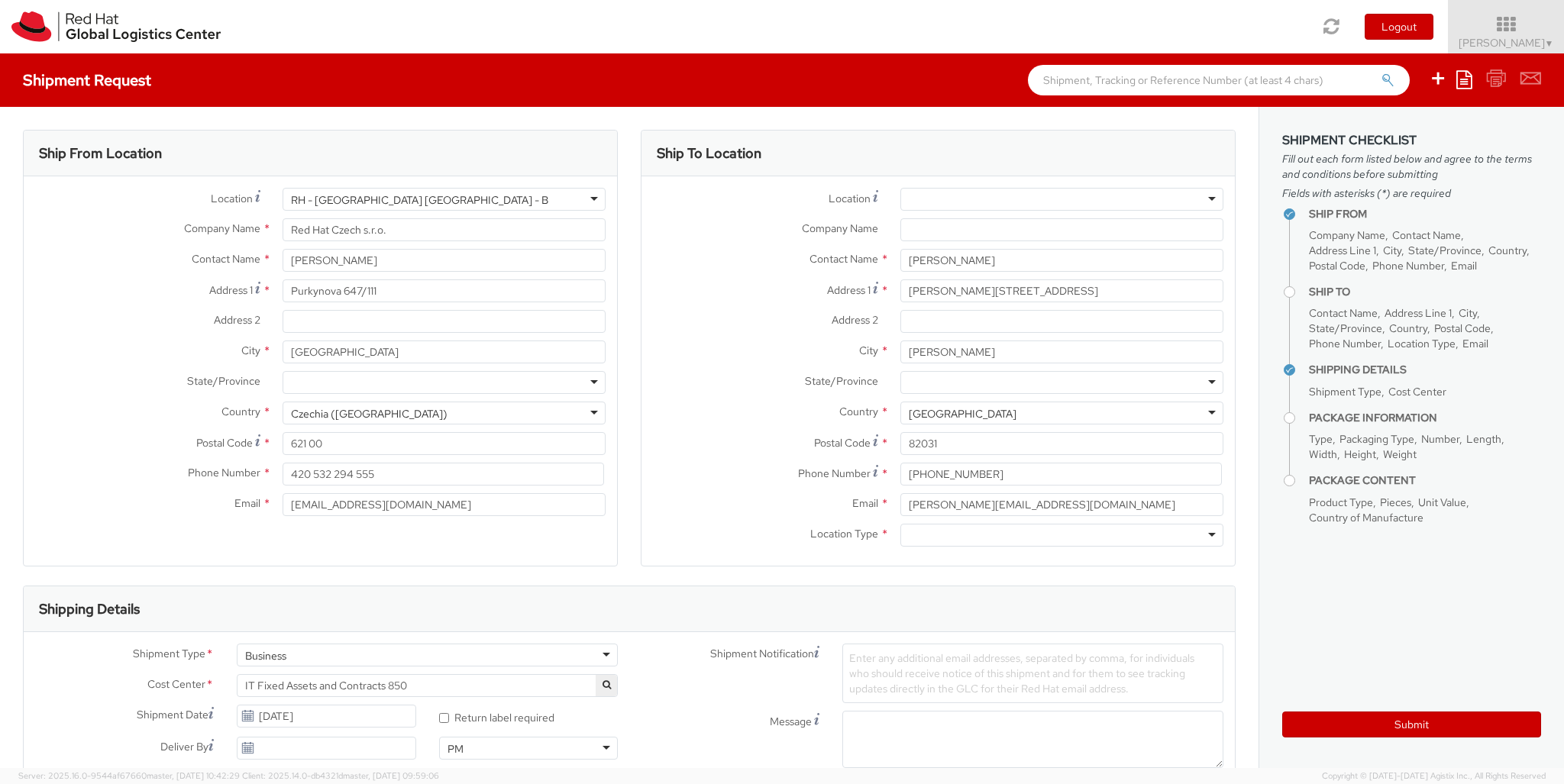
click at [1062, 535] on div at bounding box center [1062, 535] width 323 height 23
type input "r"
click at [427, 655] on div "Business" at bounding box center [427, 655] width 381 height 23
click at [907, 776] on div at bounding box center [906, 788] width 128 height 23
type input "ref"
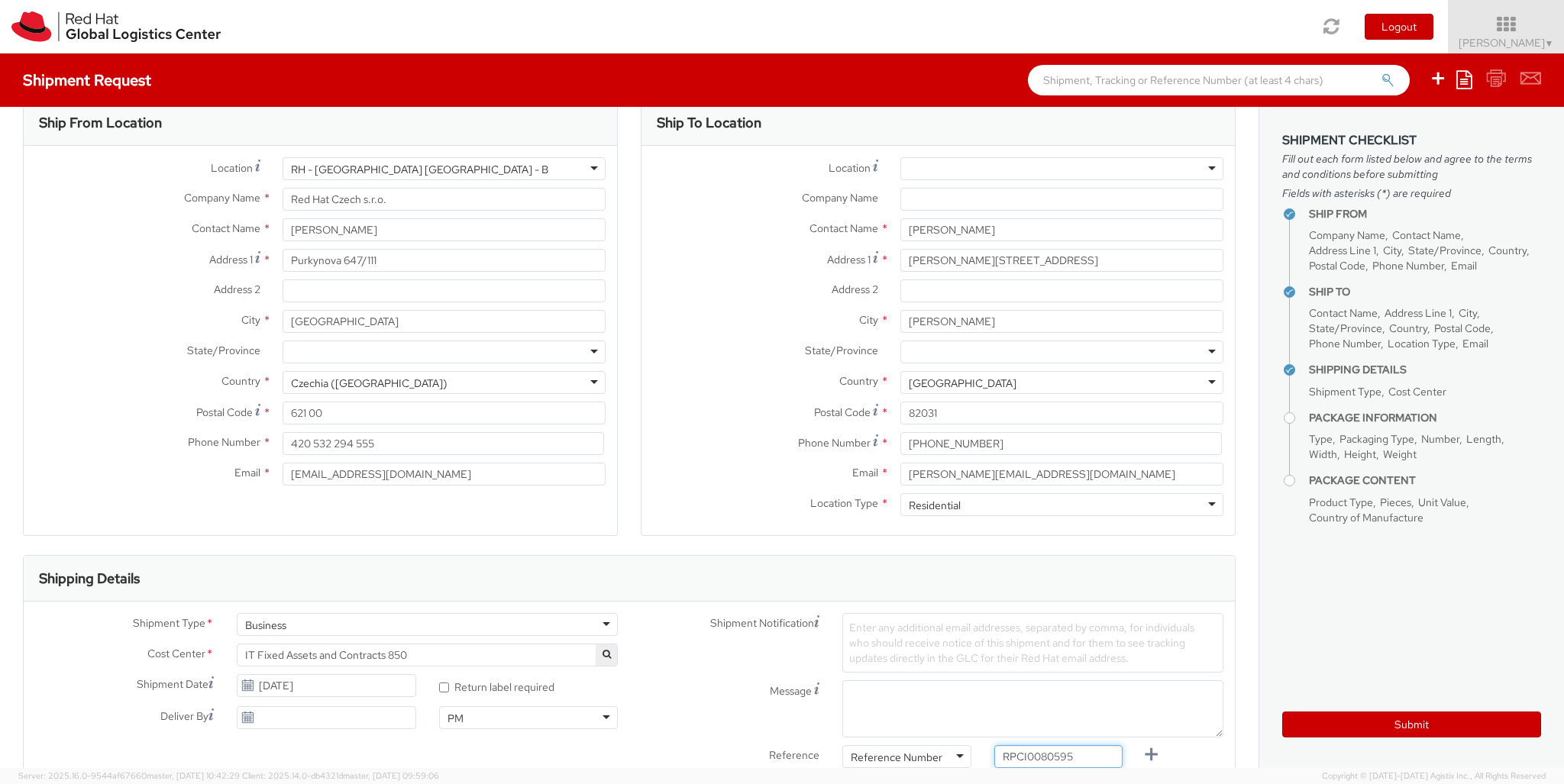
type input "RPCI0080595"
type input "[EMAIL_ADDRESS][DOMAIN_NAME]"
type input "[PERSON_NAME][EMAIL_ADDRESS][DOMAIN_NAME]"
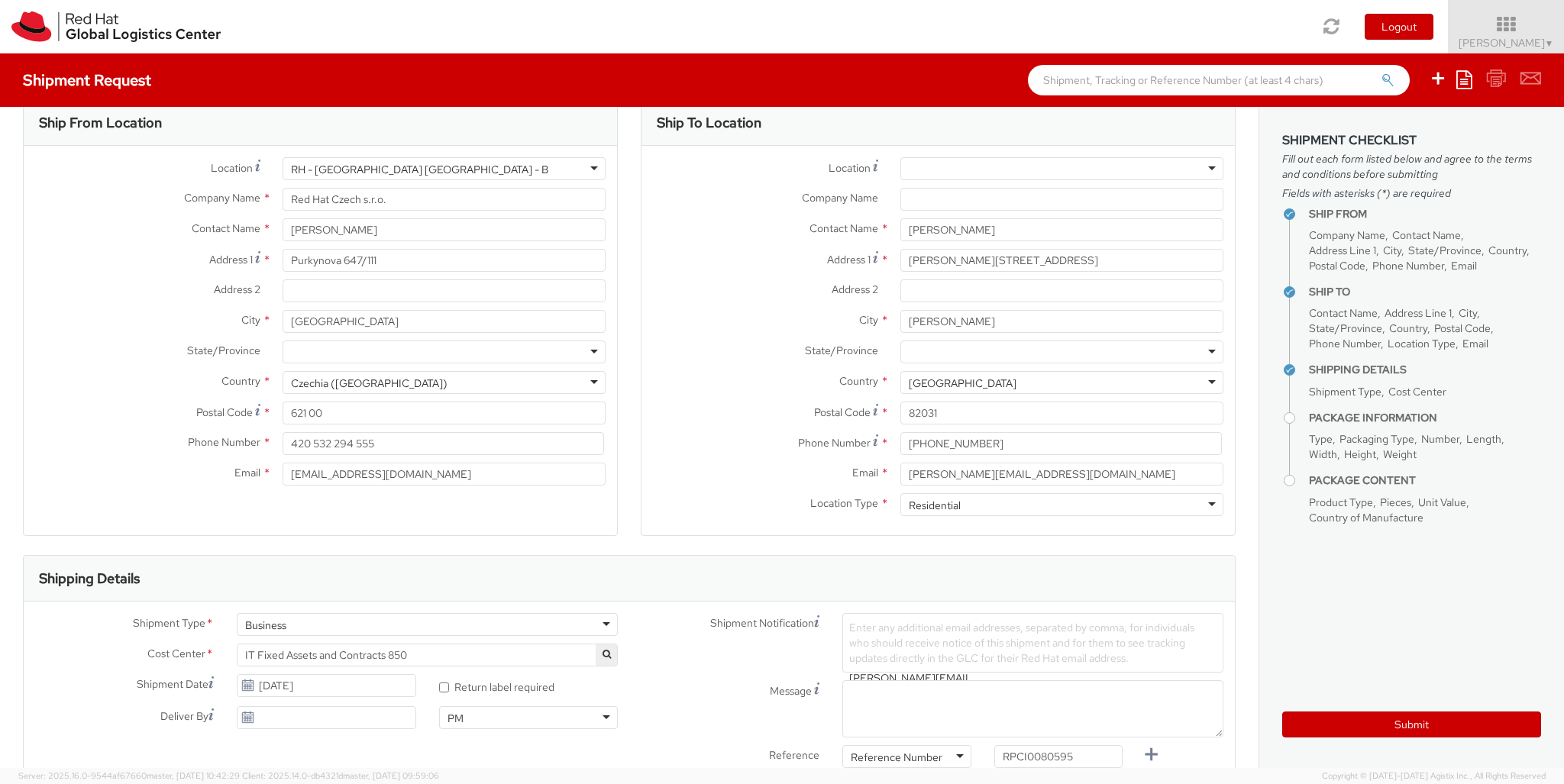
type input "lap"
select select "LAPTOP"
checkbox input "false"
select select "LAPTOP"
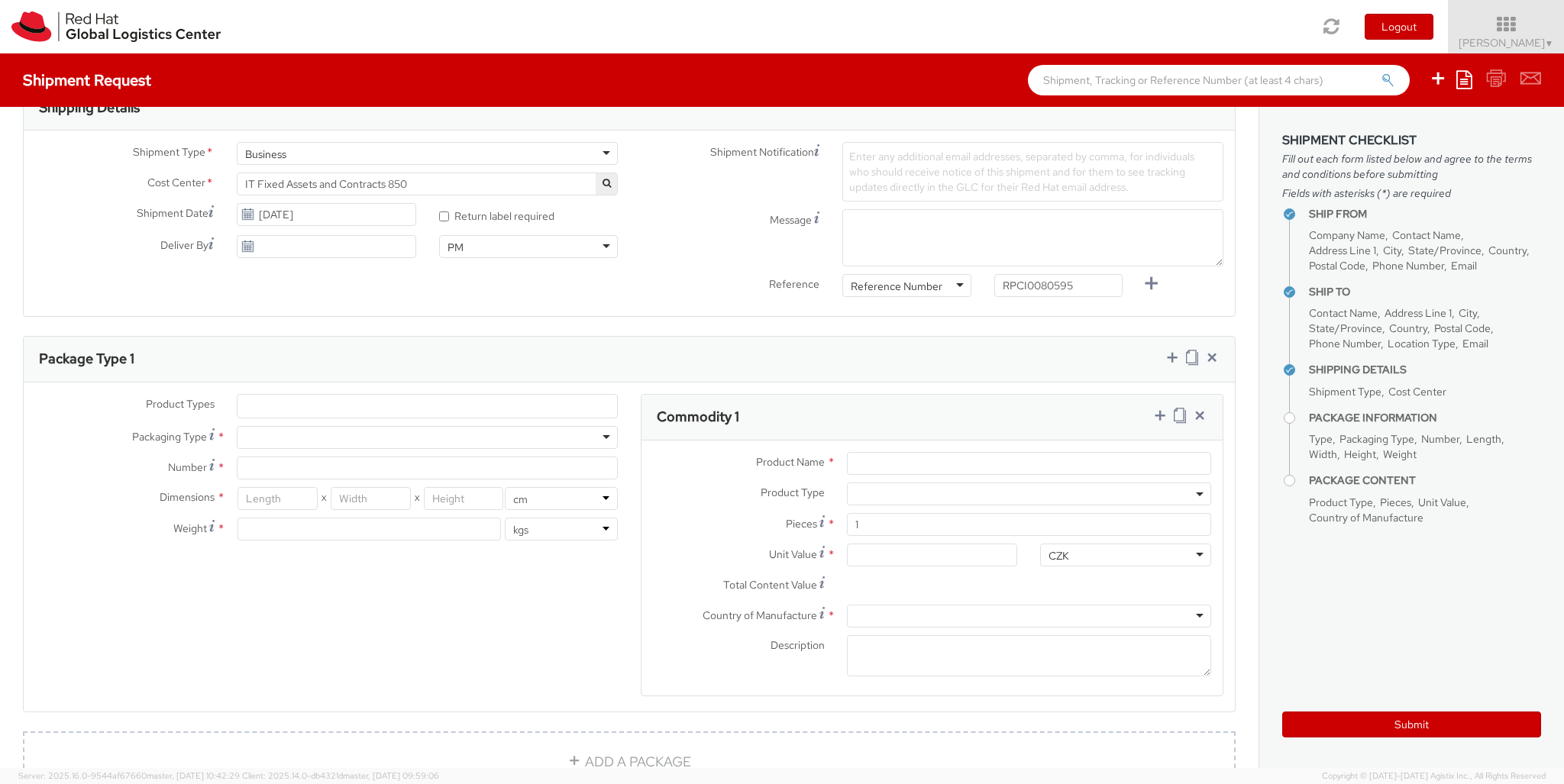
scroll to position [50, 0]
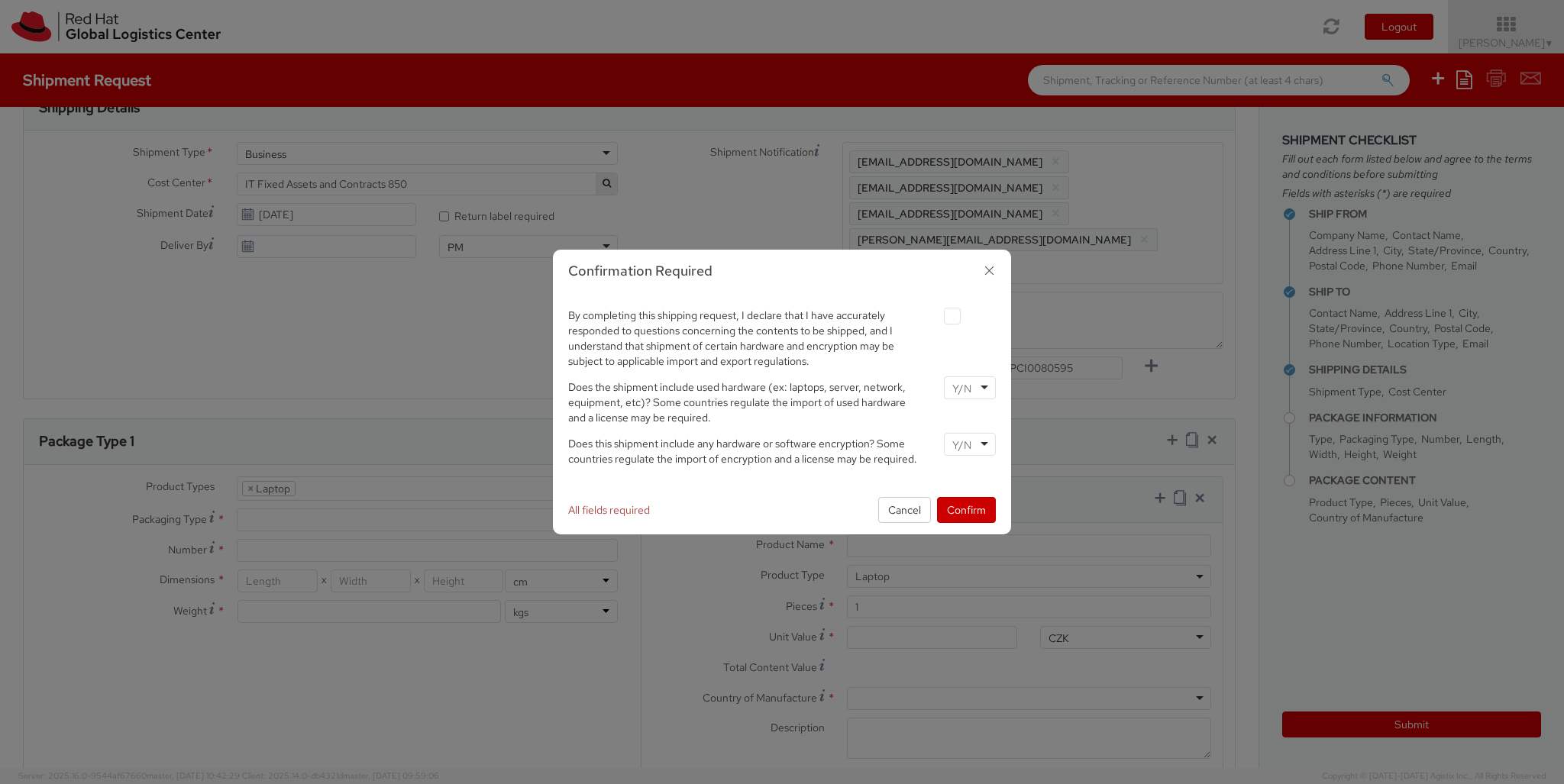
click at [952, 315] on label at bounding box center [952, 315] width 17 height 17
click at [939, 315] on input "checkbox" at bounding box center [934, 316] width 10 height 10
checkbox input "true"
click at [969, 387] on input "select-one" at bounding box center [963, 388] width 22 height 15
type input "no"
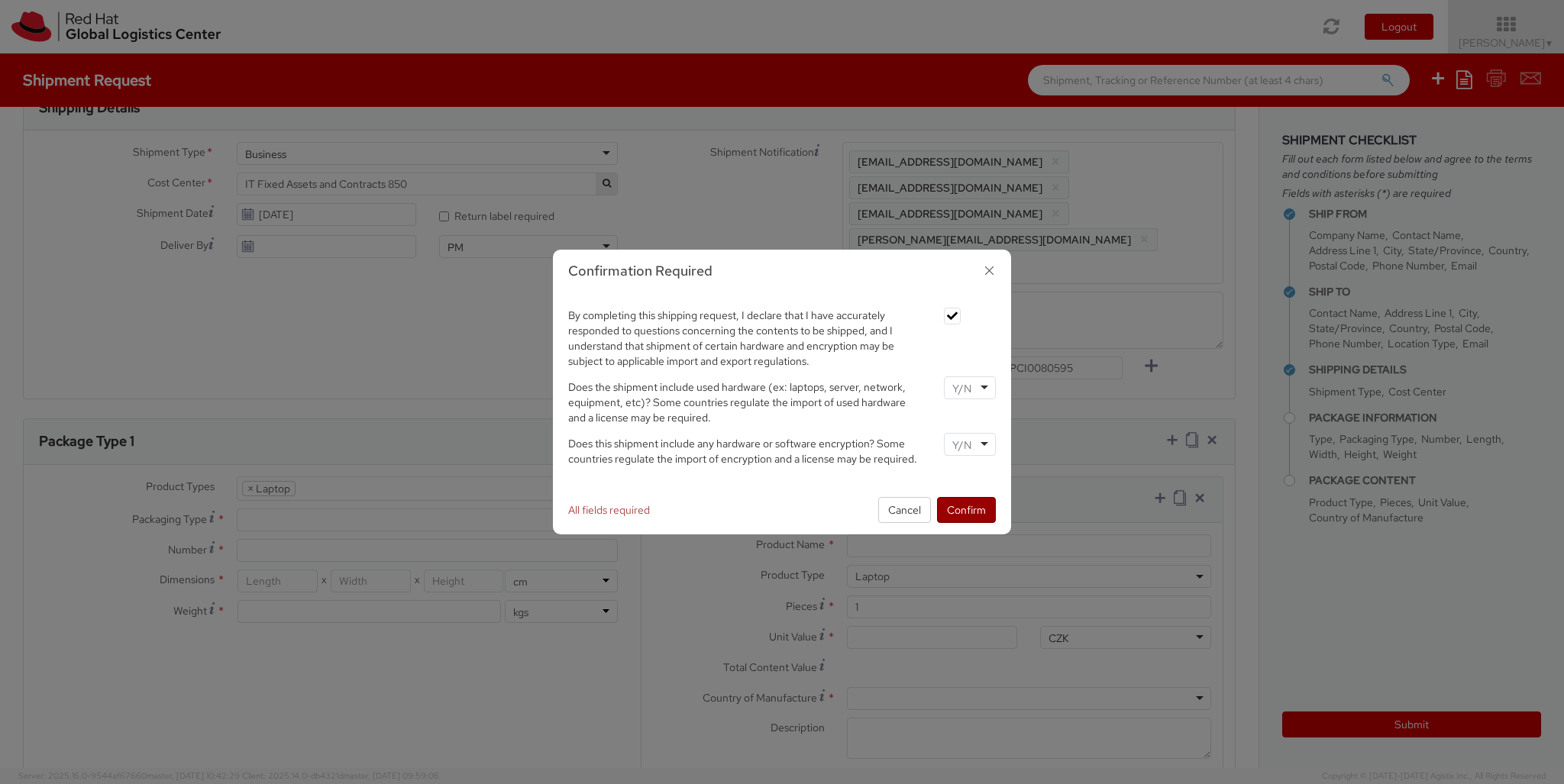
click at [969, 443] on input "select-one" at bounding box center [963, 444] width 22 height 15
click at [966, 509] on button "Confirm" at bounding box center [966, 510] width 59 height 26
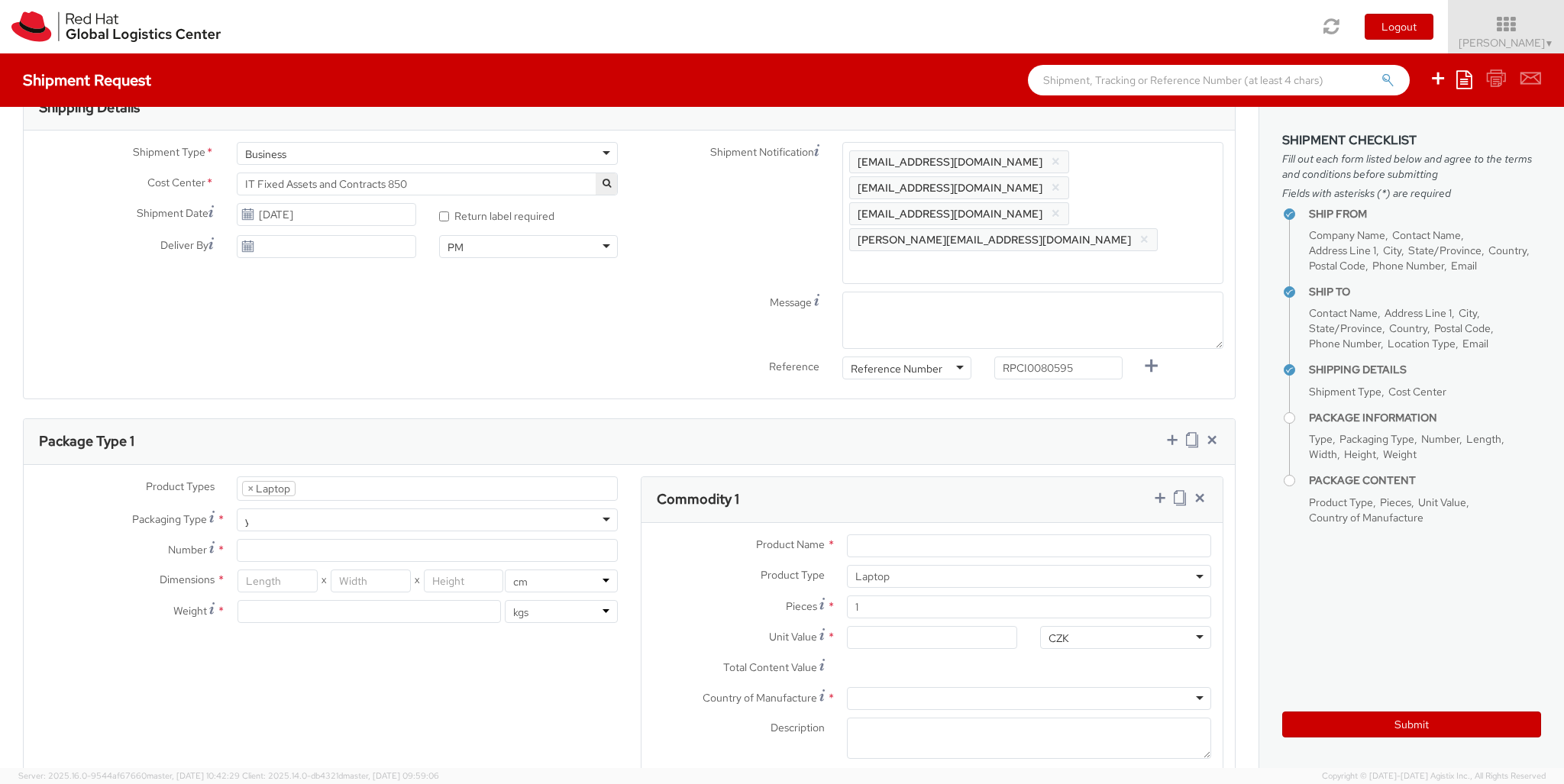
type input "your"
type input "1"
type input "43"
type input "32"
type input "8.5"
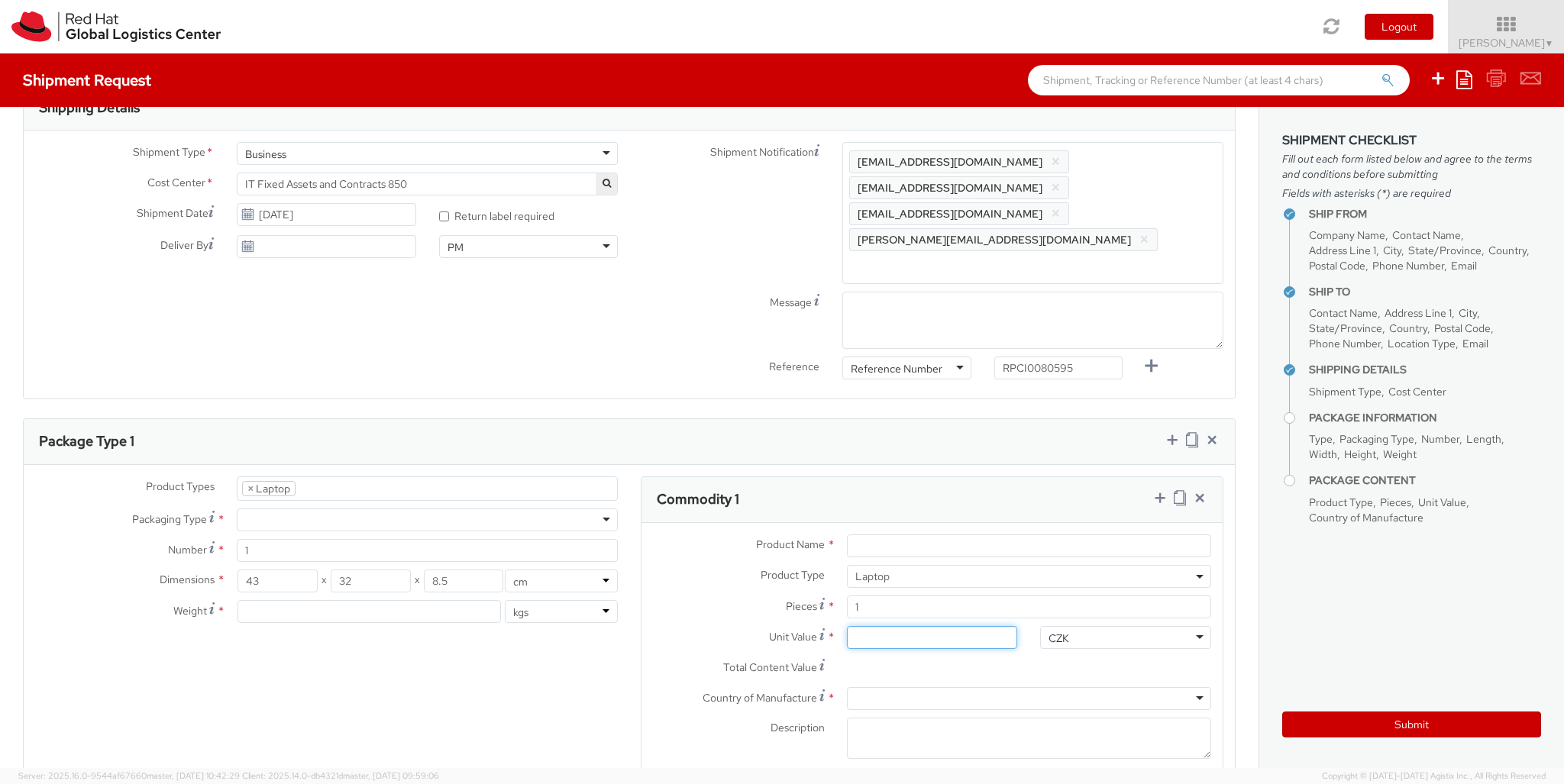
click at [931, 626] on input "Unit Value *" at bounding box center [932, 638] width 171 height 23
type input "1,674.52"
type input "EUR"
type input "3"
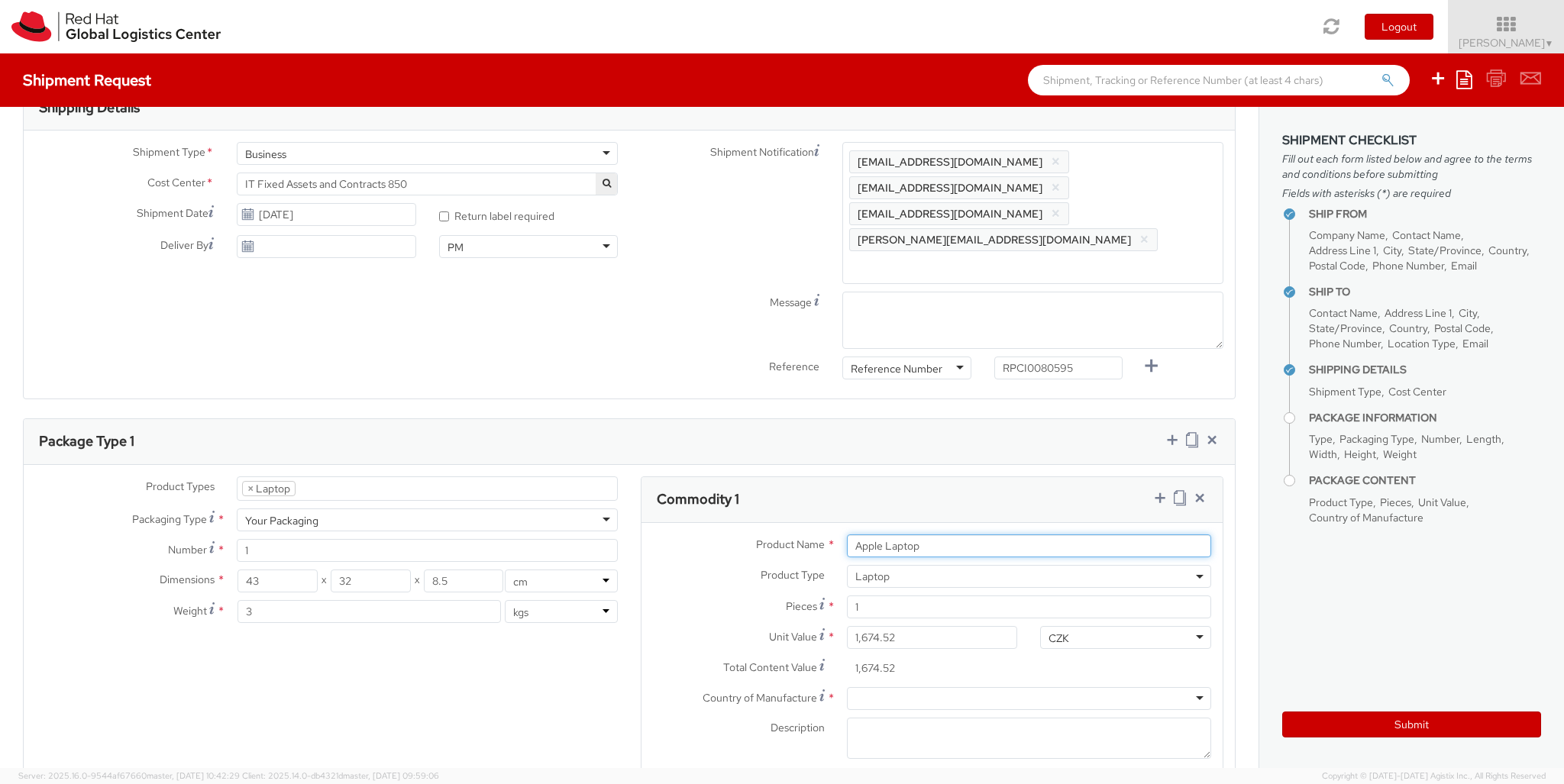
scroll to position [0, 0]
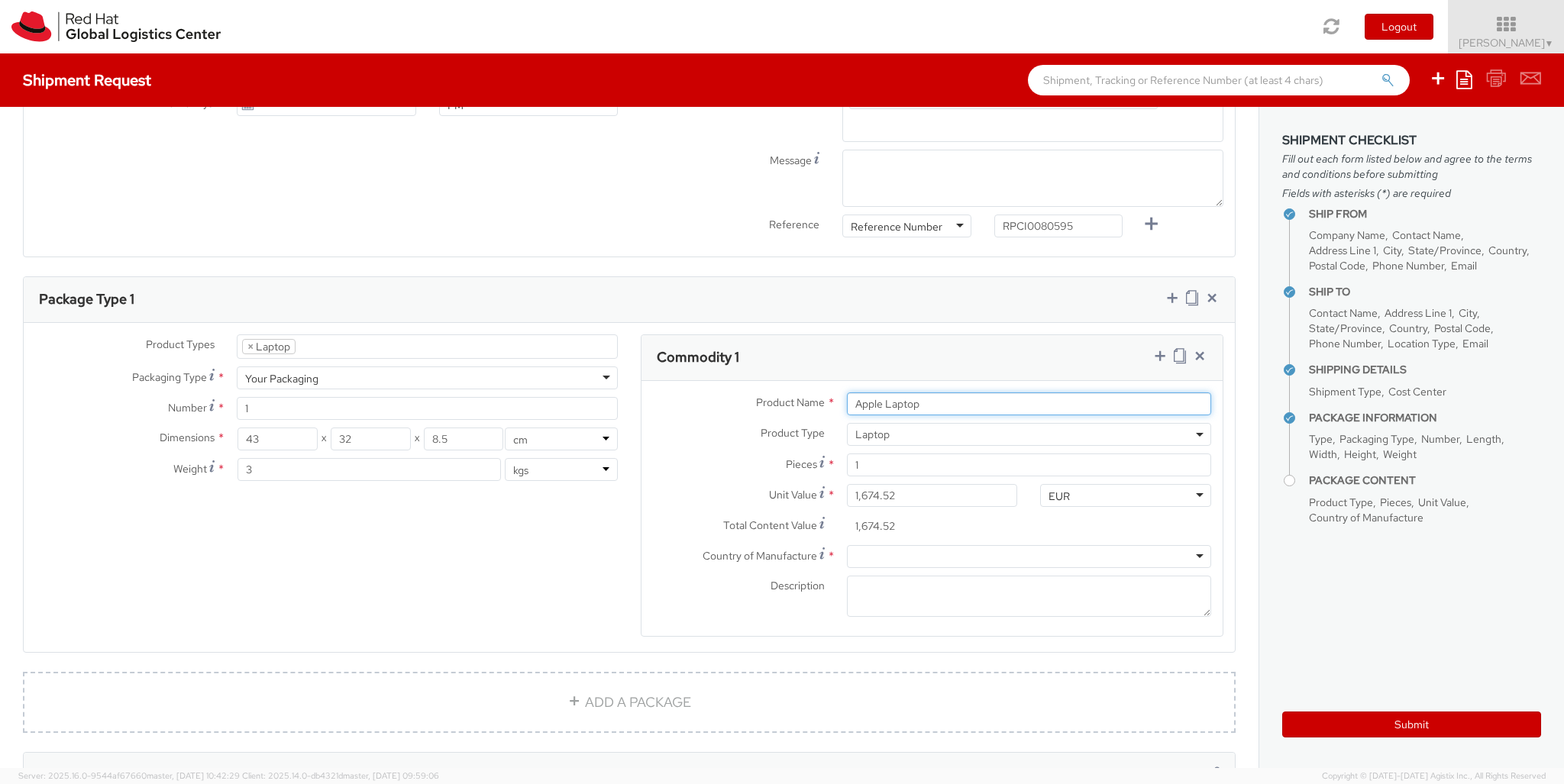
type input "Apple Laptop"
click at [1029, 545] on div at bounding box center [1030, 556] width 364 height 23
type input "[GEOGRAPHIC_DATA]"
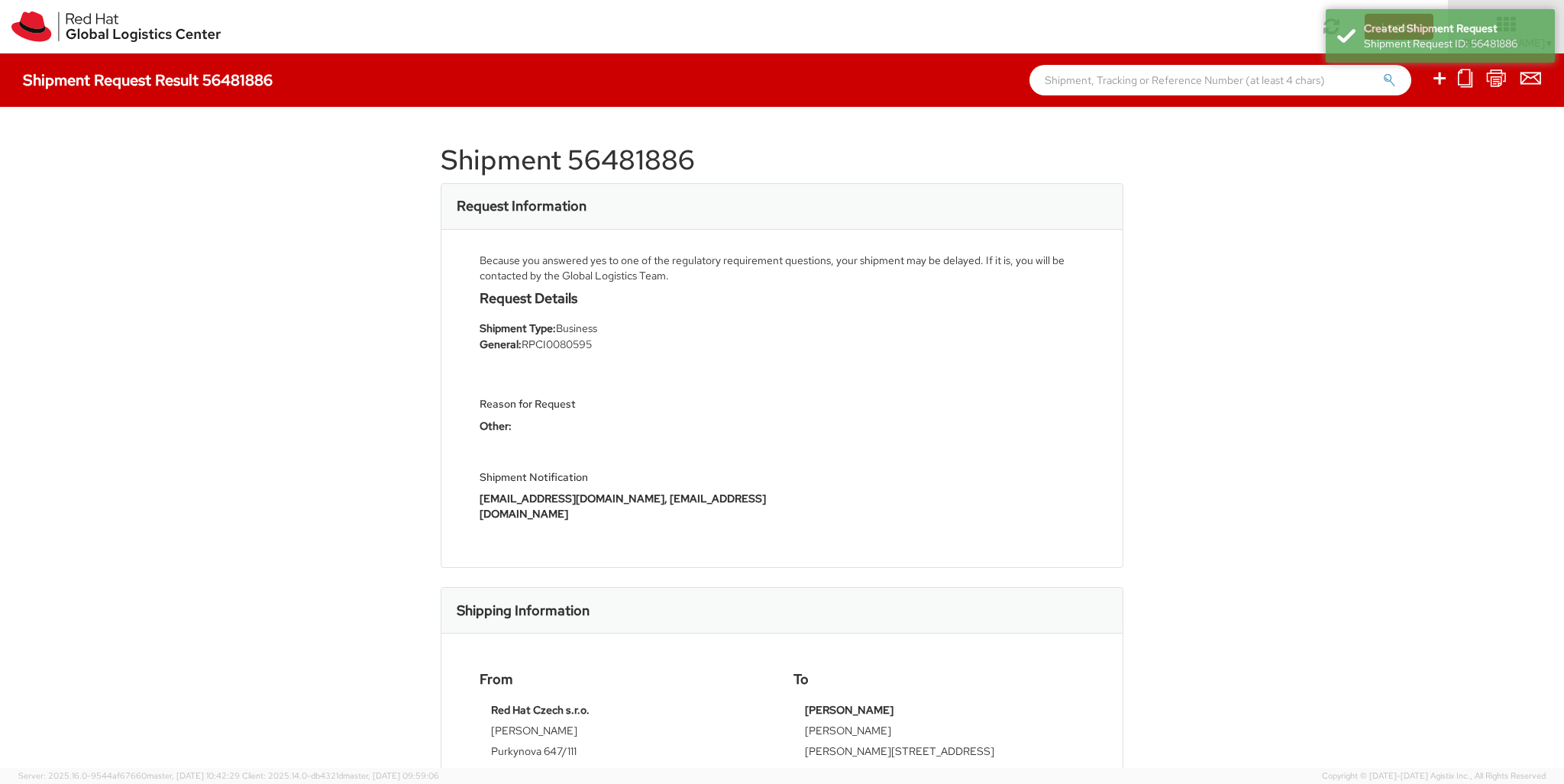
click at [1440, 81] on icon at bounding box center [1440, 78] width 18 height 19
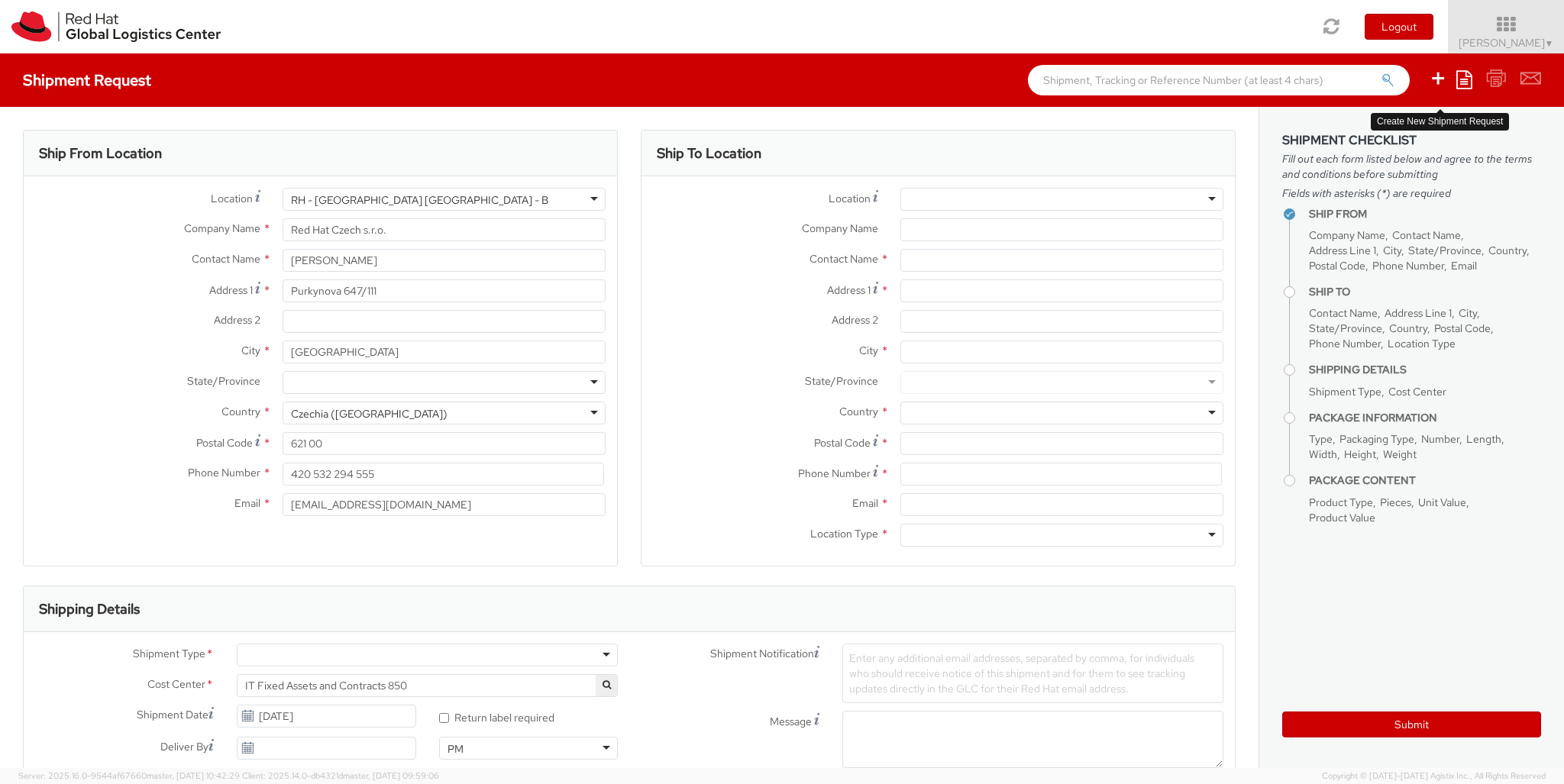
click at [443, 200] on div "RH - [GEOGRAPHIC_DATA] [GEOGRAPHIC_DATA] - B" at bounding box center [444, 199] width 323 height 23
click at [443, 356] on div "Location * [GEOGRAPHIC_DATA] - [GEOGRAPHIC_DATA] [GEOGRAPHIC_DATA] - [GEOGRAPHI…" at bounding box center [320, 356] width 593 height 336
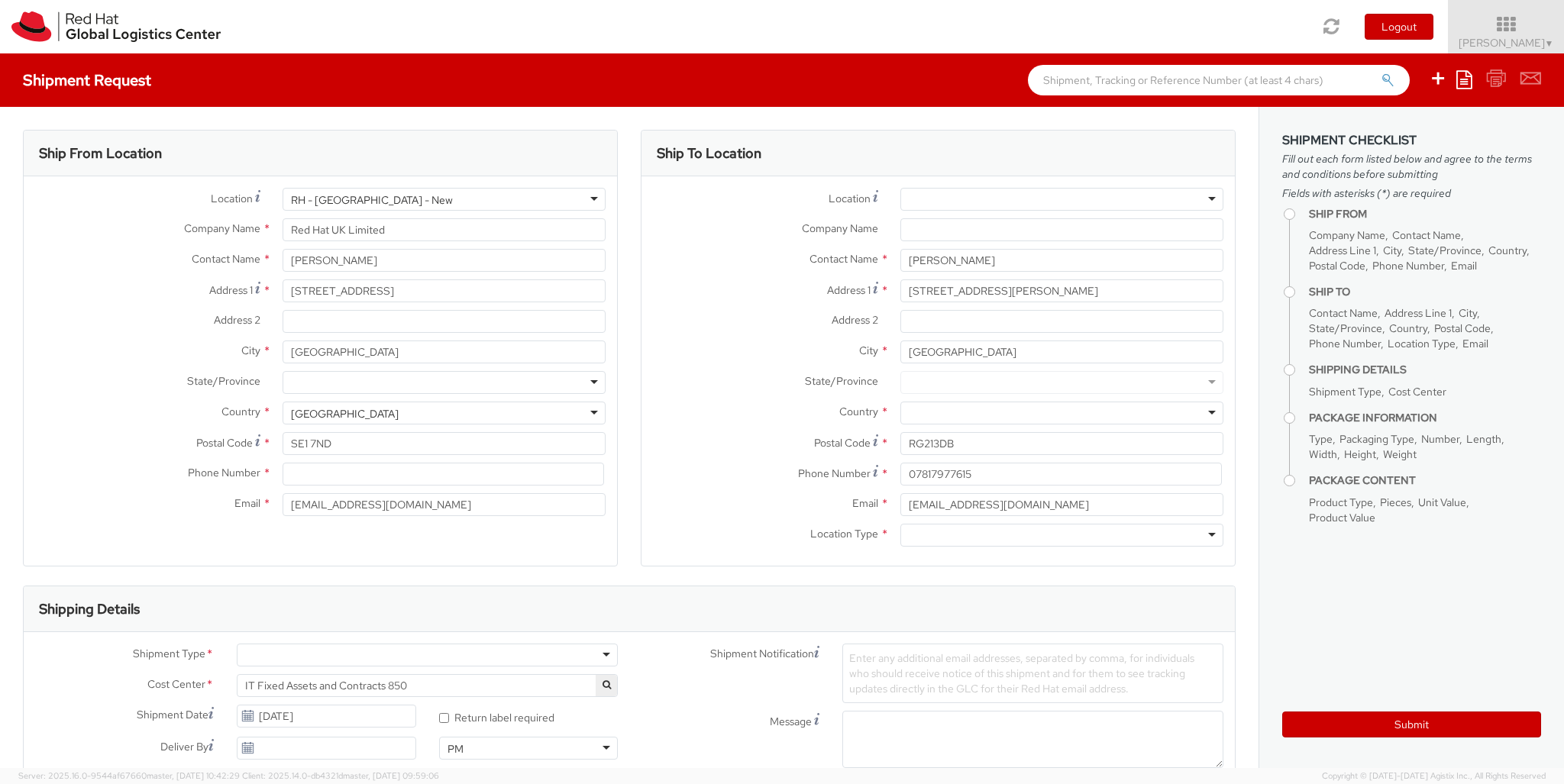
click at [1062, 413] on div at bounding box center [1062, 413] width 323 height 23
click at [1062, 569] on div "Ship To Location Location * [GEOGRAPHIC_DATA] - [GEOGRAPHIC_DATA] - [GEOGRAPHIC…" at bounding box center [938, 357] width 595 height 456
click at [1062, 535] on div at bounding box center [1062, 535] width 323 height 23
click at [427, 655] on div at bounding box center [427, 655] width 381 height 23
click at [907, 776] on div at bounding box center [906, 788] width 128 height 23
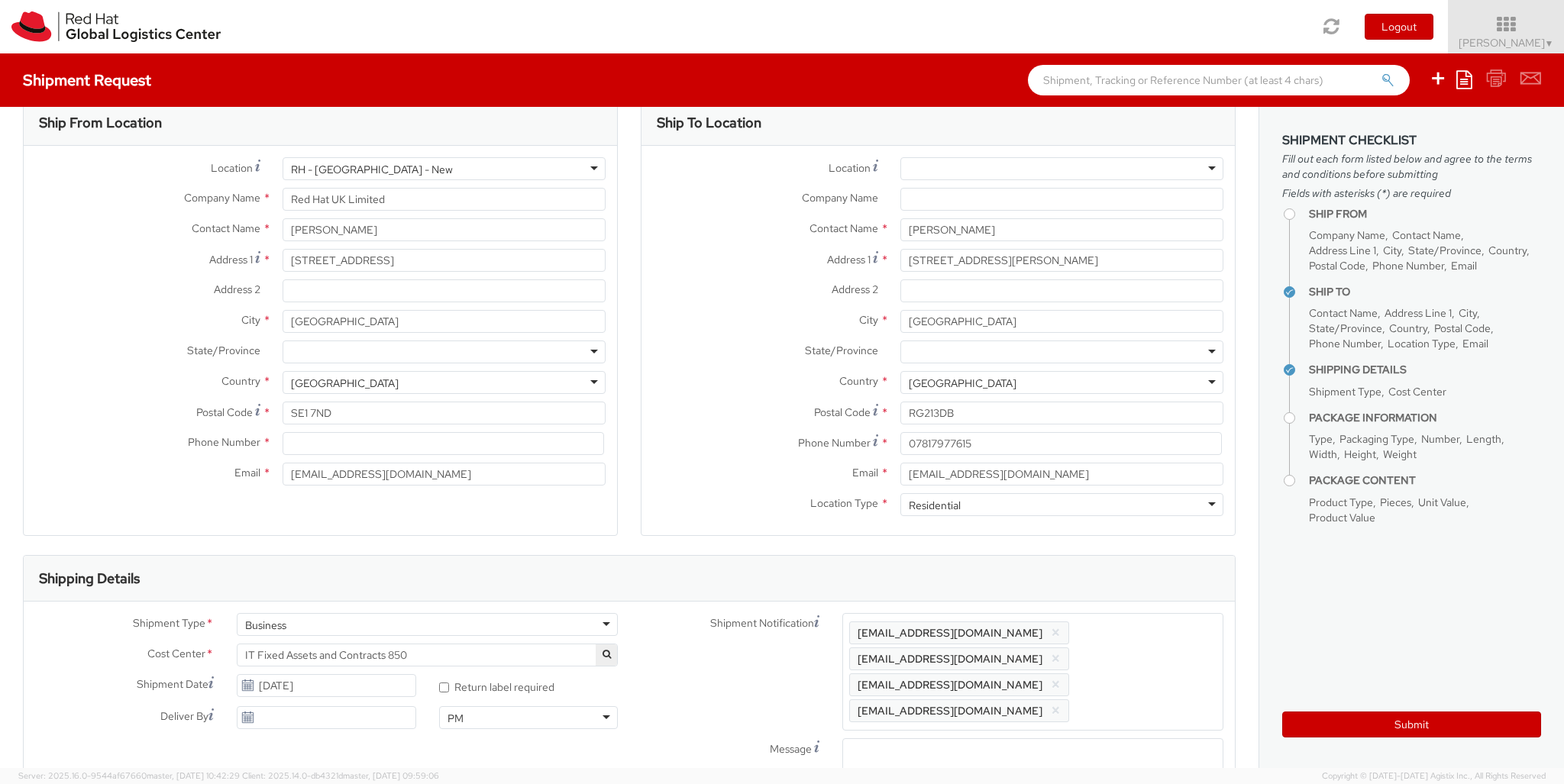
scroll to position [50, 0]
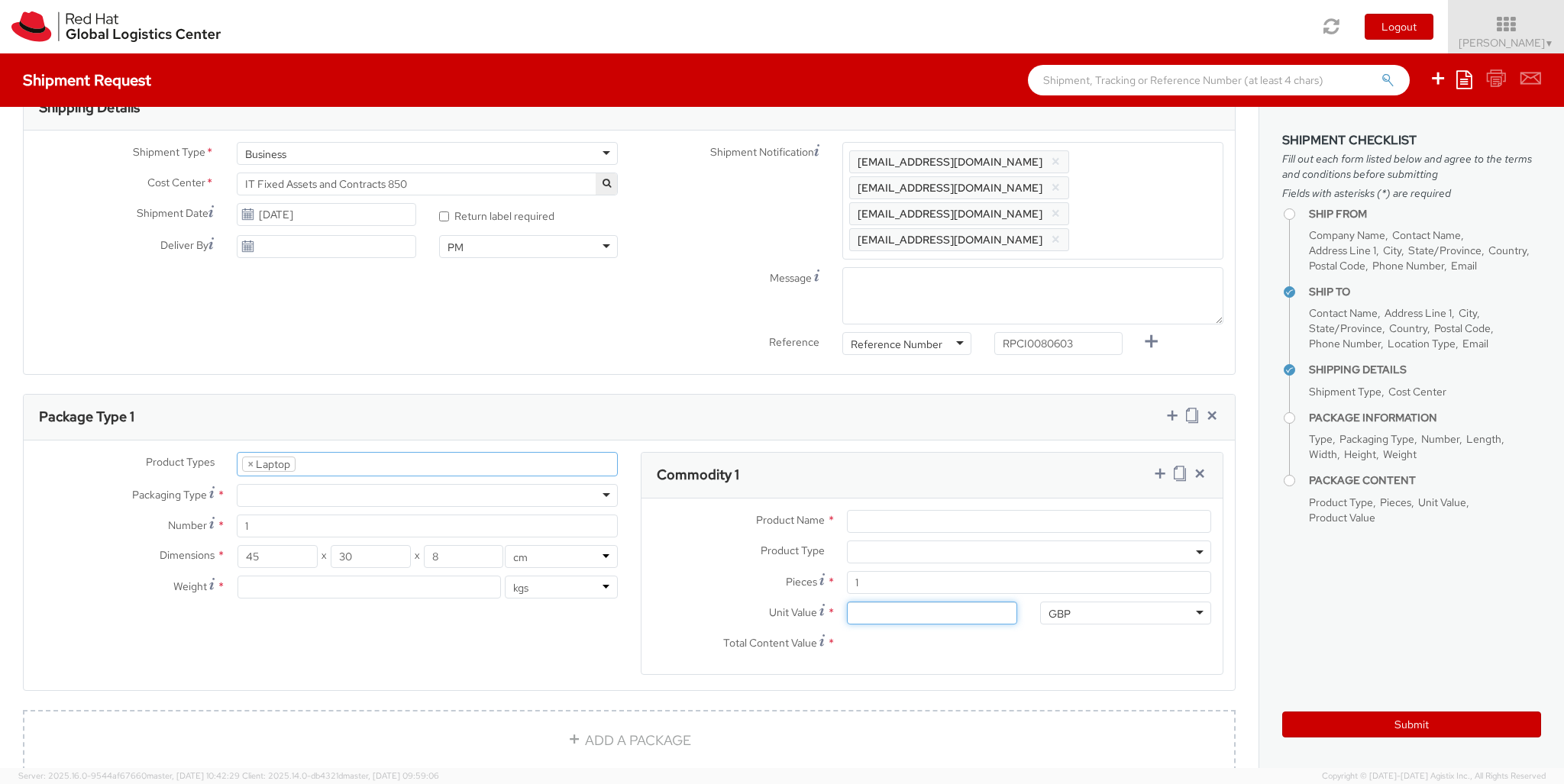
click at [931, 602] on input "Unit Value *" at bounding box center [932, 613] width 171 height 23
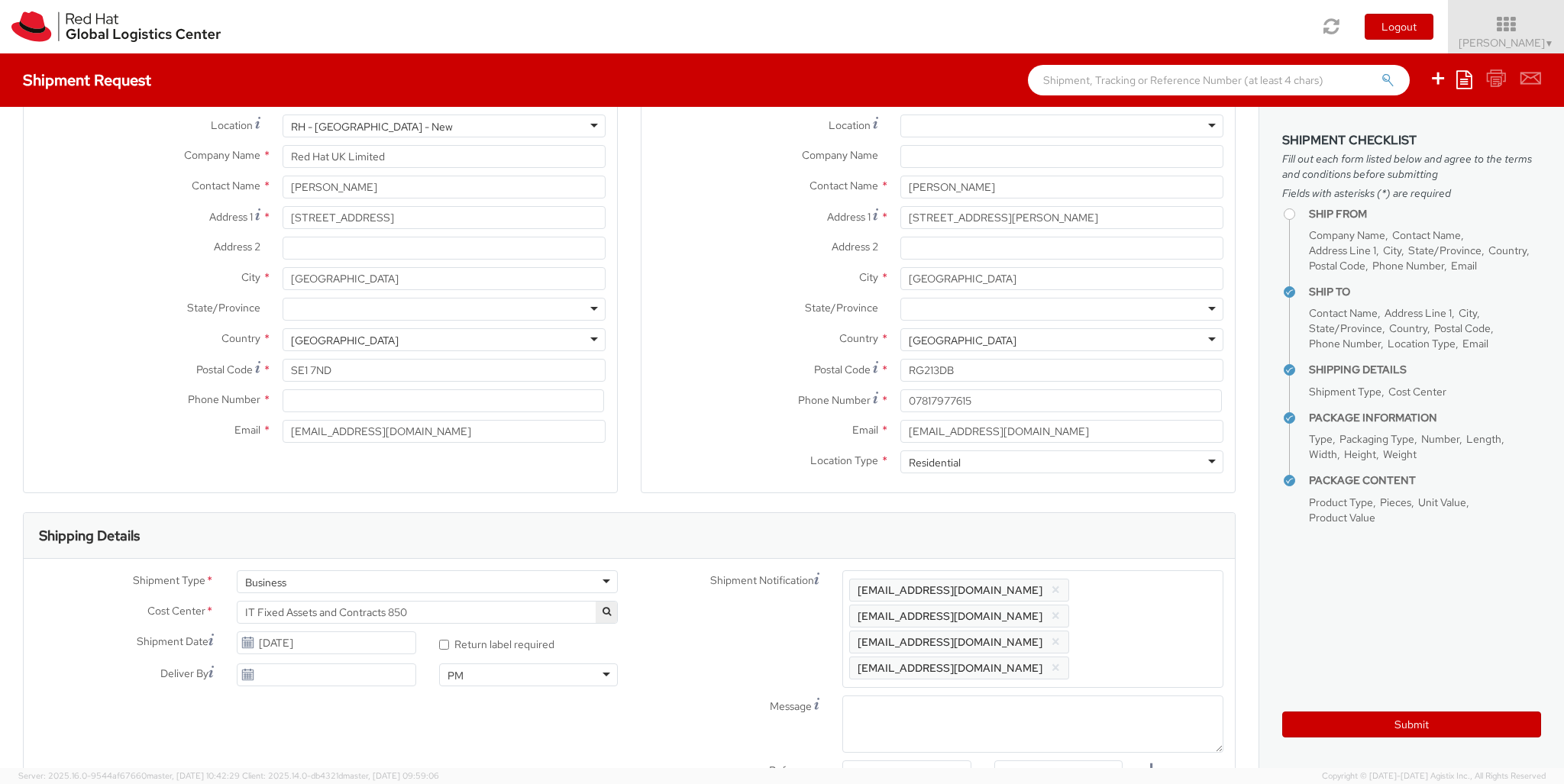
scroll to position [0, 0]
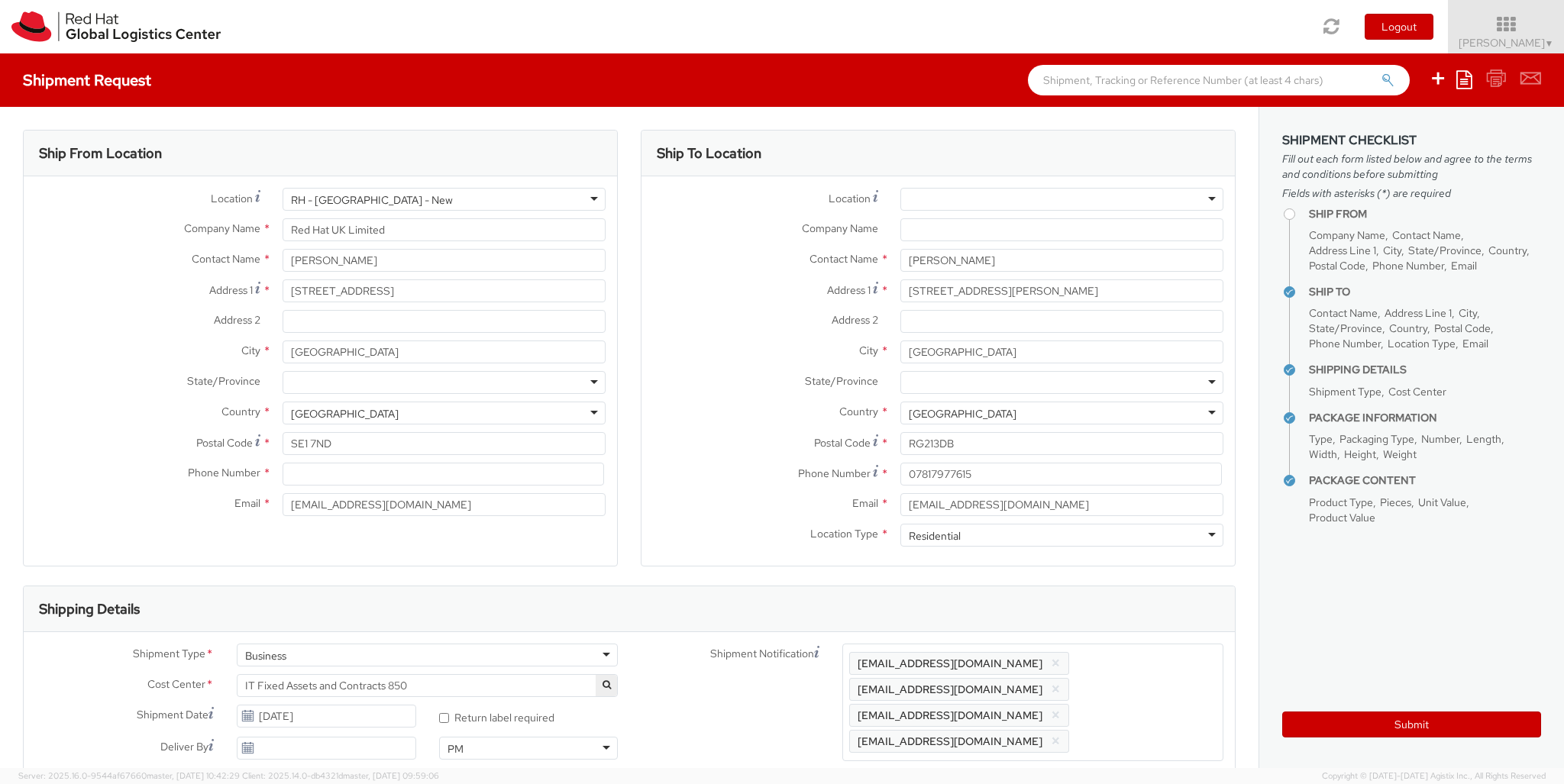
click at [360, 205] on div "RH - [GEOGRAPHIC_DATA] - New" at bounding box center [372, 200] width 162 height 15
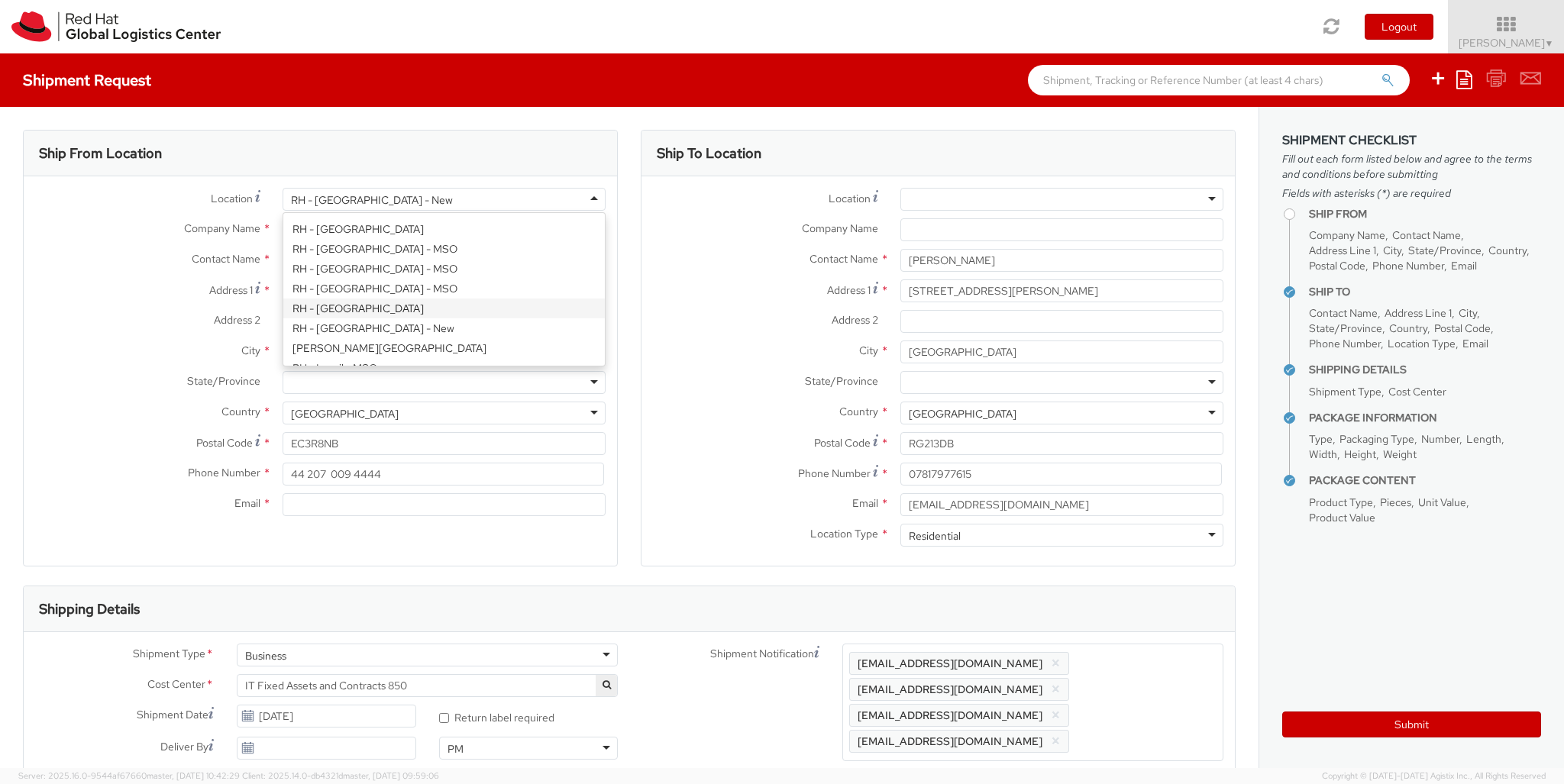
click at [389, 305] on div "Location * [GEOGRAPHIC_DATA] - [GEOGRAPHIC_DATA] - [GEOGRAPHIC_DATA] - [GEOGRAP…" at bounding box center [320, 356] width 593 height 336
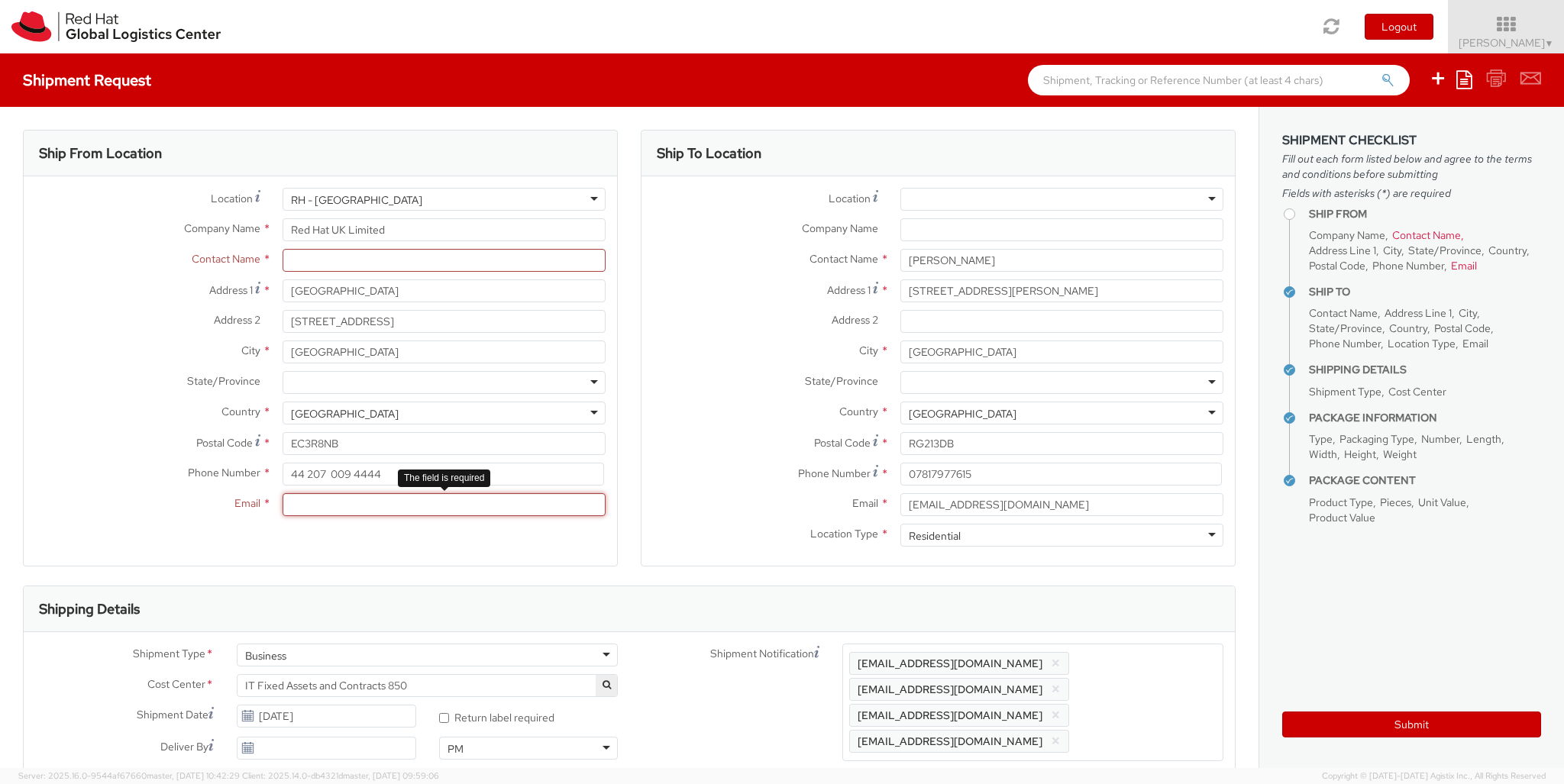
click at [357, 509] on input "Email *" at bounding box center [444, 505] width 323 height 23
click at [380, 271] on input "text" at bounding box center [444, 260] width 323 height 23
click at [357, 713] on input "[DATE]" at bounding box center [326, 717] width 179 height 23
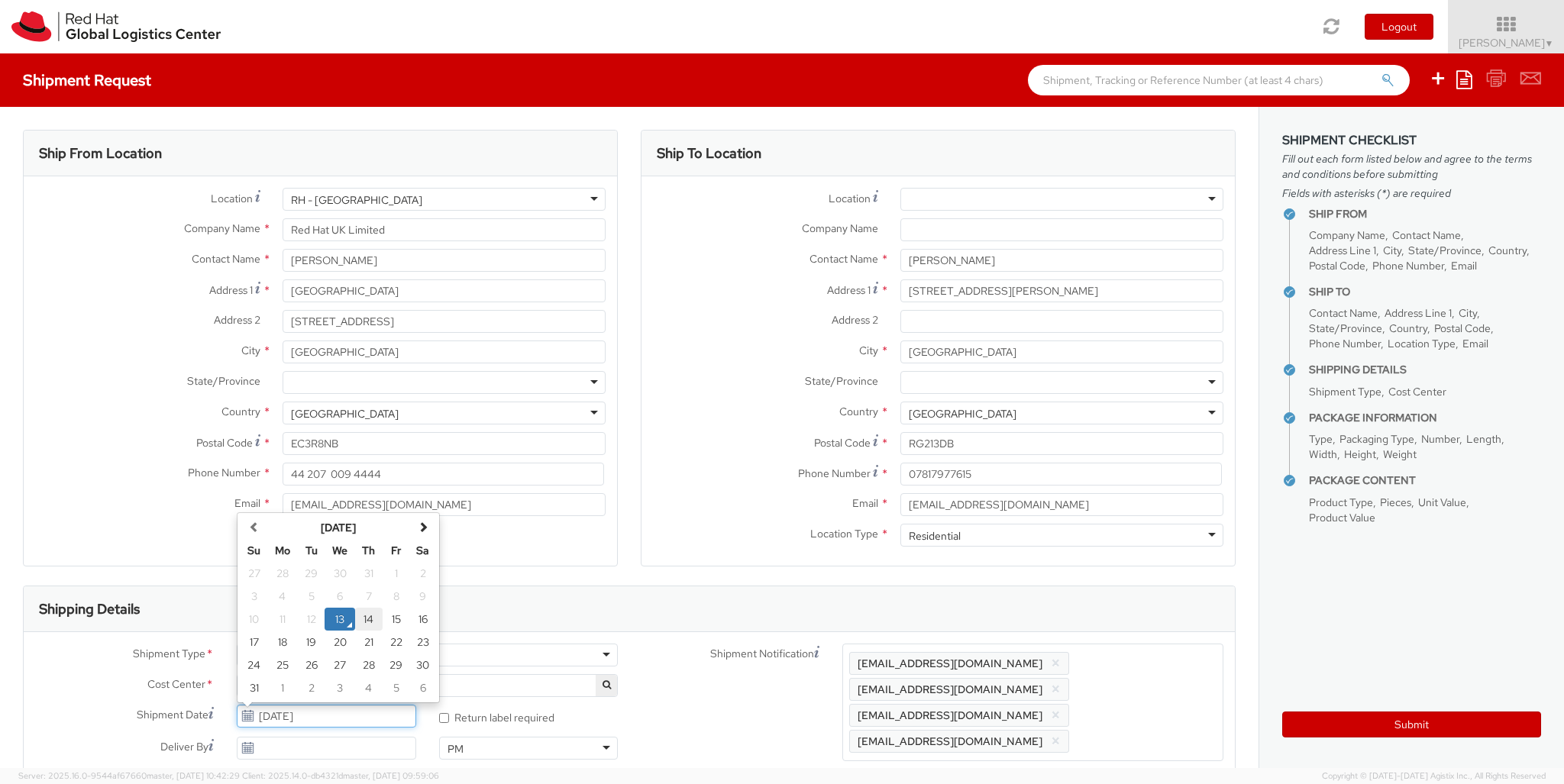
click at [361, 618] on td "14" at bounding box center [368, 619] width 27 height 23
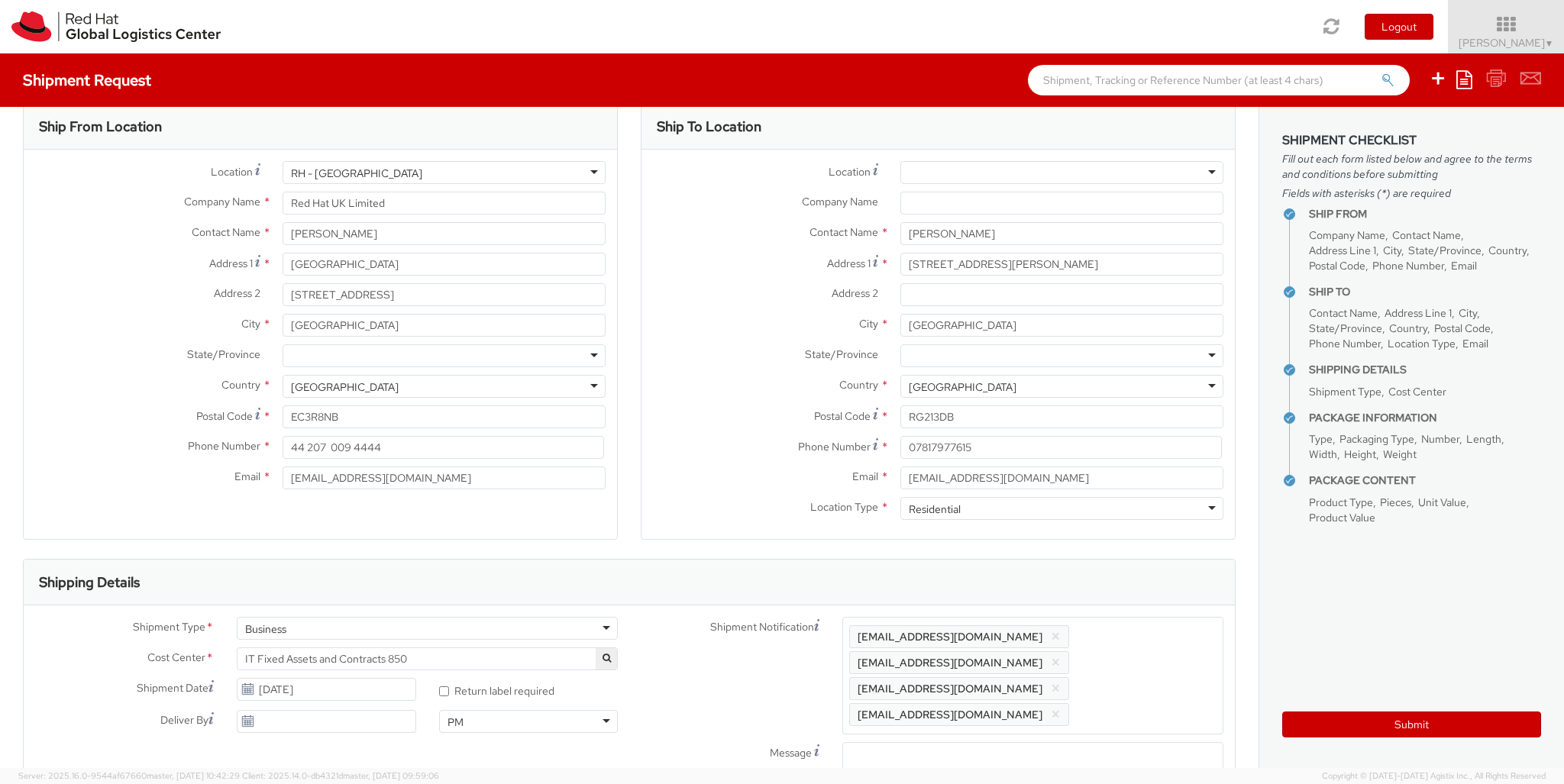
scroll to position [0, 0]
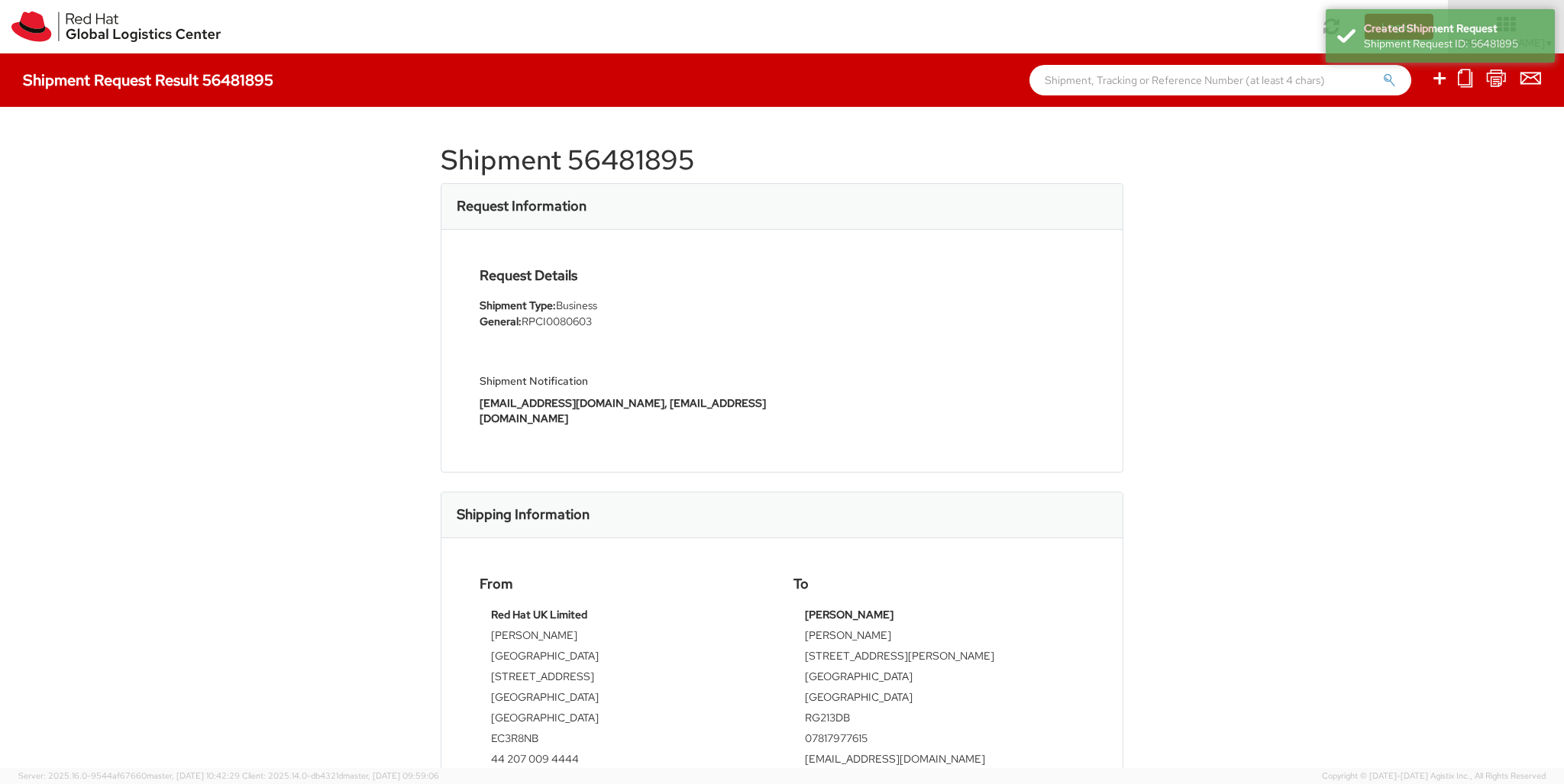
click at [656, 156] on h1 "Shipment 56481895" at bounding box center [782, 160] width 683 height 31
copy h1 "56481895"
click at [1440, 81] on icon at bounding box center [1440, 78] width 18 height 19
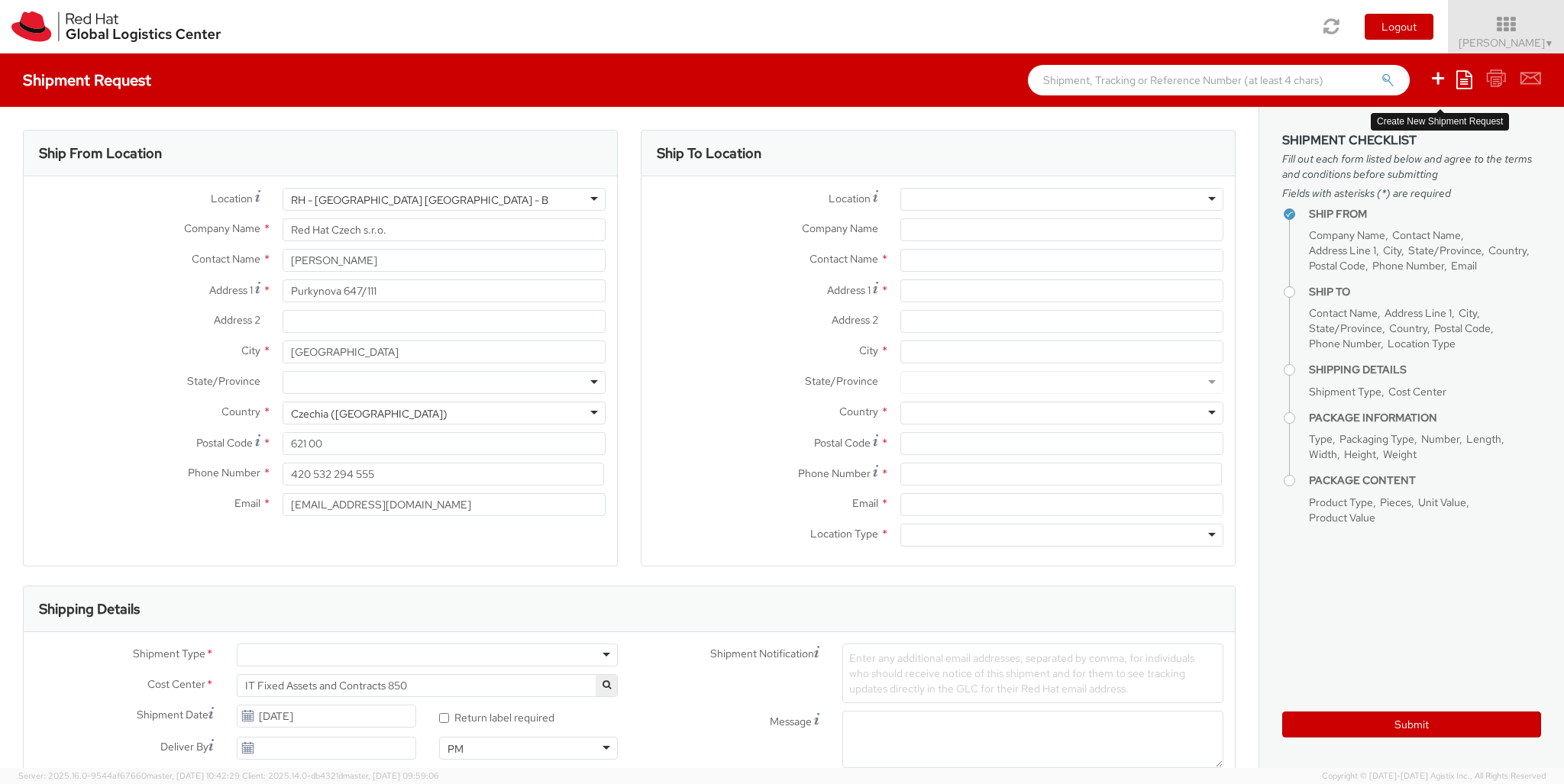
click at [443, 200] on div "RH - [GEOGRAPHIC_DATA] [GEOGRAPHIC_DATA] - B" at bounding box center [444, 199] width 323 height 23
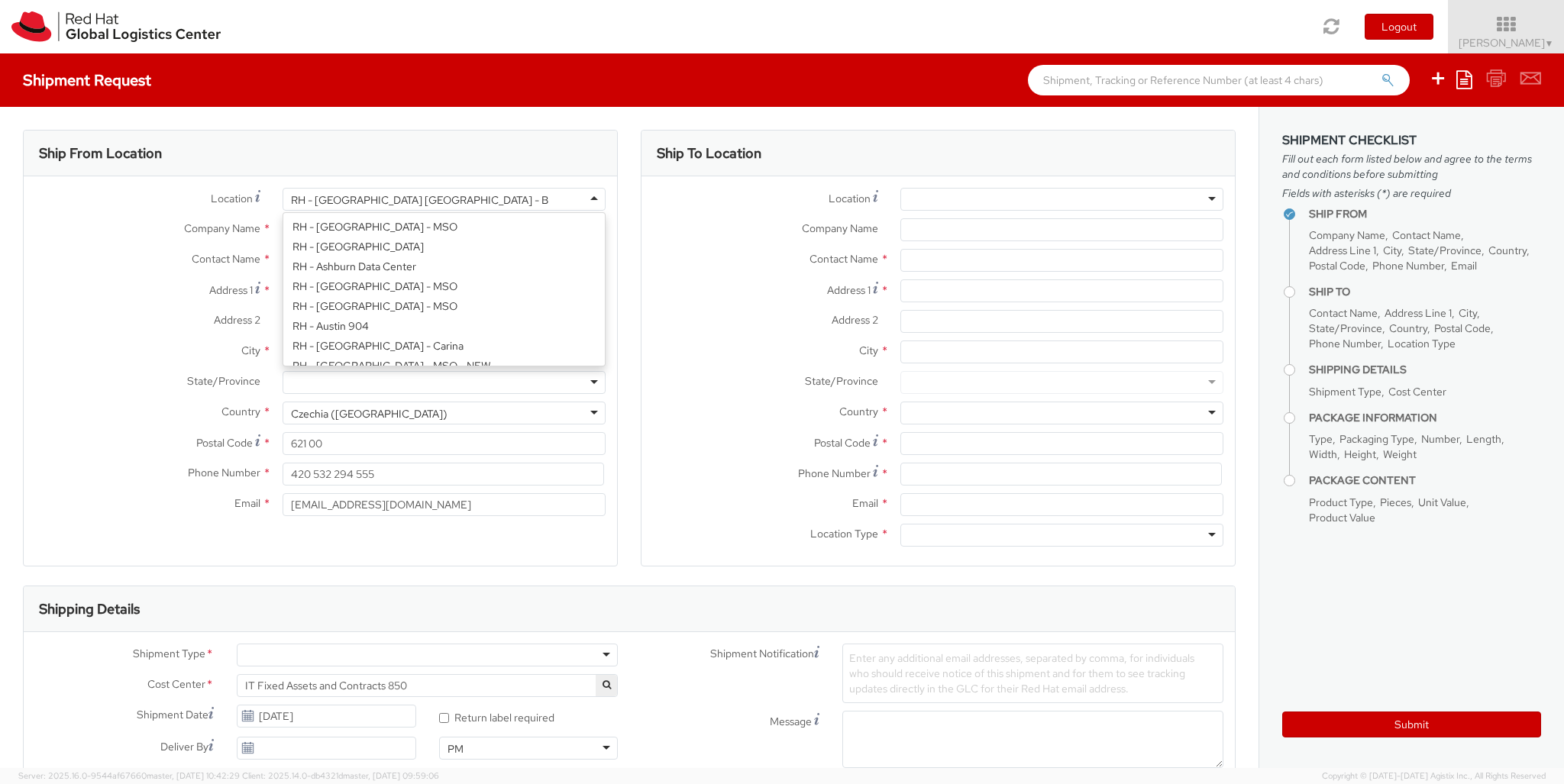
click at [443, 356] on div "Location * [GEOGRAPHIC_DATA] - [GEOGRAPHIC_DATA] [GEOGRAPHIC_DATA] - [GEOGRAPHI…" at bounding box center [320, 356] width 593 height 336
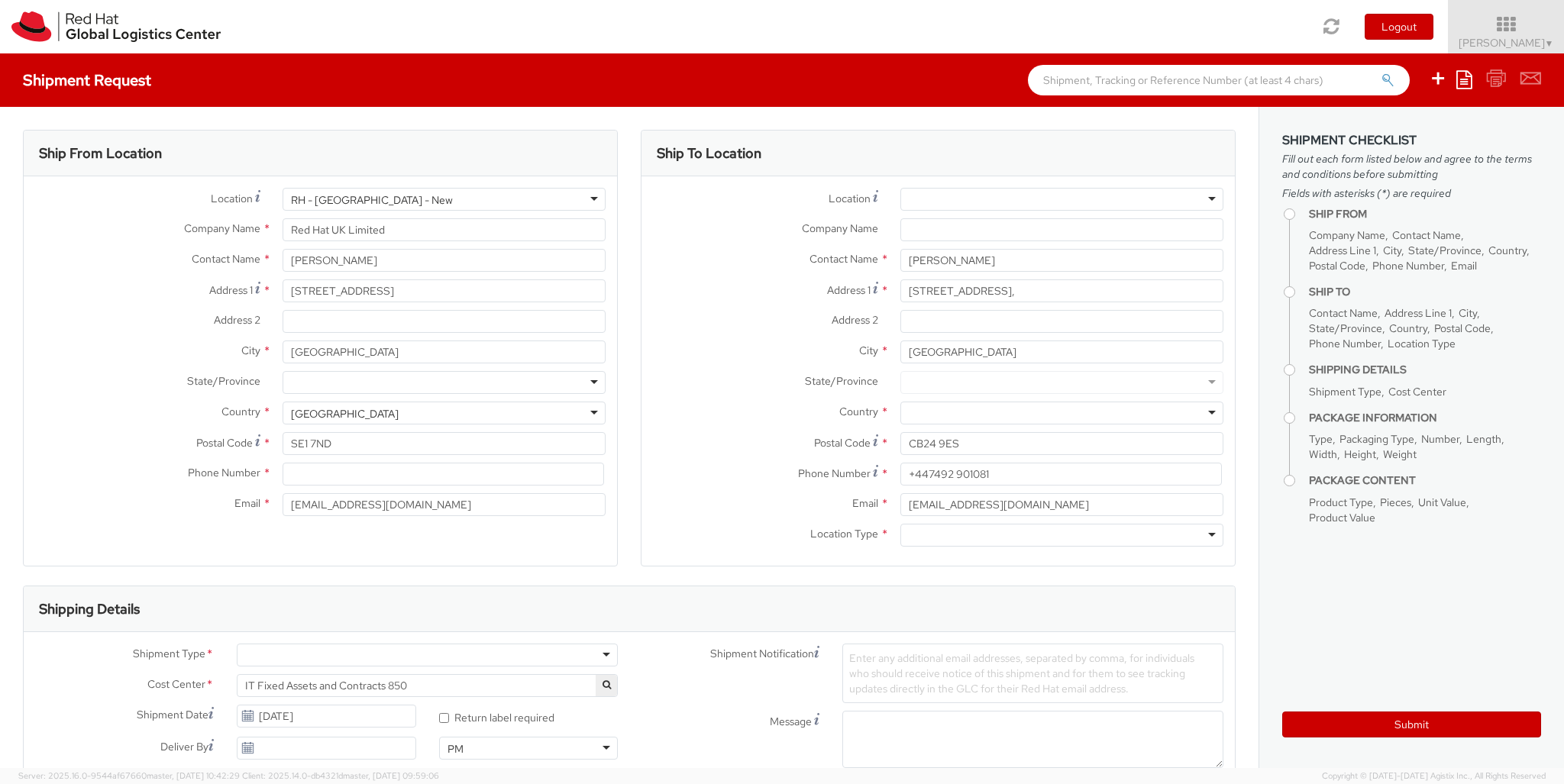
click at [1062, 413] on div at bounding box center [1062, 413] width 323 height 23
click at [1062, 569] on div "Ship To Location Location * [GEOGRAPHIC_DATA] - [GEOGRAPHIC_DATA] - [GEOGRAPHIC…" at bounding box center [938, 357] width 595 height 456
click at [1062, 535] on div at bounding box center [1062, 535] width 323 height 23
click at [427, 655] on div at bounding box center [427, 655] width 381 height 23
click at [907, 776] on div at bounding box center [906, 788] width 128 height 23
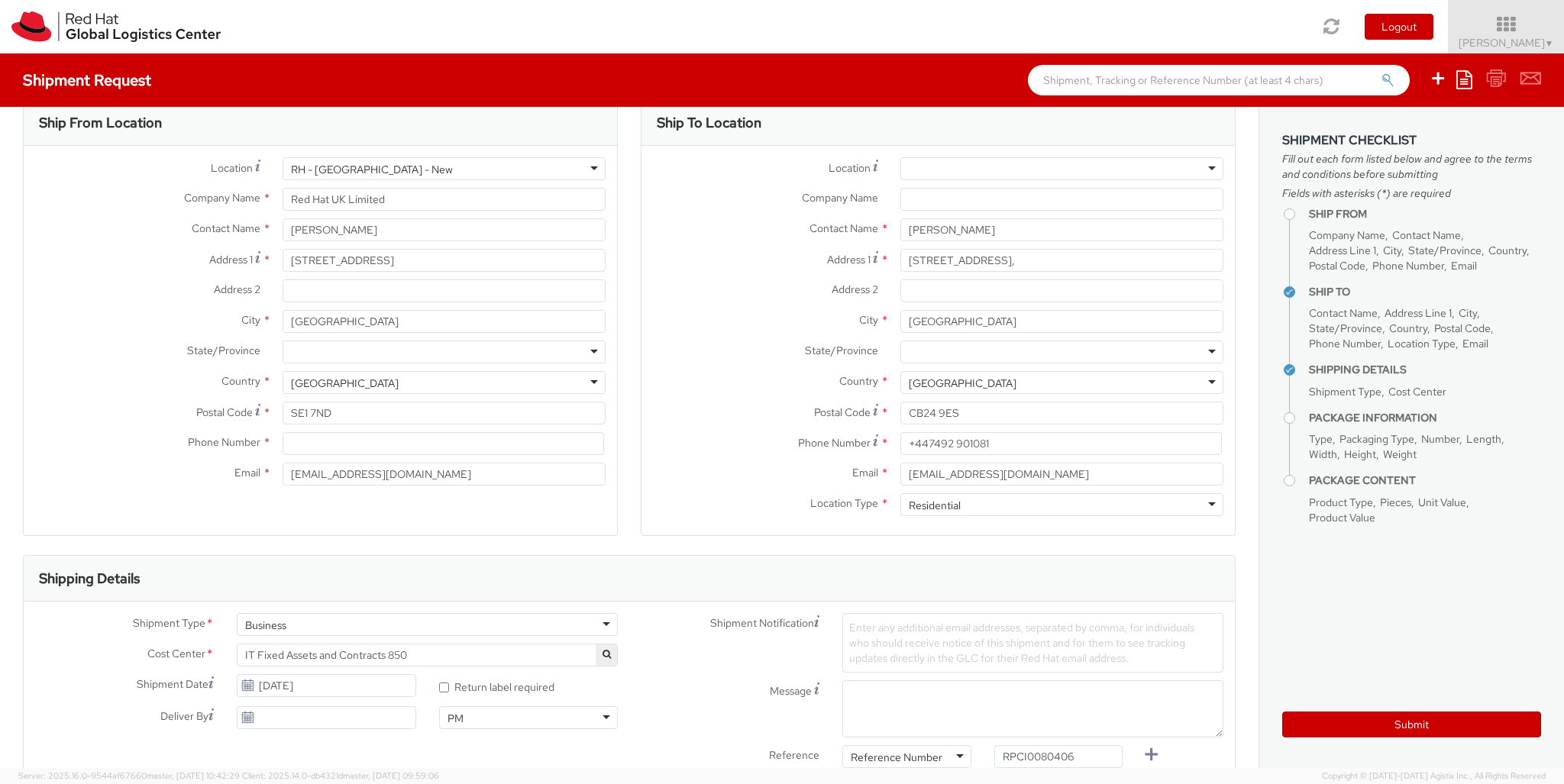
scroll to position [50, 0]
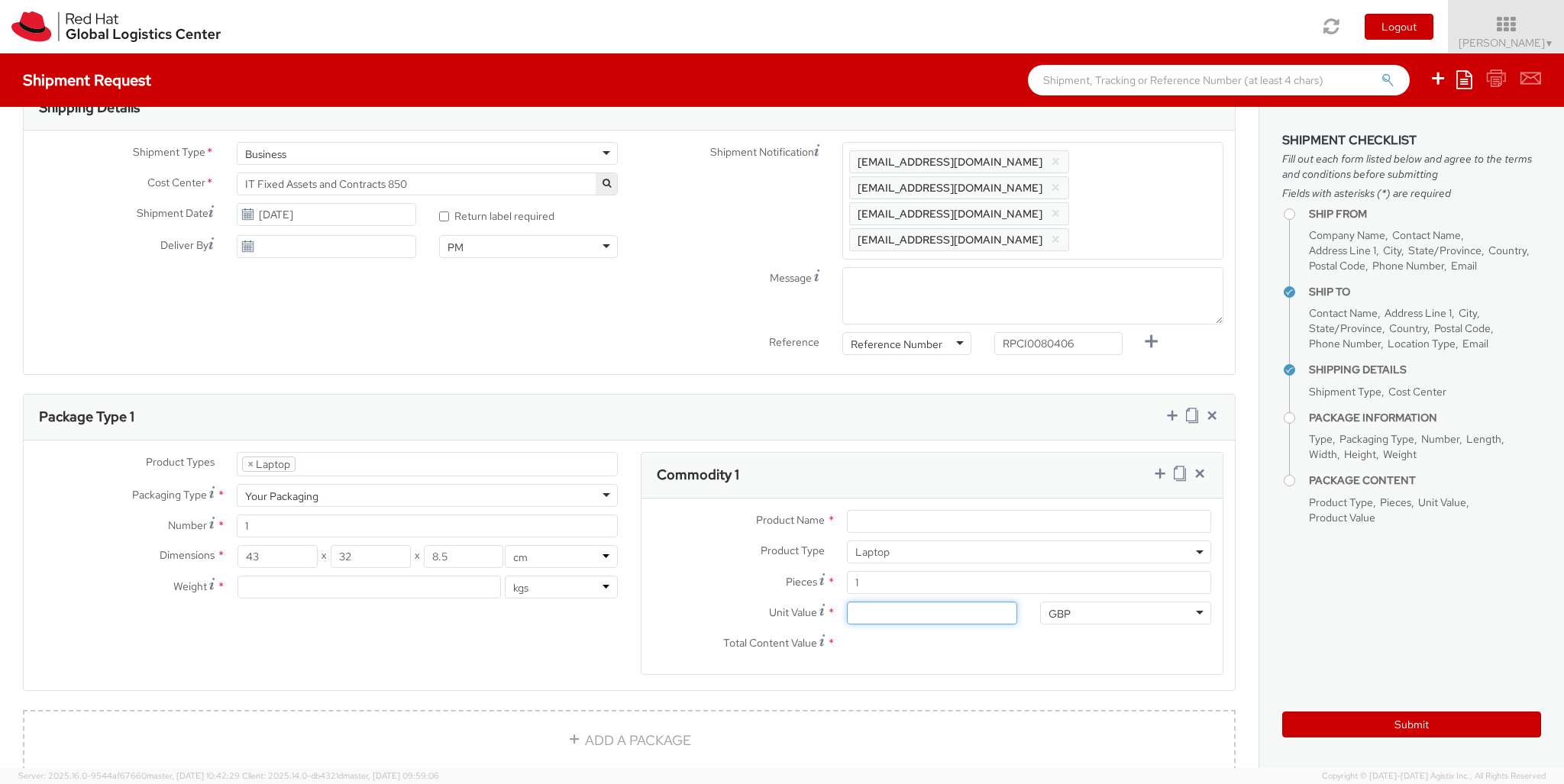
click at [931, 602] on input "Unit Value *" at bounding box center [932, 613] width 171 height 23
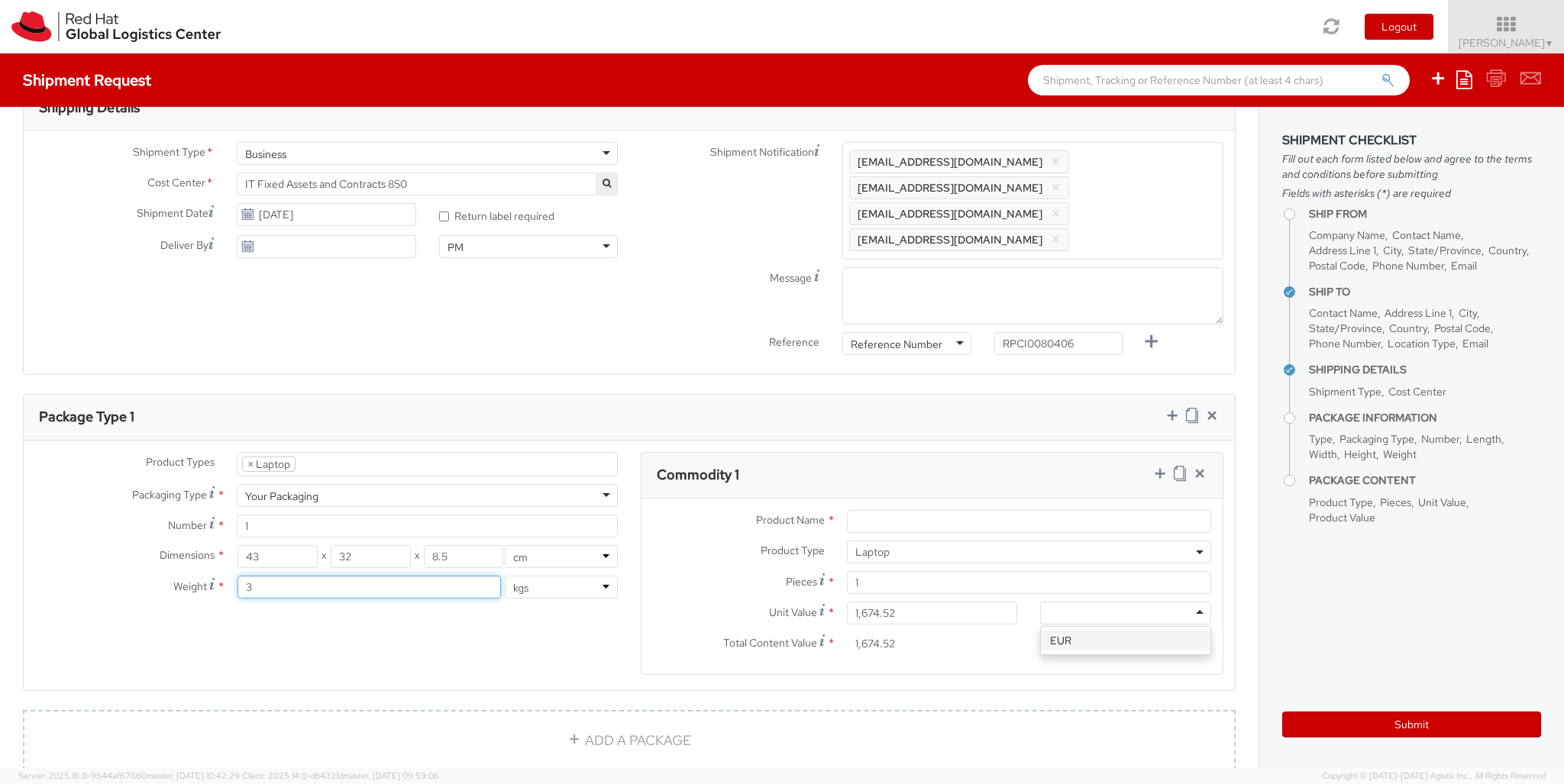
scroll to position [0, 0]
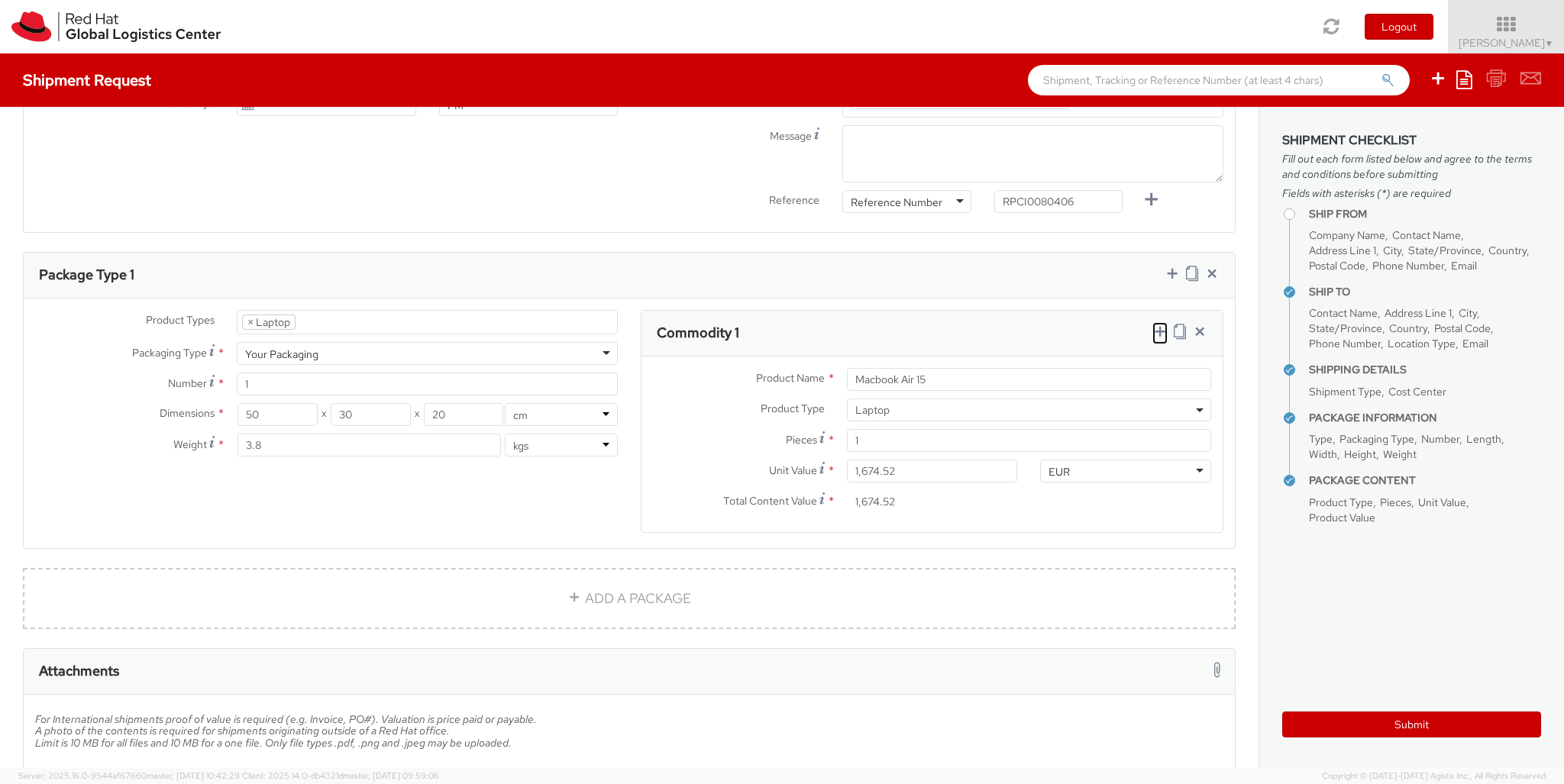
click at [1159, 324] on icon at bounding box center [1159, 331] width 15 height 15
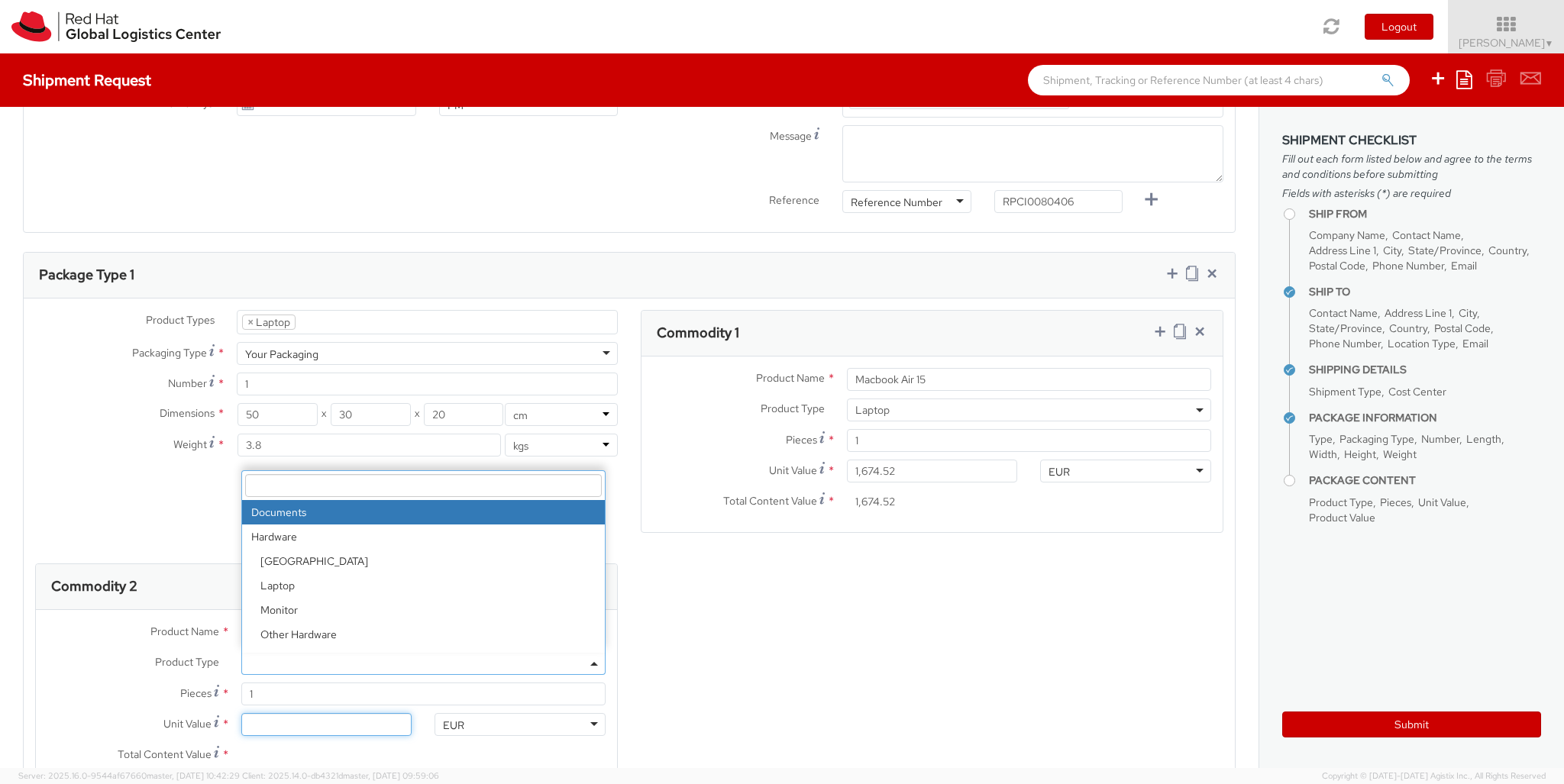
click at [326, 713] on input "Unit Value *" at bounding box center [326, 724] width 171 height 23
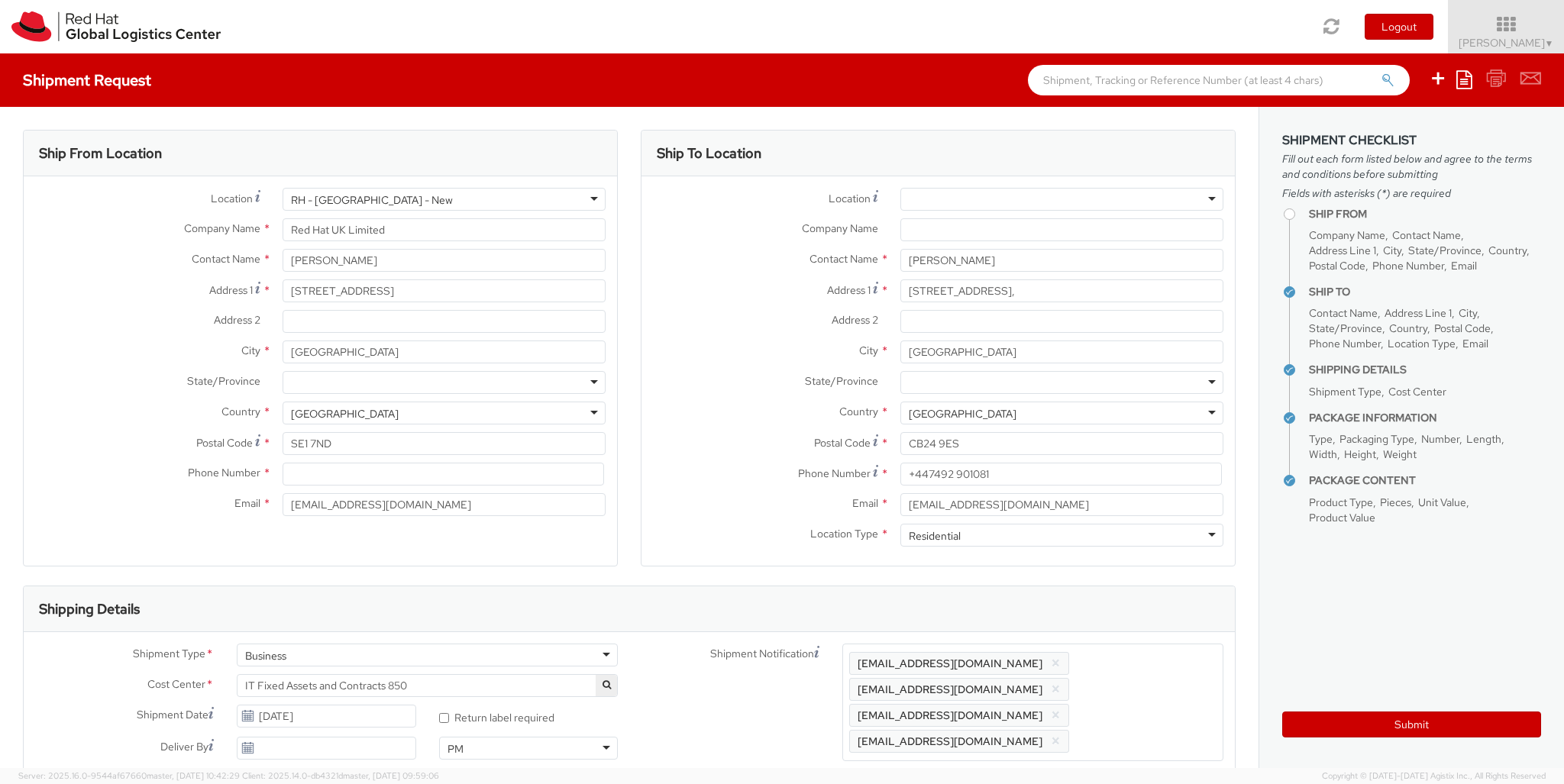
click at [336, 203] on div "RH - [GEOGRAPHIC_DATA] - New" at bounding box center [372, 200] width 162 height 15
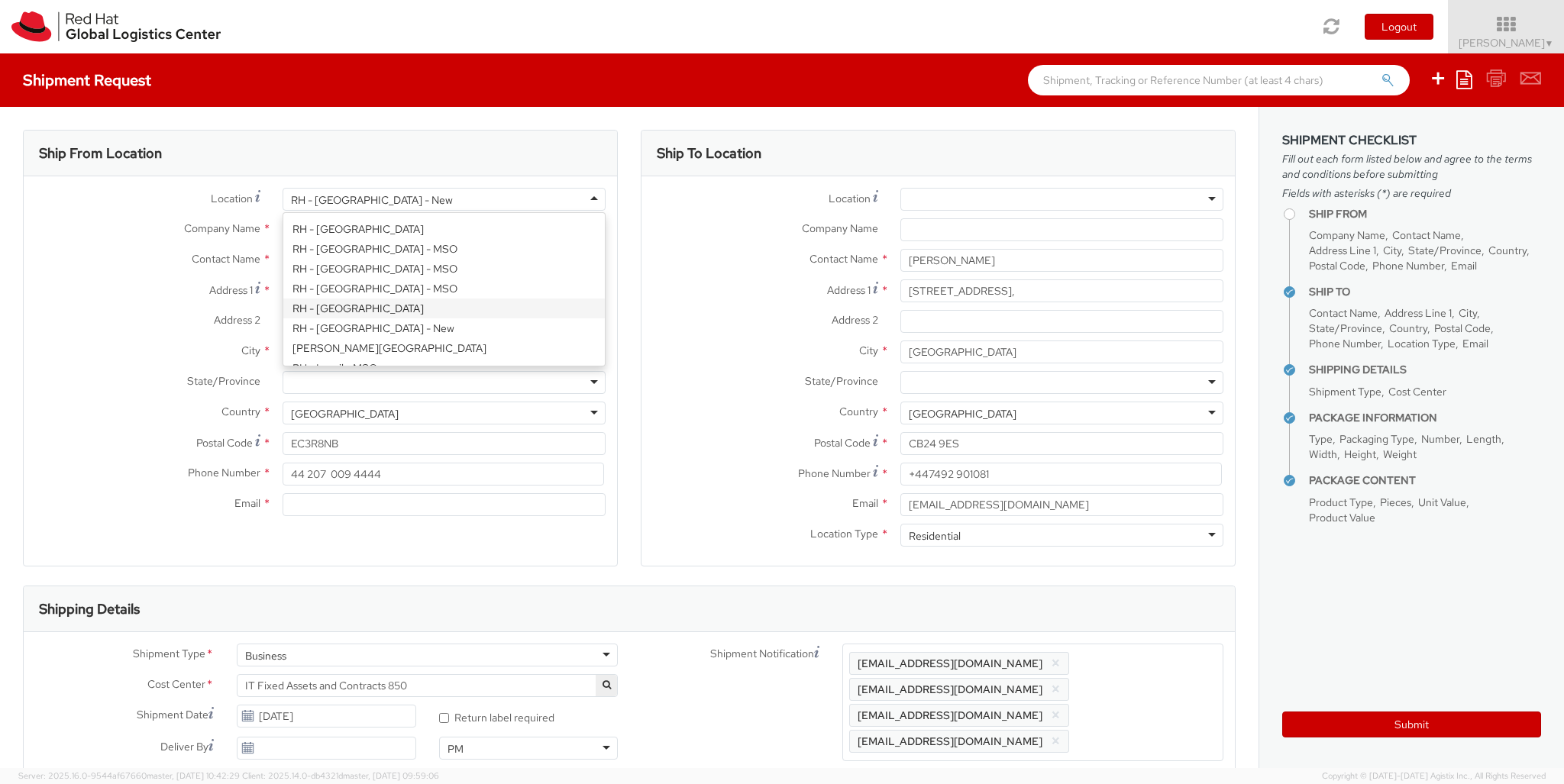
click at [354, 314] on div "Location * [GEOGRAPHIC_DATA] - [GEOGRAPHIC_DATA] - [GEOGRAPHIC_DATA] - [GEOGRAP…" at bounding box center [320, 356] width 593 height 336
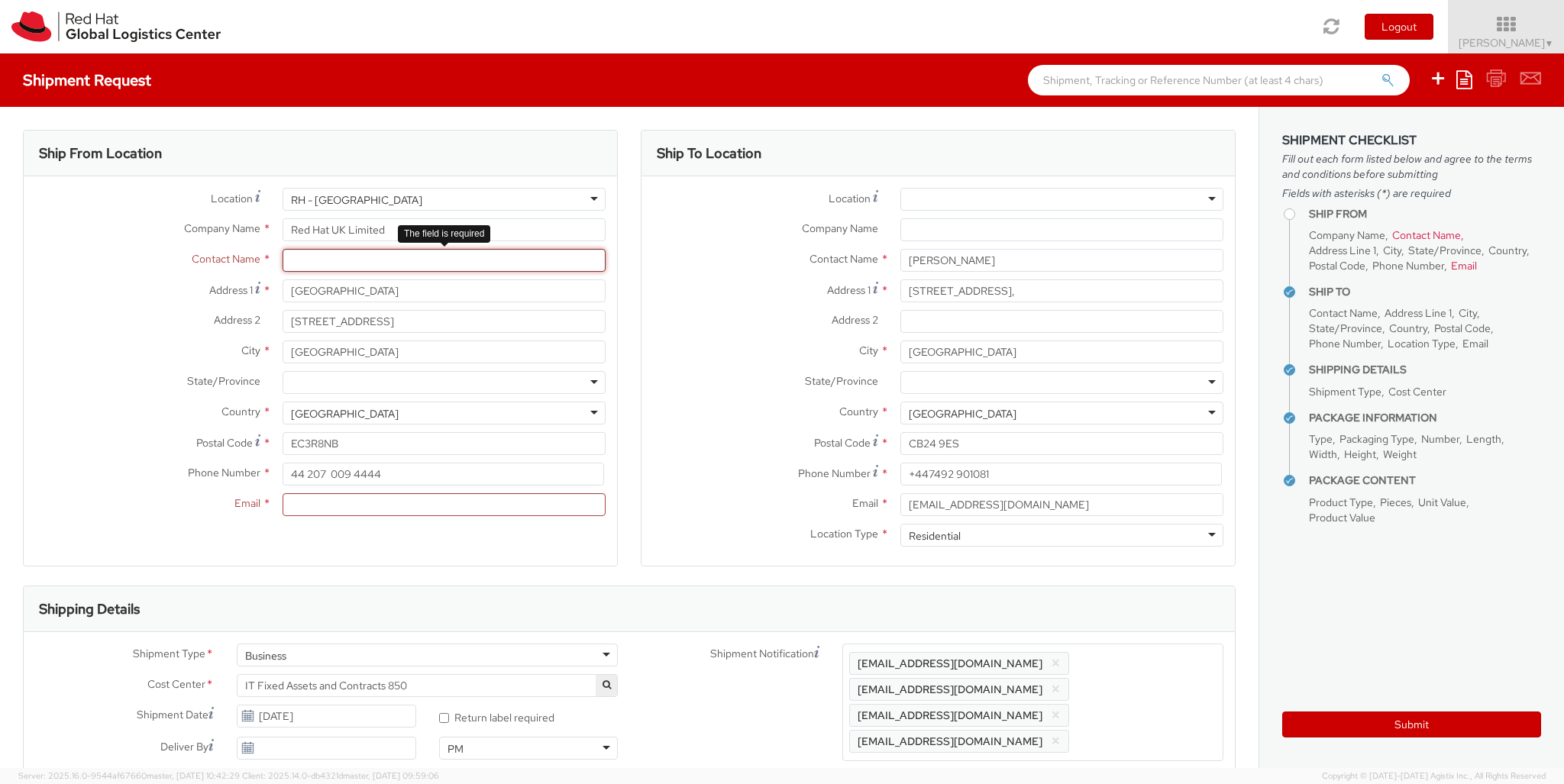
click at [338, 253] on input "text" at bounding box center [444, 260] width 323 height 23
click at [343, 491] on div "Phone Number * 44 207 009 4444" at bounding box center [320, 477] width 593 height 31
click at [350, 495] on input "Email *" at bounding box center [444, 505] width 323 height 23
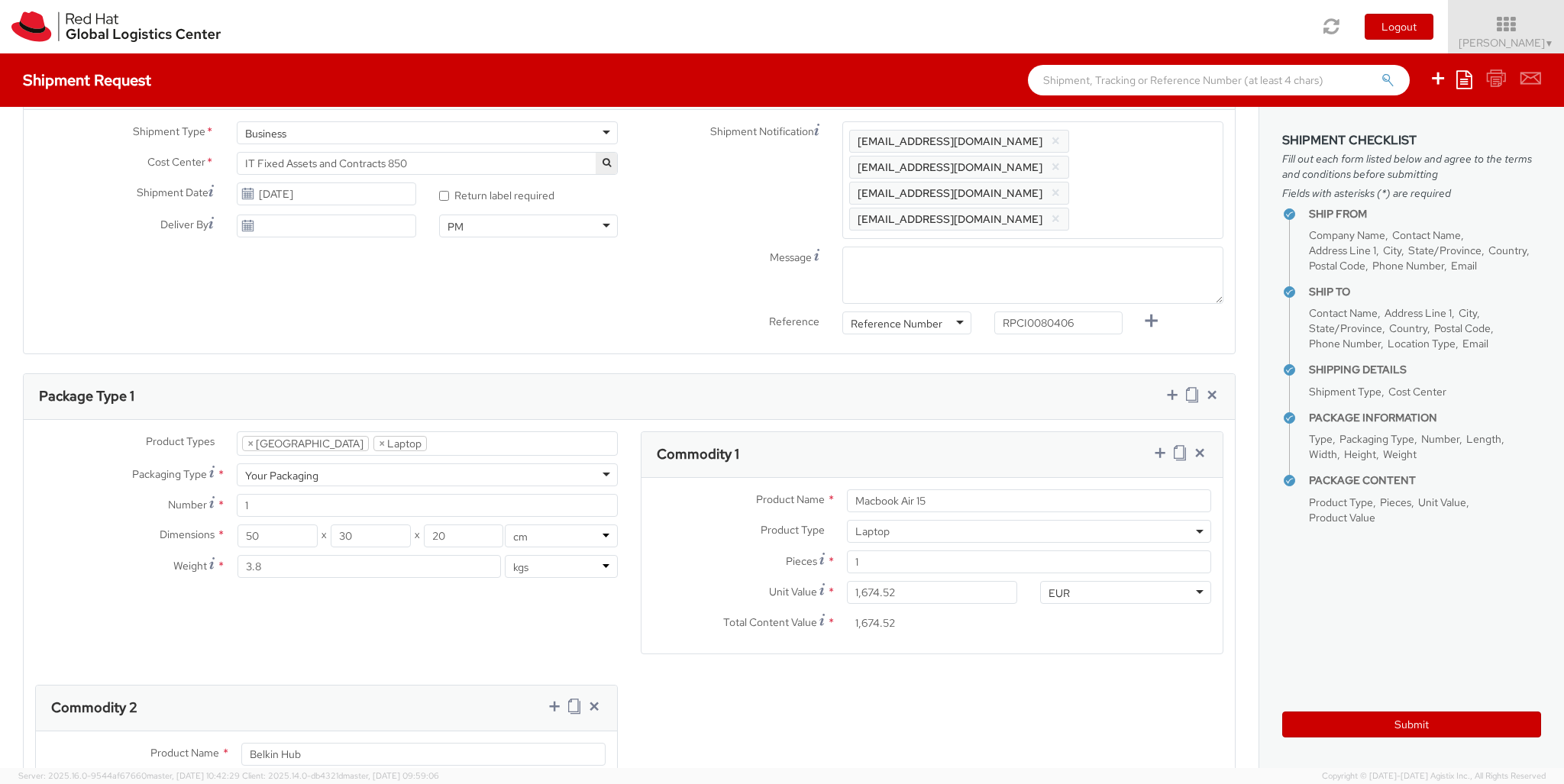
scroll to position [696, 0]
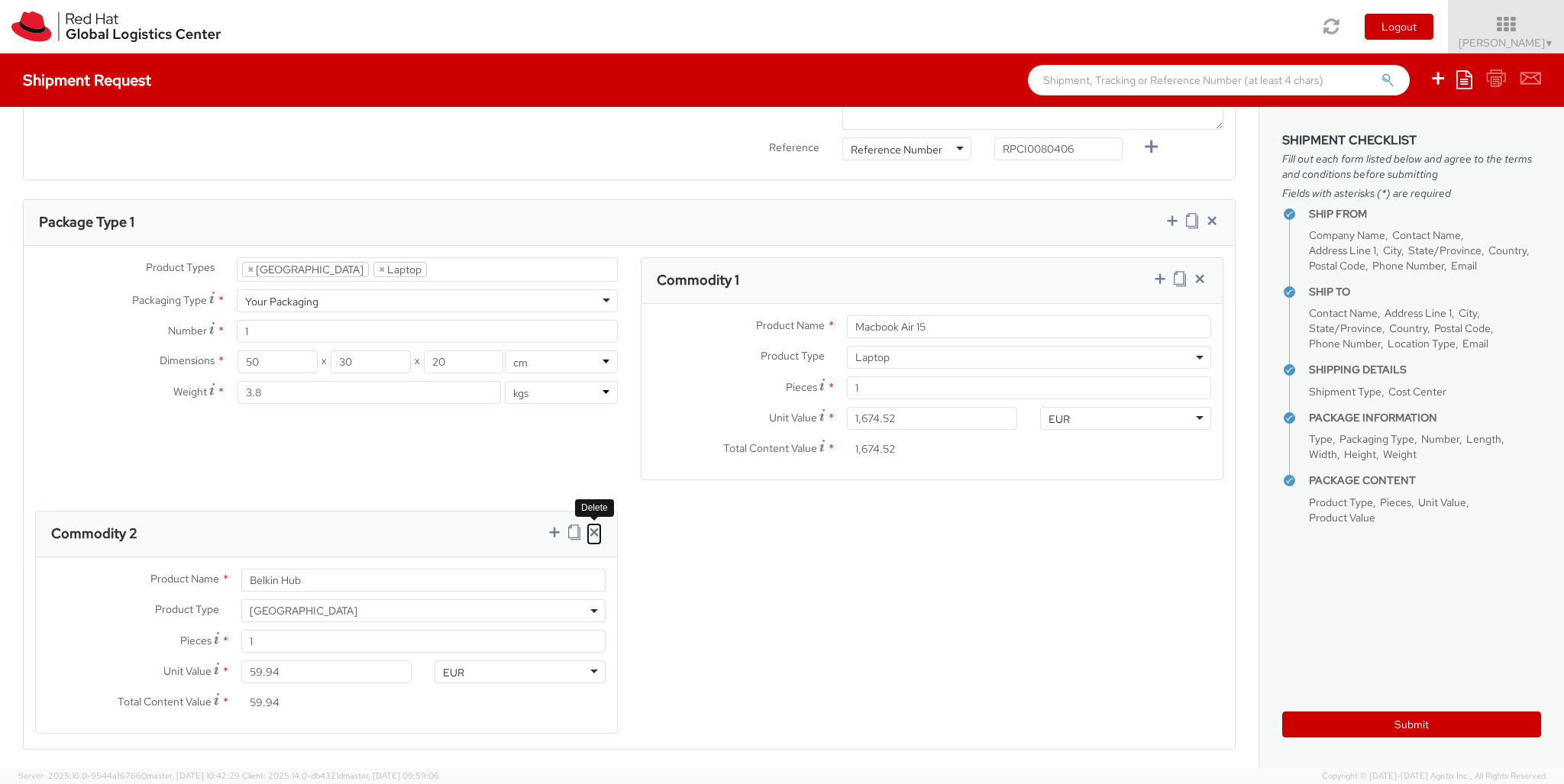
click at [591, 525] on icon at bounding box center [593, 532] width 15 height 15
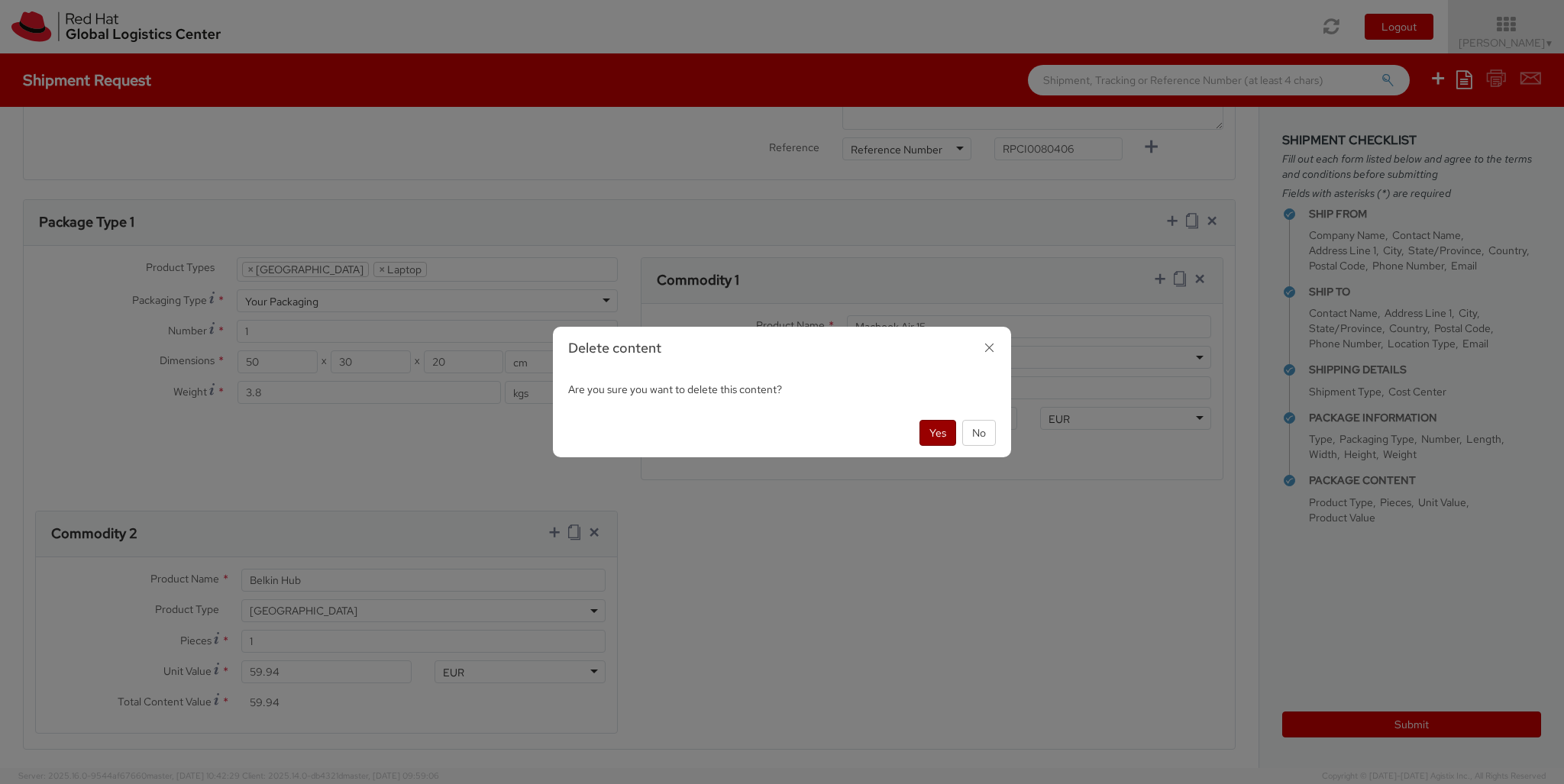
click at [933, 428] on button "Yes" at bounding box center [938, 433] width 37 height 26
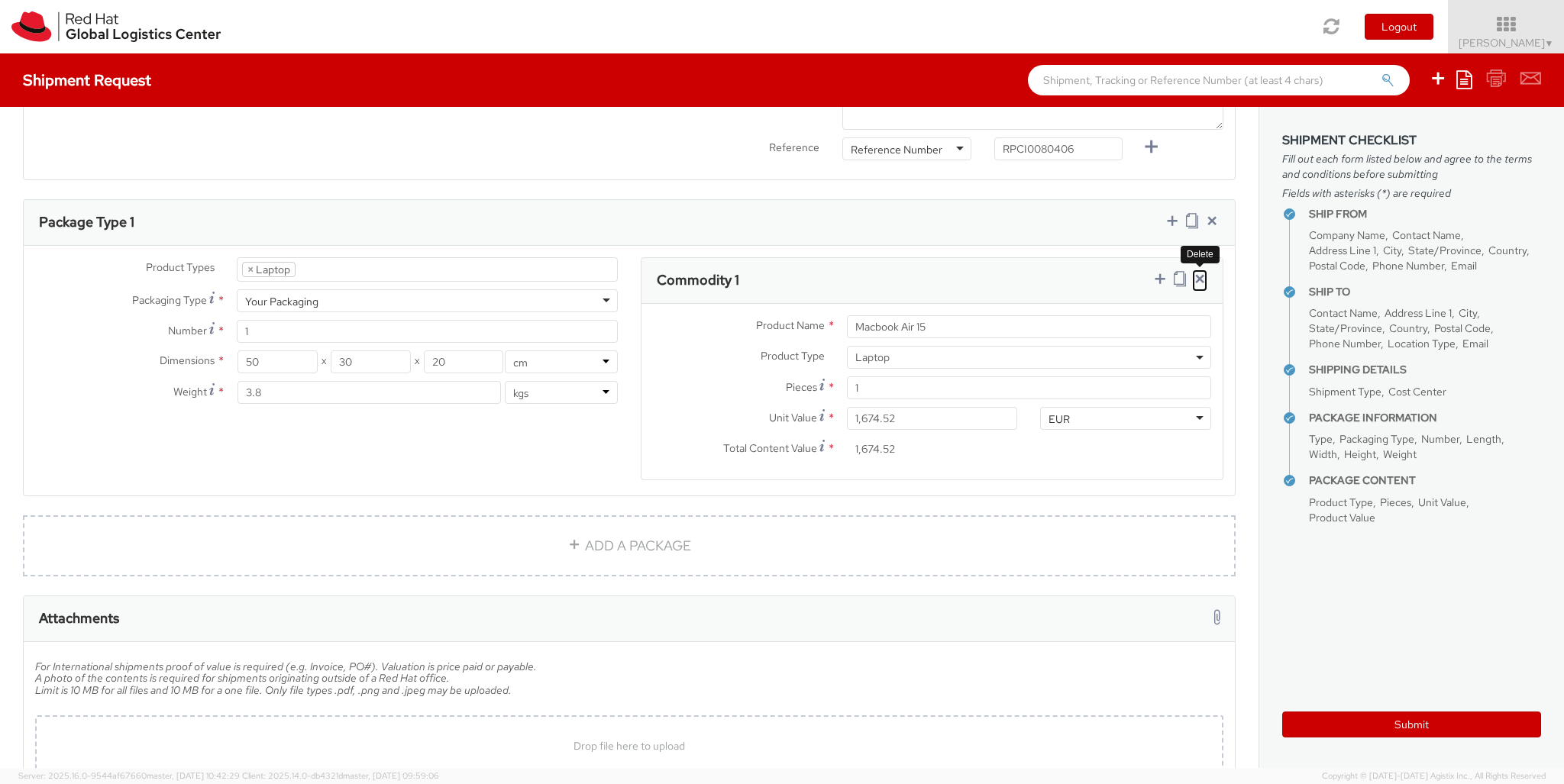
click at [1198, 271] on icon at bounding box center [1200, 278] width 15 height 15
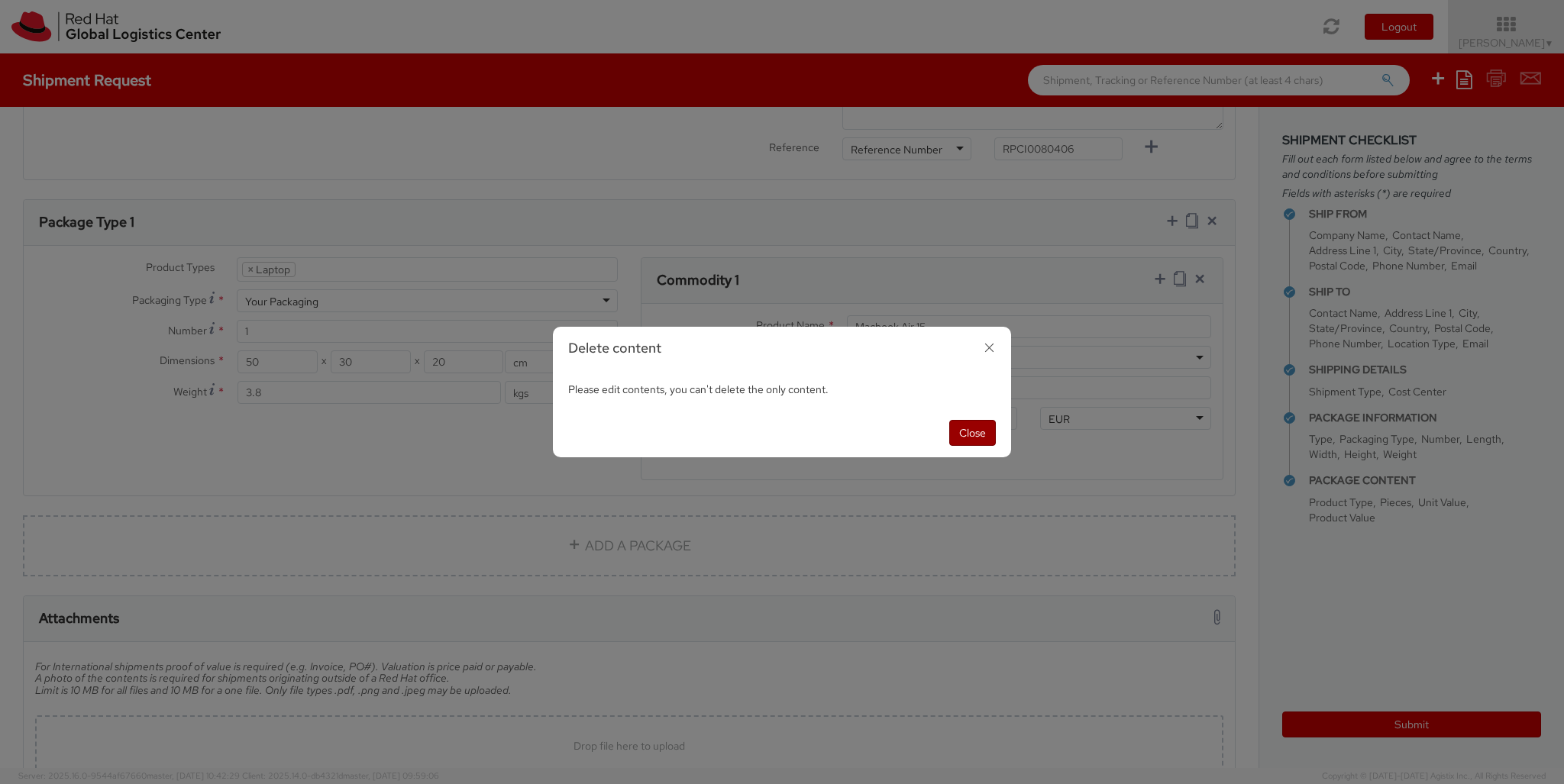
click at [966, 431] on button "Close" at bounding box center [973, 433] width 46 height 26
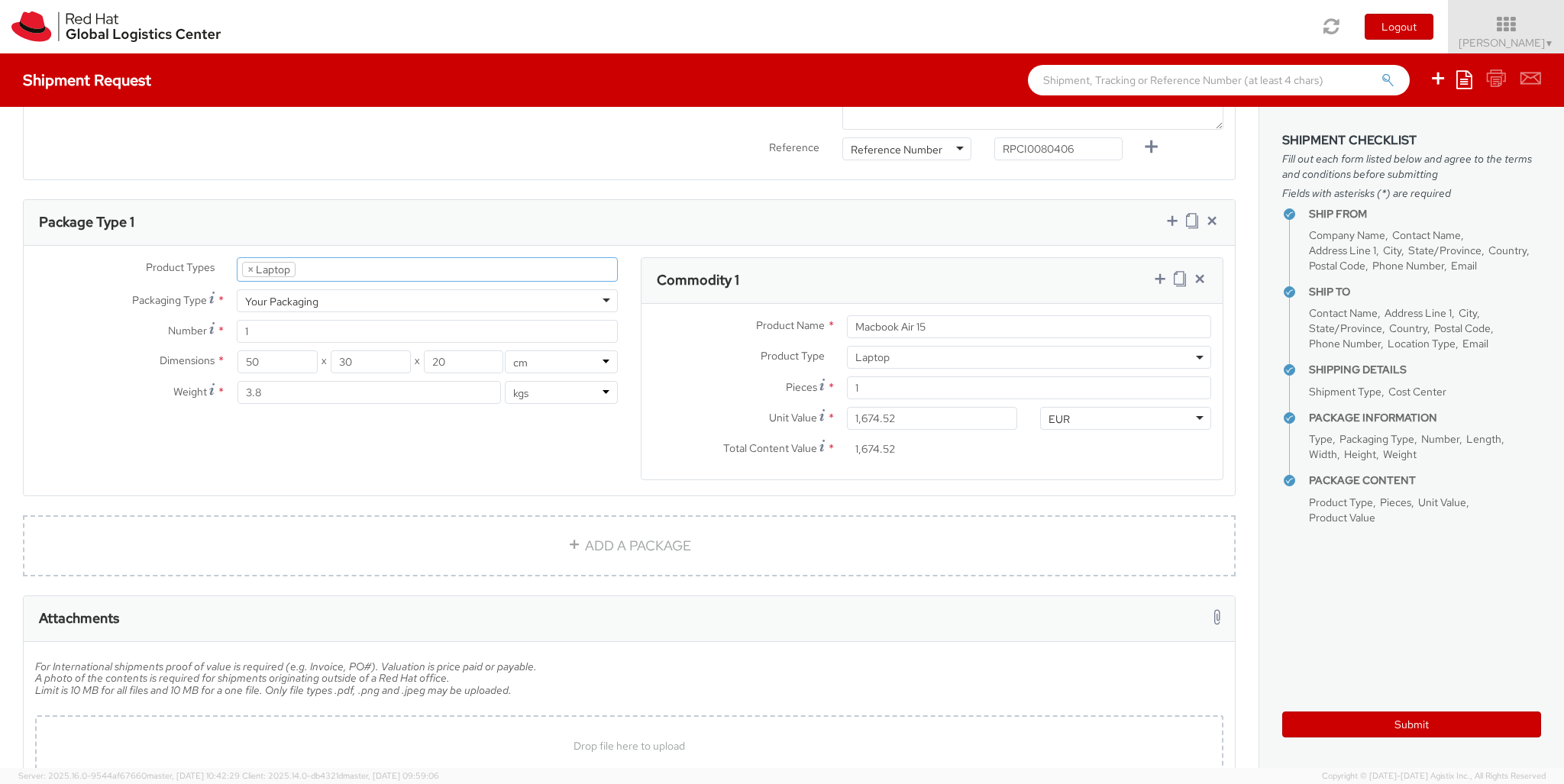
click at [333, 258] on ul "× Laptop" at bounding box center [427, 270] width 379 height 23
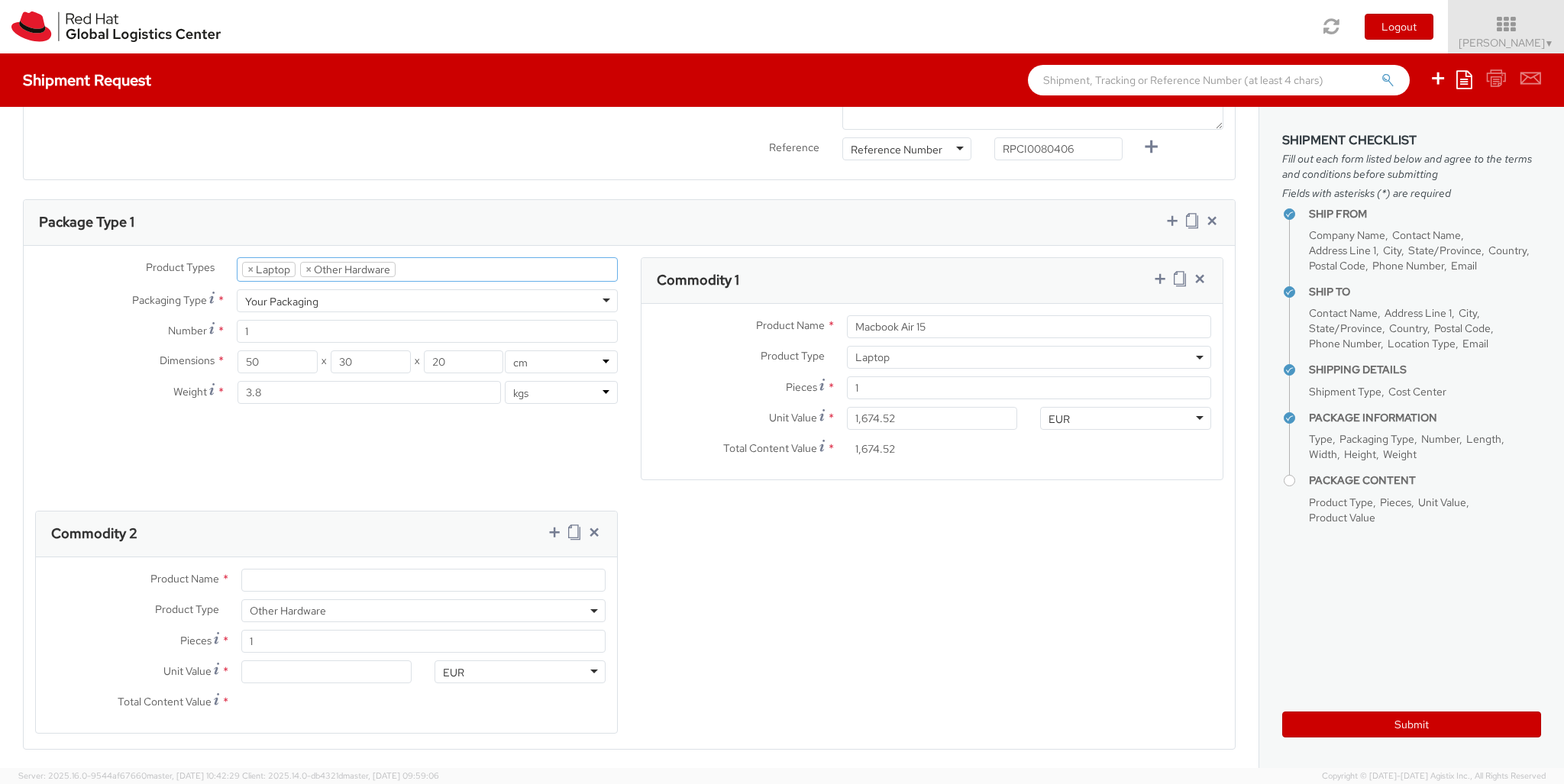
scroll to position [85, 0]
click at [1201, 271] on icon at bounding box center [1200, 278] width 15 height 15
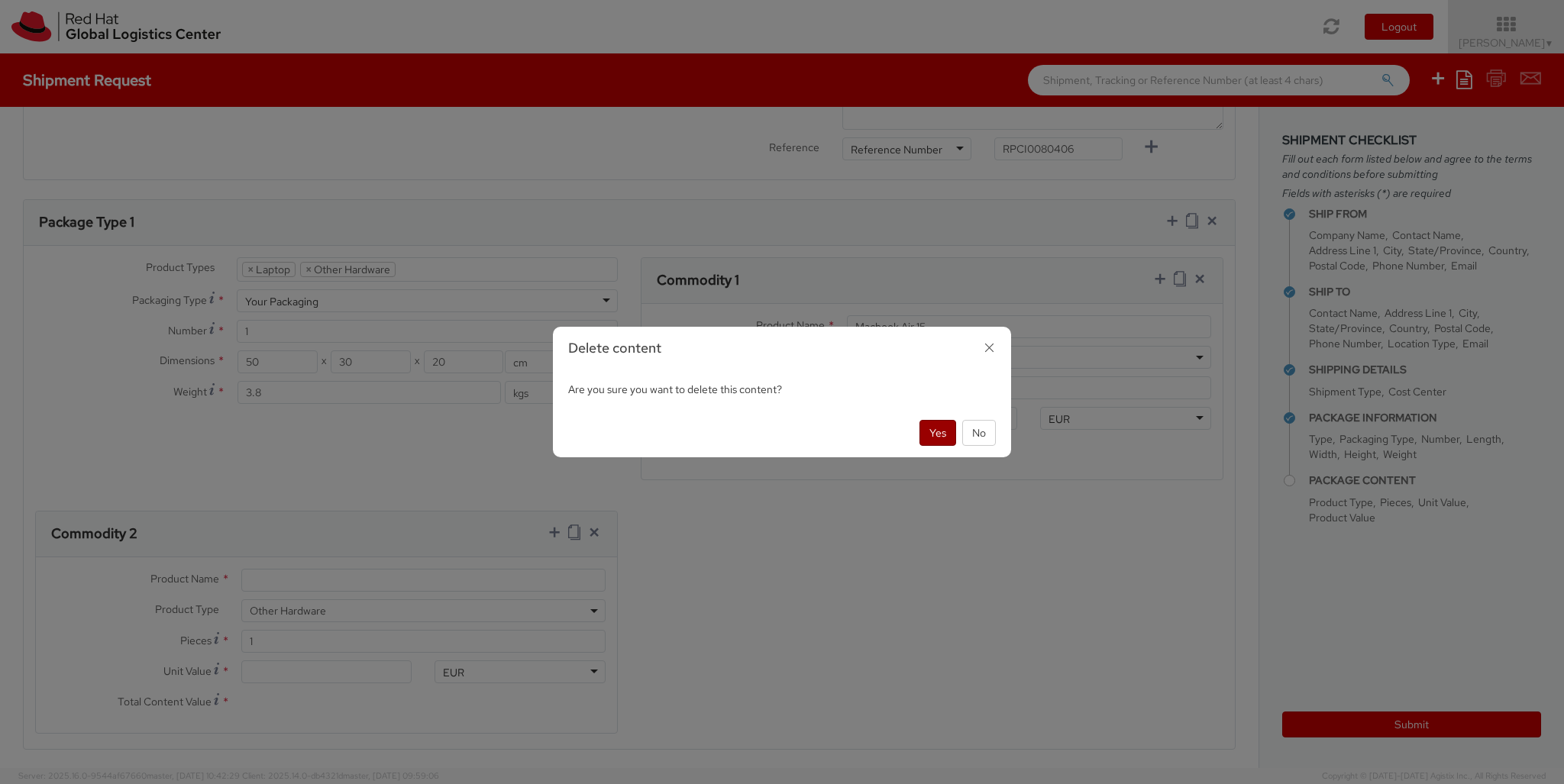
click at [945, 429] on button "Yes" at bounding box center [938, 433] width 37 height 26
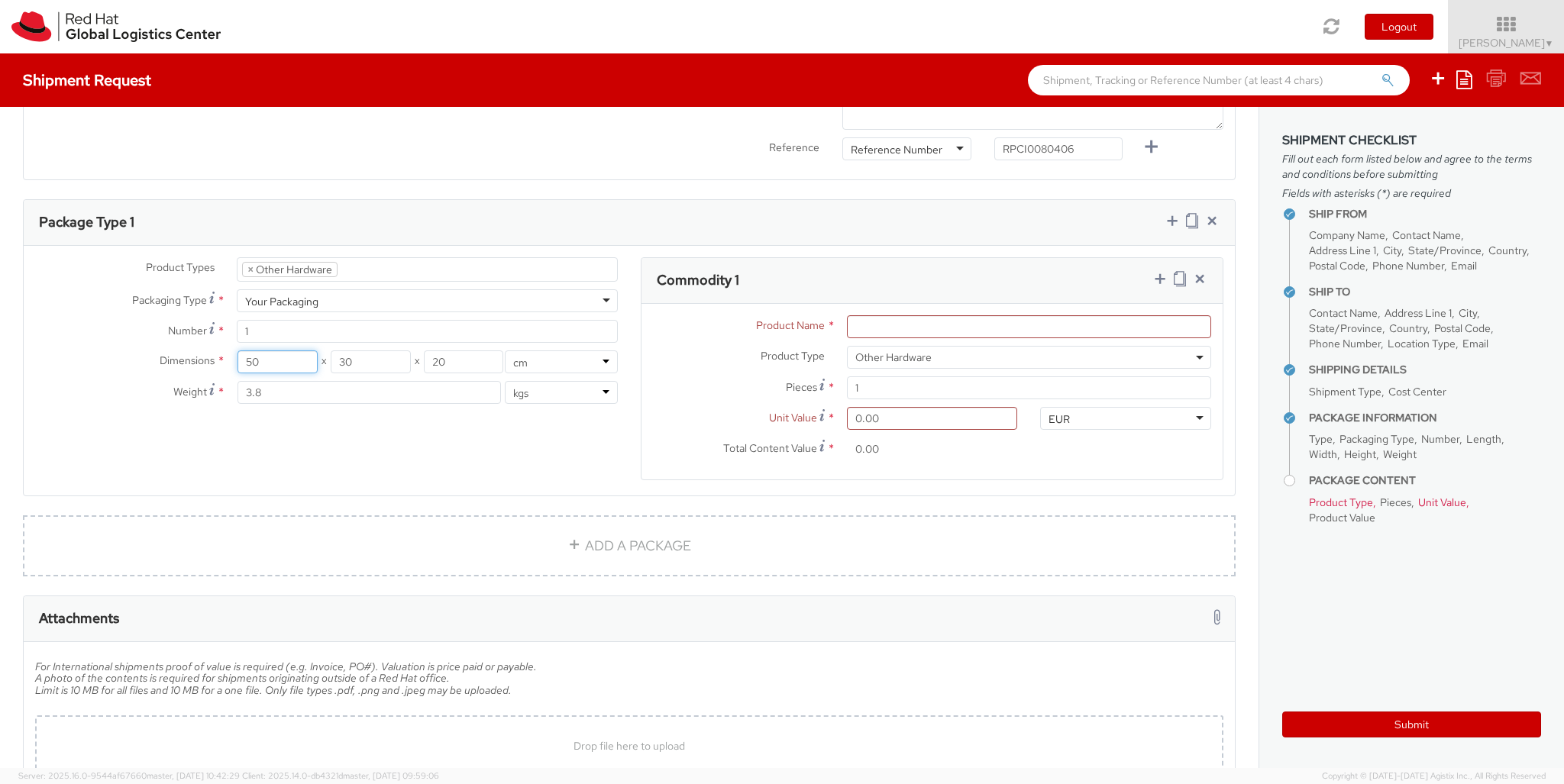
drag, startPoint x: 274, startPoint y: 325, endPoint x: 210, endPoint y: 318, distance: 64.4
click at [237, 350] on input "50" at bounding box center [277, 362] width 80 height 23
drag, startPoint x: 368, startPoint y: 343, endPoint x: 315, endPoint y: 326, distance: 55.7
click at [330, 350] on input "30" at bounding box center [370, 362] width 80 height 23
drag, startPoint x: 454, startPoint y: 332, endPoint x: 387, endPoint y: 327, distance: 67.2
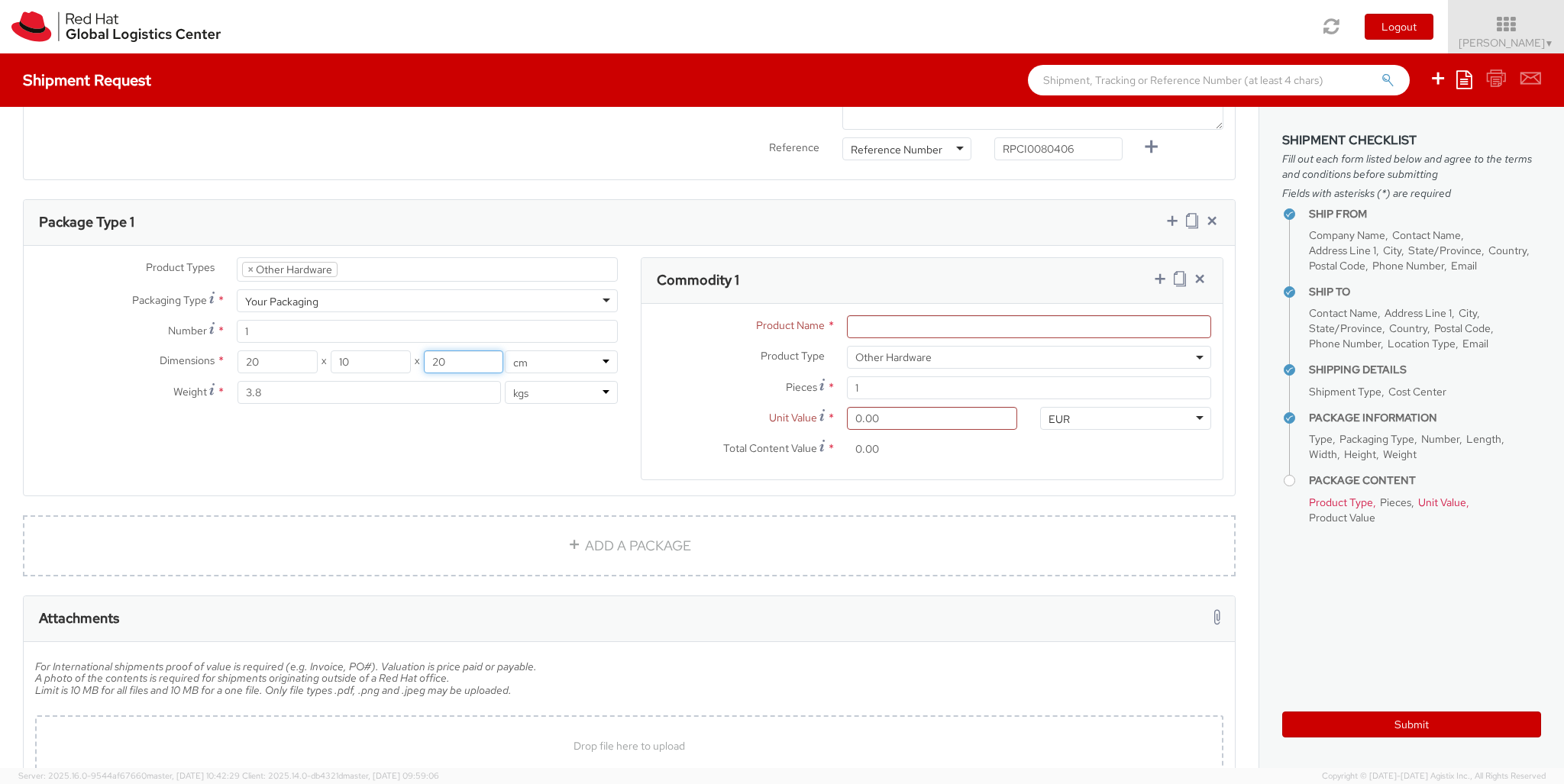
click at [424, 350] on input "20" at bounding box center [464, 362] width 80 height 23
drag, startPoint x: 401, startPoint y: 365, endPoint x: 188, endPoint y: 347, distance: 213.8
click at [237, 381] on input "3.8" at bounding box center [369, 392] width 264 height 23
click at [865, 315] on input "Product Name *" at bounding box center [1030, 327] width 364 height 23
click at [876, 407] on input "0.00" at bounding box center [932, 419] width 171 height 23
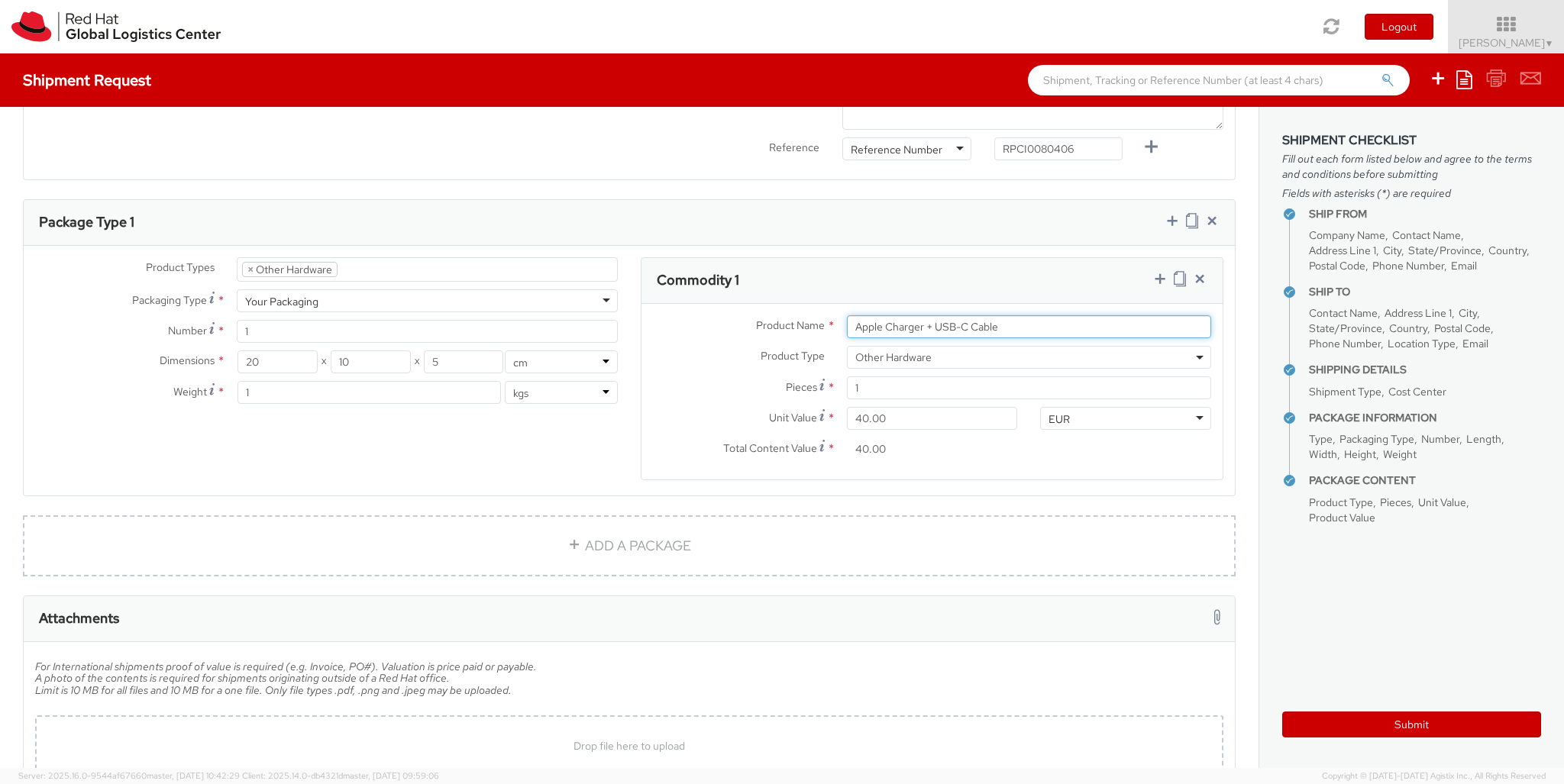
drag, startPoint x: 1038, startPoint y: 294, endPoint x: 718, endPoint y: 277, distance: 320.5
click at [847, 315] on input "Apple Charger + USB-C Cable" at bounding box center [1030, 327] width 364 height 23
click at [1019, 315] on input "Apple Charger + USB-C Cable" at bounding box center [1030, 327] width 364 height 23
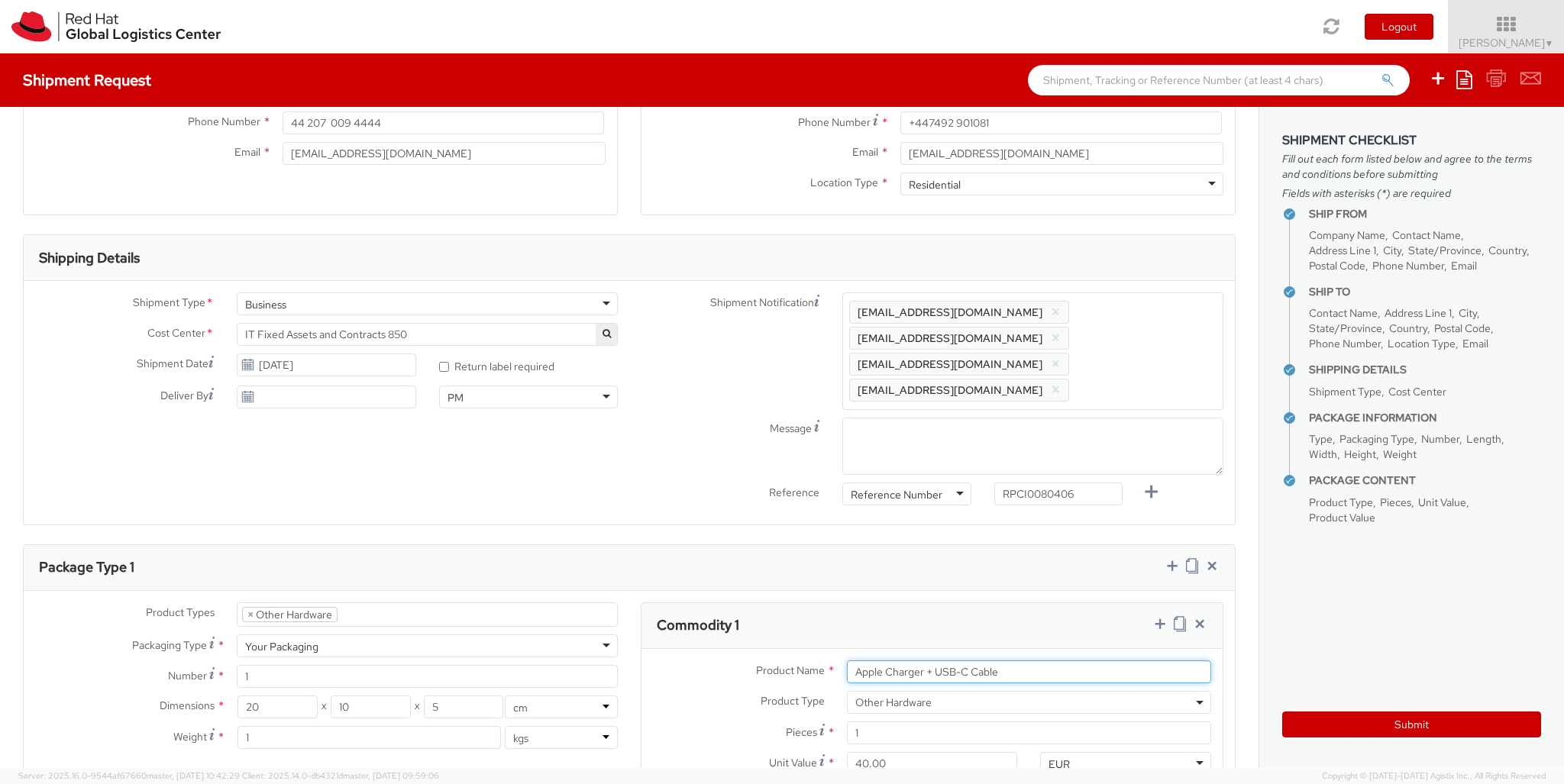
scroll to position [348, 0]
click at [287, 371] on input "[DATE]" at bounding box center [326, 368] width 179 height 23
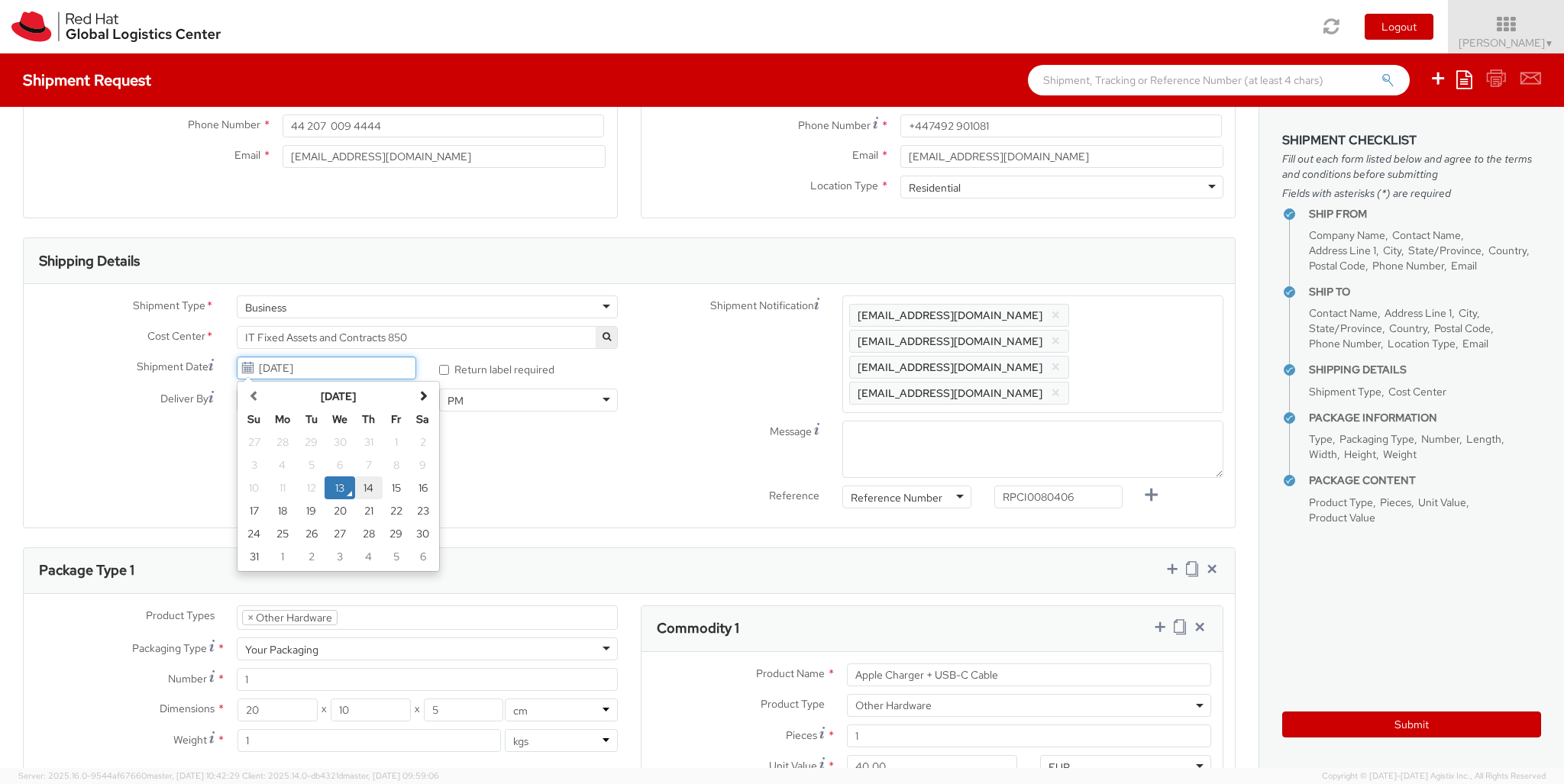
click at [368, 484] on td "14" at bounding box center [368, 488] width 27 height 23
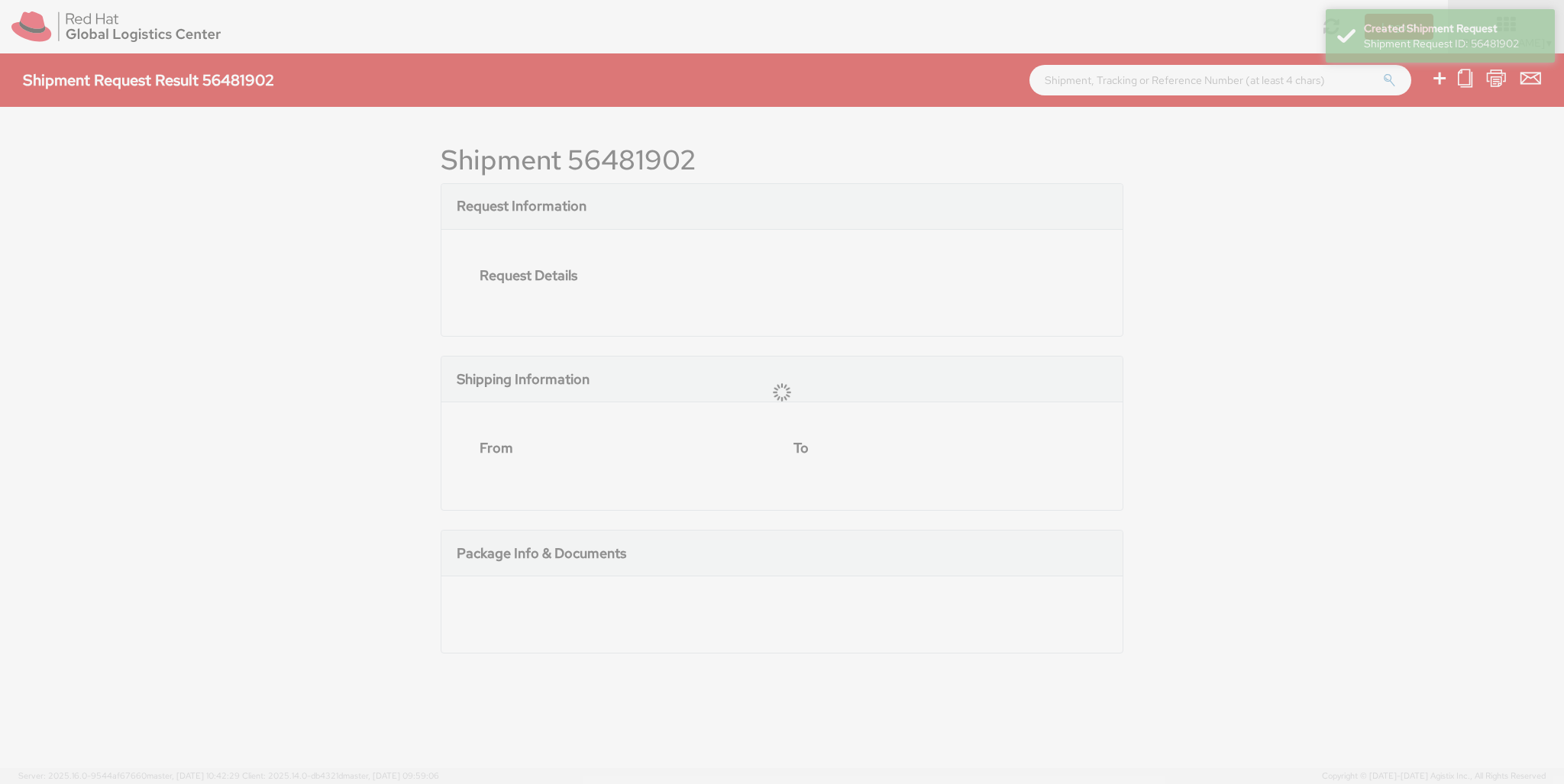
click at [622, 158] on div at bounding box center [782, 392] width 1564 height 784
click at [622, 158] on shipment-request-result "Shipment Request Result 56481902 Shipment 56481902 Request Information Request …" at bounding box center [782, 411] width 1541 height 715
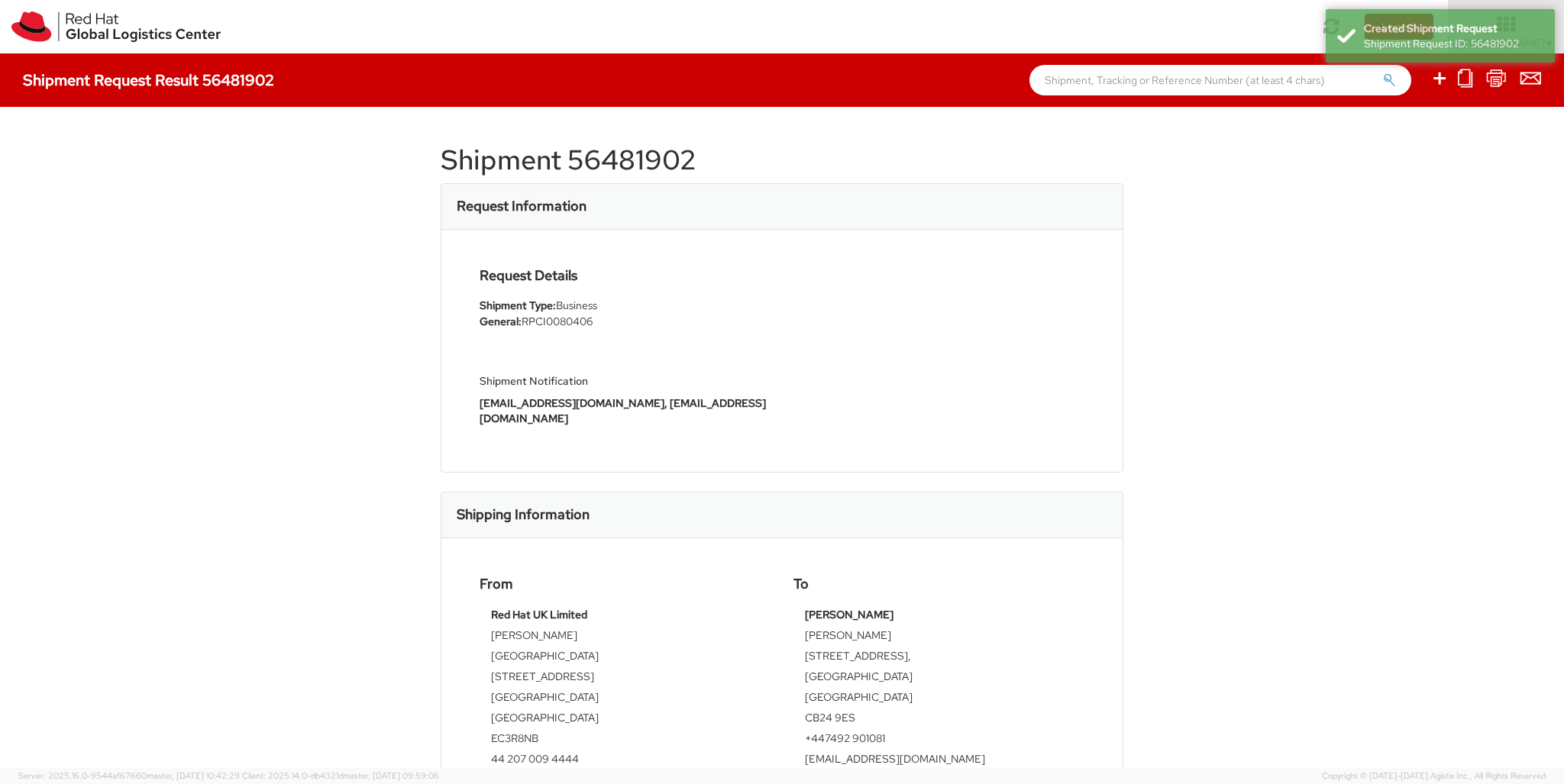
click at [622, 158] on h1 "Shipment 56481902" at bounding box center [782, 160] width 683 height 31
copy h1 "56481902"
click at [1440, 81] on icon at bounding box center [1440, 78] width 18 height 19
